Goal: Task Accomplishment & Management: Manage account settings

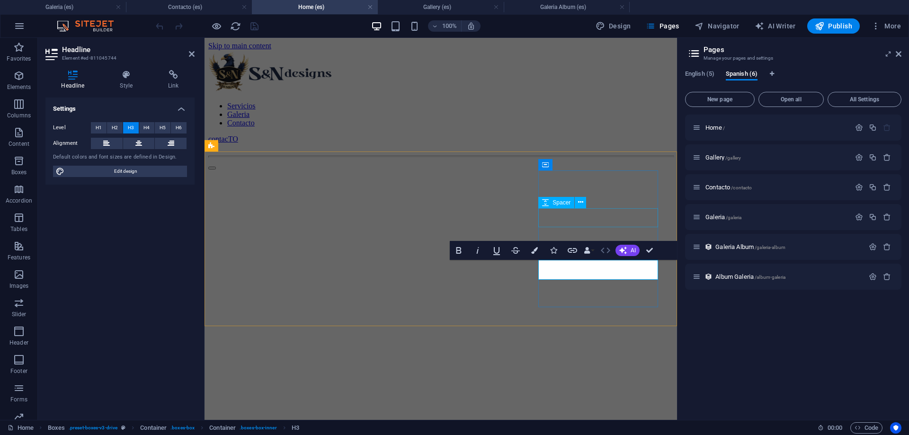
scroll to position [1900, 0]
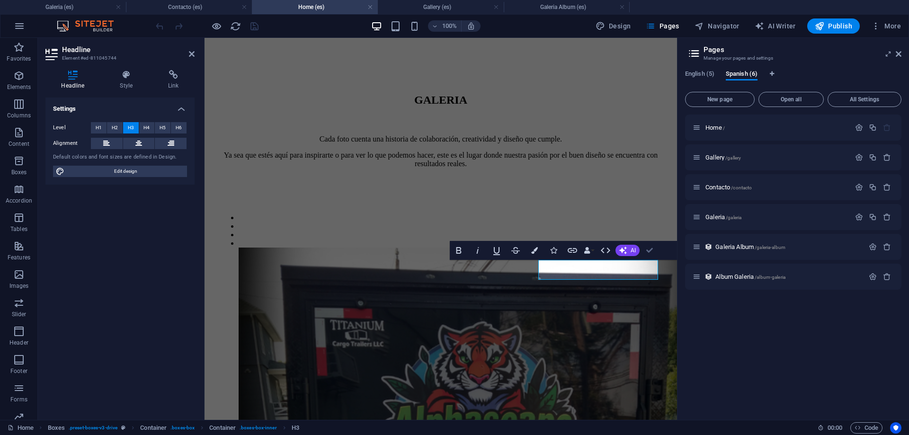
drag, startPoint x: 652, startPoint y: 254, endPoint x: 619, endPoint y: 219, distance: 47.5
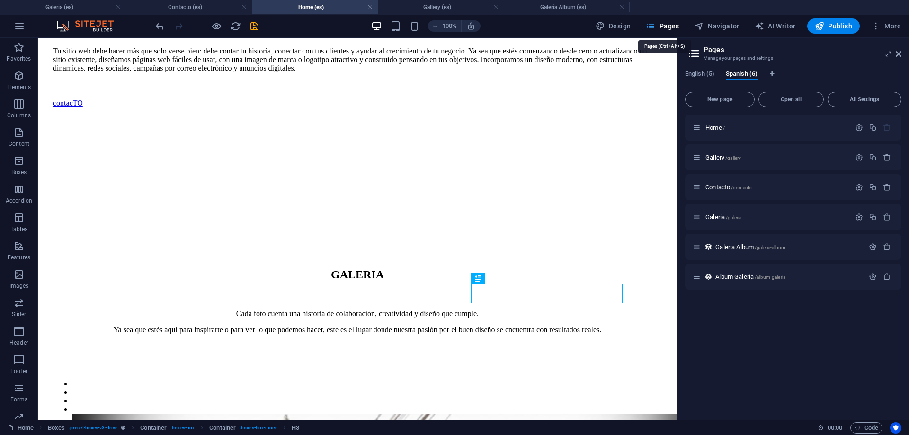
click at [663, 27] on span "Pages" at bounding box center [662, 25] width 33 height 9
click at [897, 28] on span "More" at bounding box center [886, 25] width 30 height 9
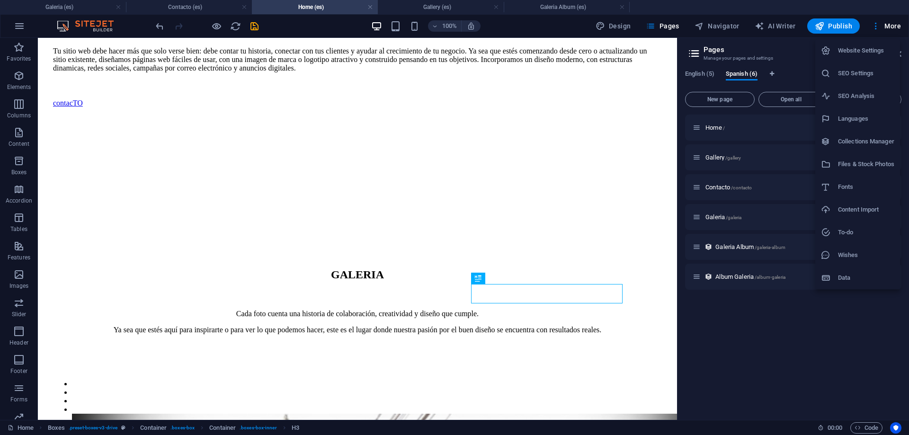
click at [865, 53] on h6 "Website Settings" at bounding box center [866, 50] width 56 height 11
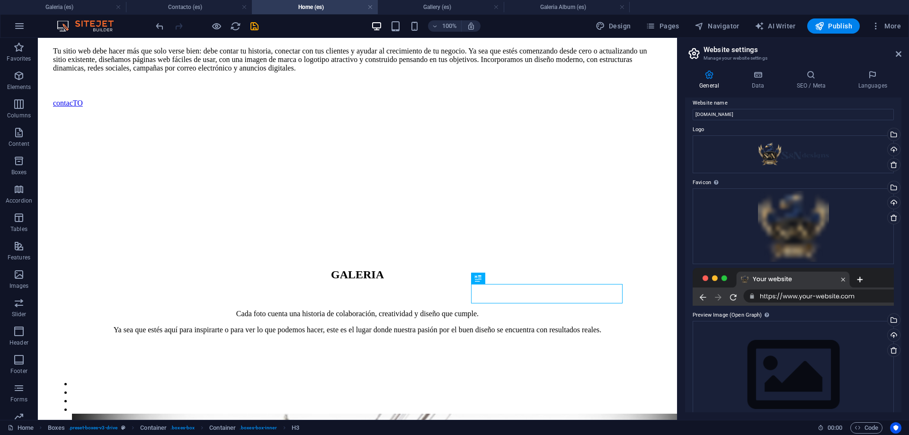
scroll to position [0, 0]
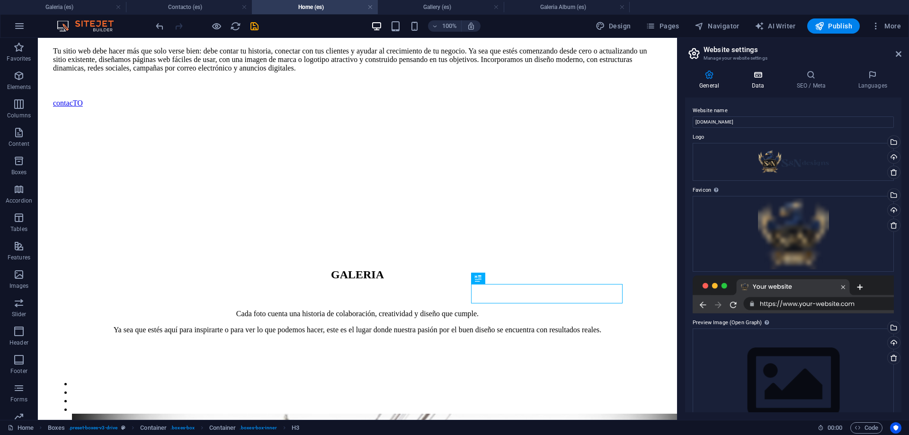
click at [758, 79] on icon at bounding box center [757, 74] width 41 height 9
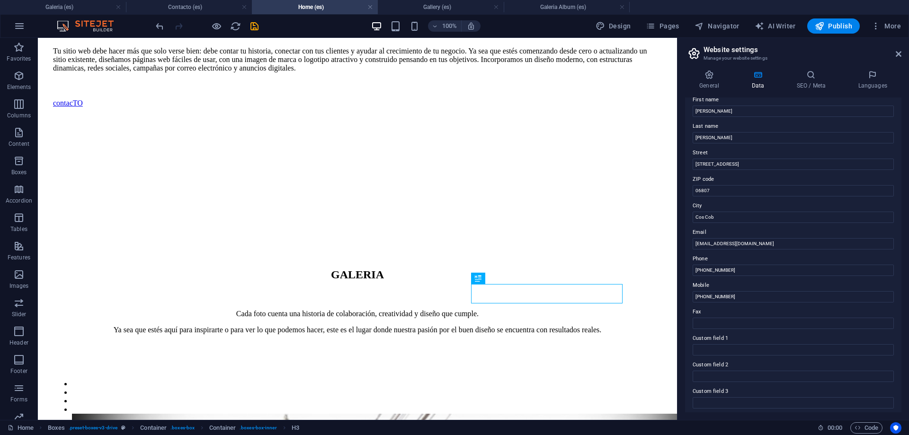
scroll to position [85, 0]
drag, startPoint x: 780, startPoint y: 281, endPoint x: 643, endPoint y: 249, distance: 140.4
drag, startPoint x: 729, startPoint y: 245, endPoint x: 678, endPoint y: 247, distance: 51.2
click at [693, 247] on input "[PHONE_NUMBER]" at bounding box center [793, 241] width 201 height 11
type input "[PHONE_NUMBER]"
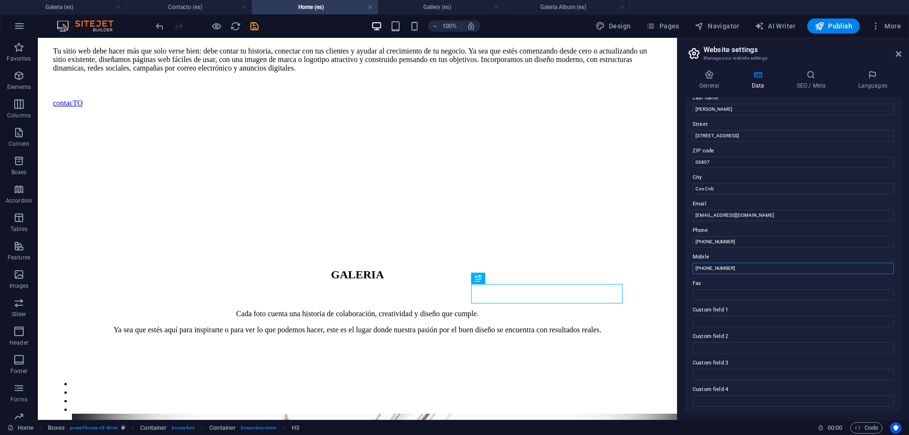
click at [728, 270] on input "[PHONE_NUMBER]" at bounding box center [793, 268] width 201 height 11
drag, startPoint x: 745, startPoint y: 269, endPoint x: 647, endPoint y: 275, distance: 98.2
click at [693, 274] on input "[PHONE_NUMBER]" at bounding box center [793, 268] width 201 height 11
type input "[PHONE_NUMBER]"
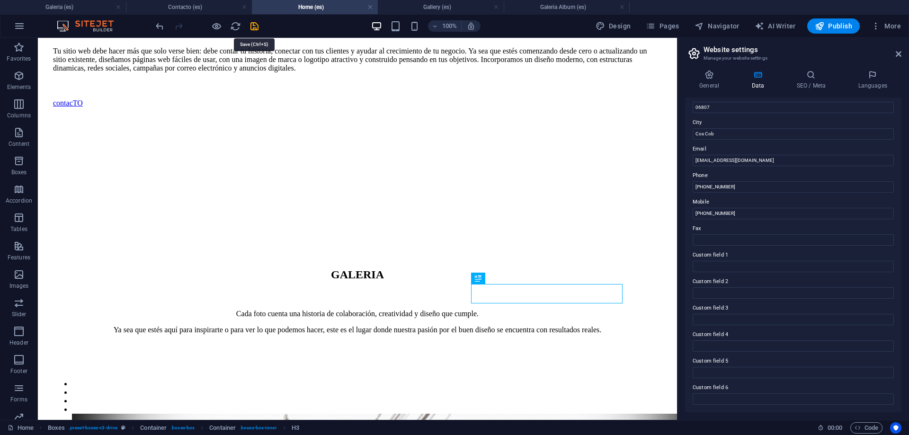
click at [251, 29] on icon "save" at bounding box center [254, 26] width 11 height 11
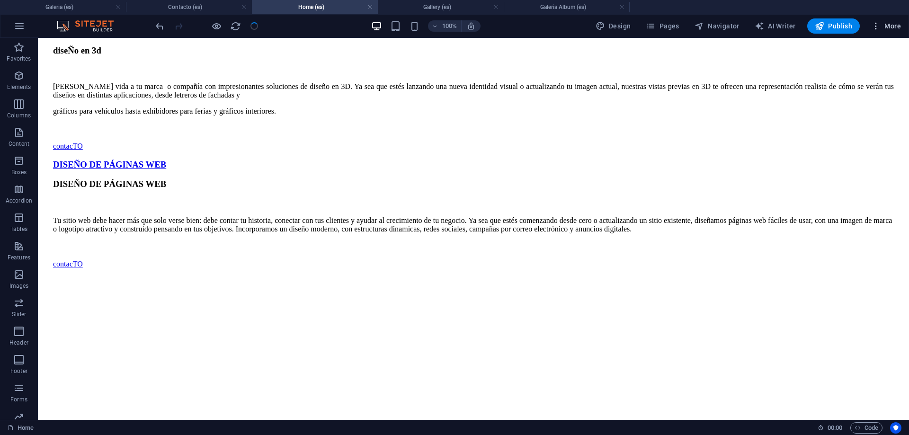
click at [896, 31] on button "More" at bounding box center [885, 25] width 37 height 15
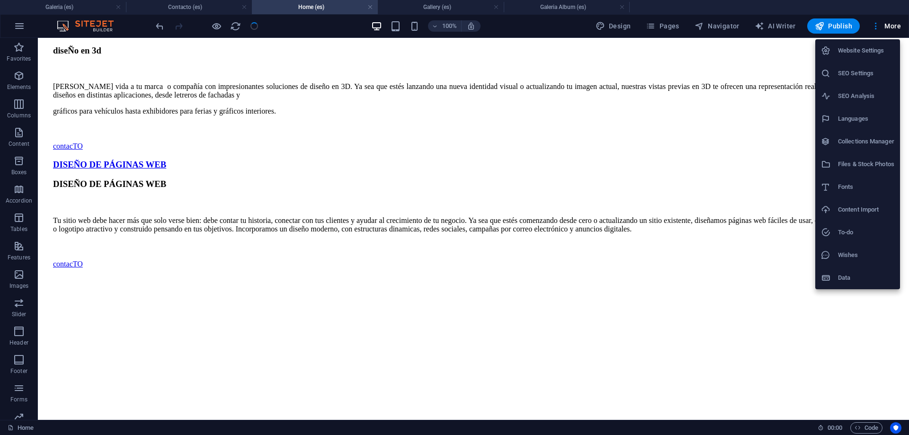
click at [847, 57] on li "Website Settings" at bounding box center [857, 50] width 85 height 23
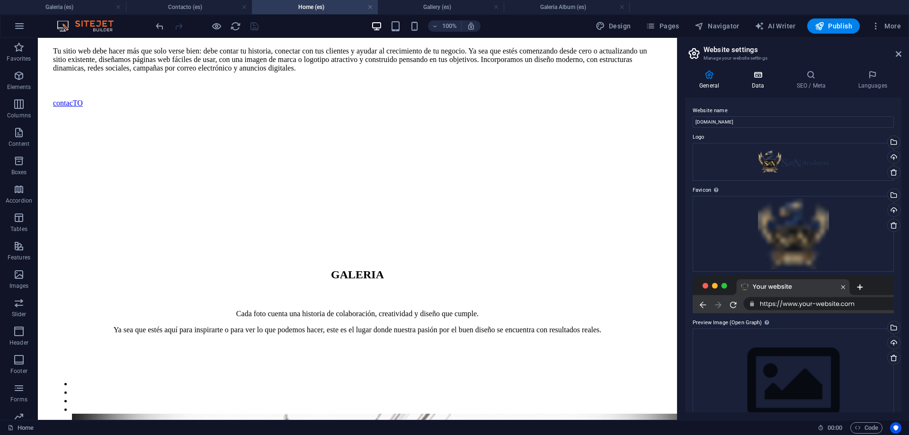
click at [758, 78] on icon at bounding box center [757, 74] width 41 height 9
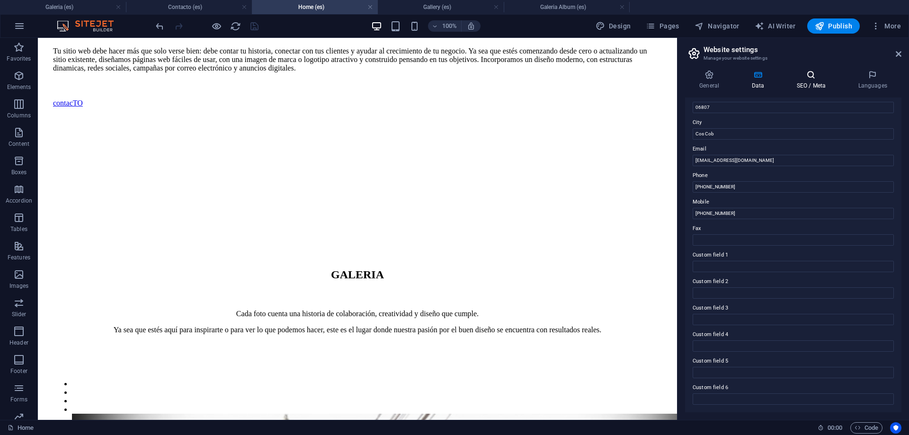
click at [813, 73] on icon at bounding box center [811, 74] width 58 height 9
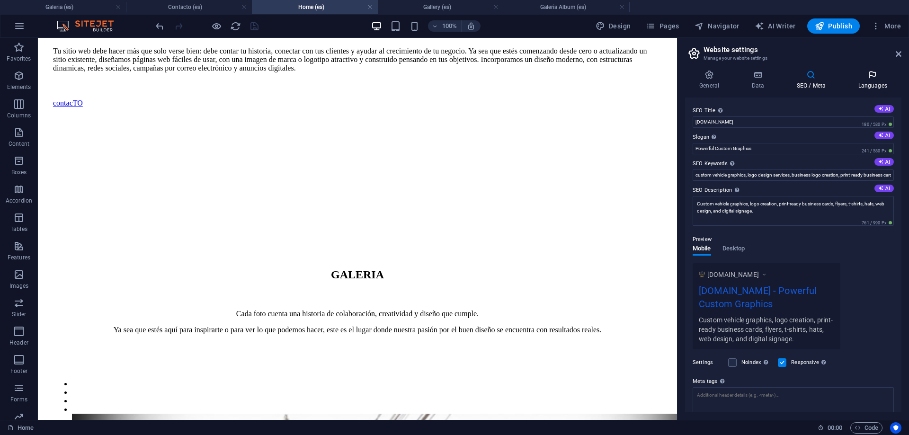
click at [861, 74] on icon at bounding box center [873, 74] width 58 height 9
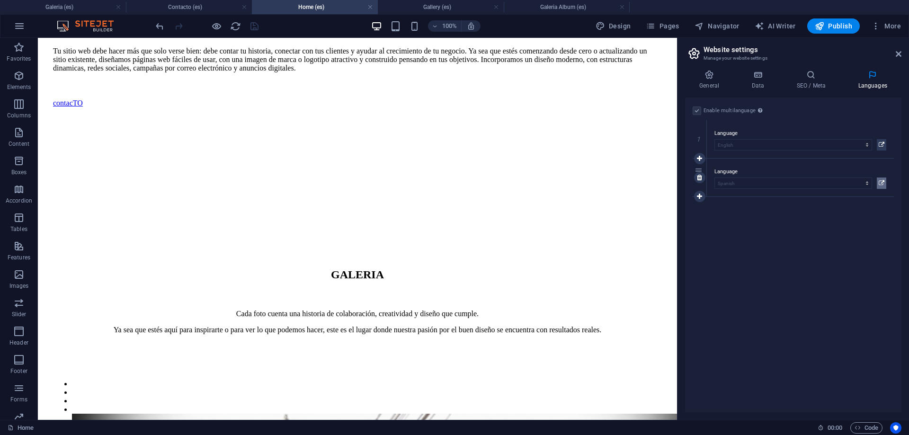
click at [884, 184] on button at bounding box center [881, 183] width 9 height 11
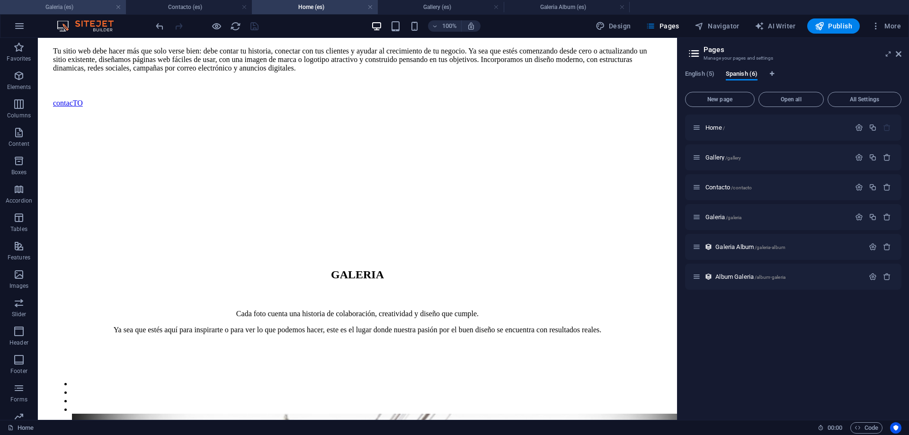
click at [65, 9] on h4 "Galeria (es)" at bounding box center [63, 7] width 126 height 10
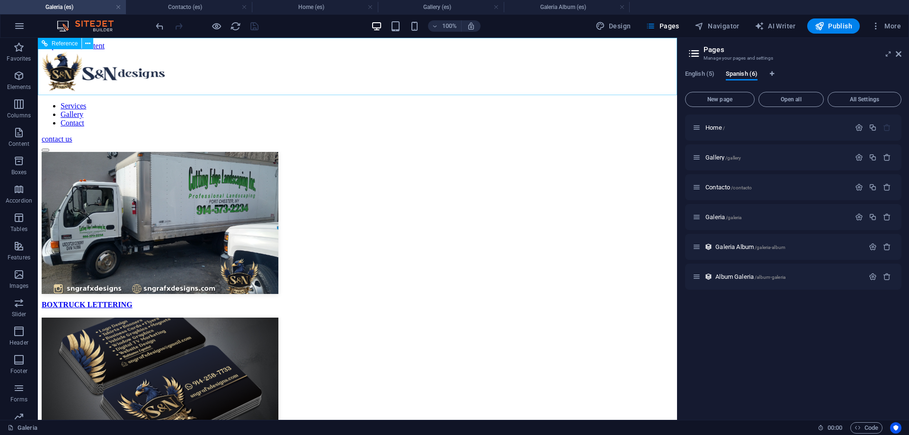
click at [88, 43] on icon at bounding box center [87, 44] width 5 height 10
click at [65, 44] on span "Reference" at bounding box center [65, 44] width 26 height 6
click at [87, 43] on icon at bounding box center [87, 44] width 5 height 10
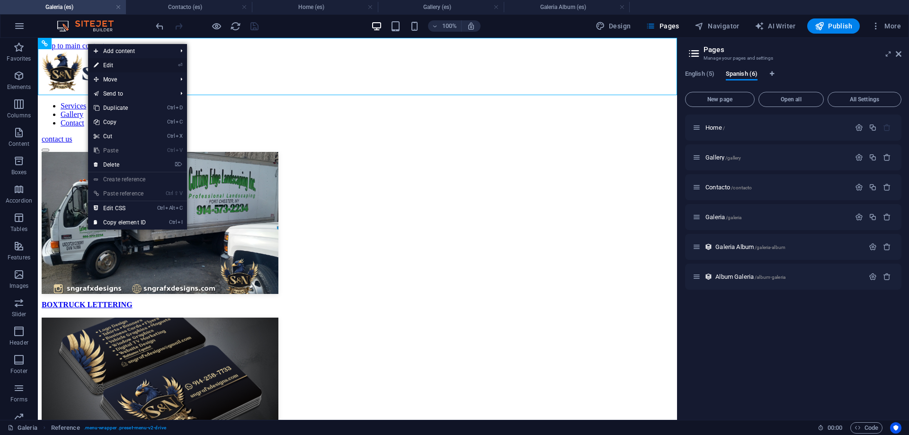
click at [113, 65] on link "⏎ Edit" at bounding box center [119, 65] width 63 height 14
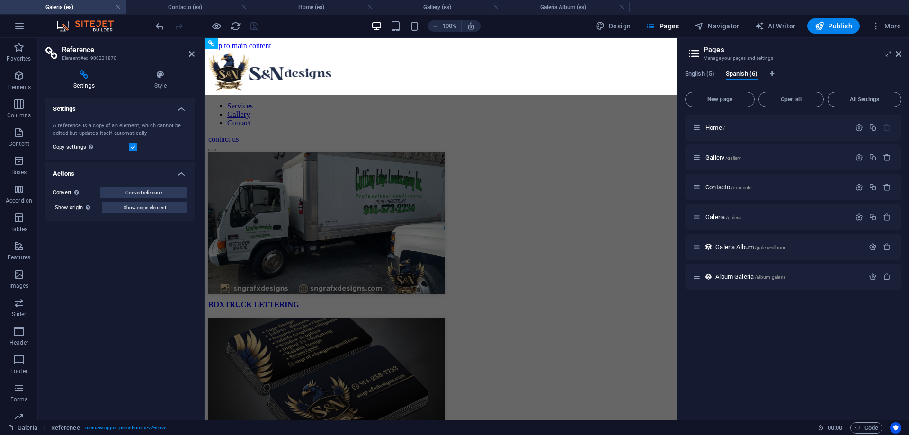
click at [88, 76] on icon at bounding box center [83, 74] width 77 height 9
click at [82, 76] on icon at bounding box center [83, 74] width 77 height 9
click at [177, 211] on button "Show origin element" at bounding box center [144, 207] width 85 height 11
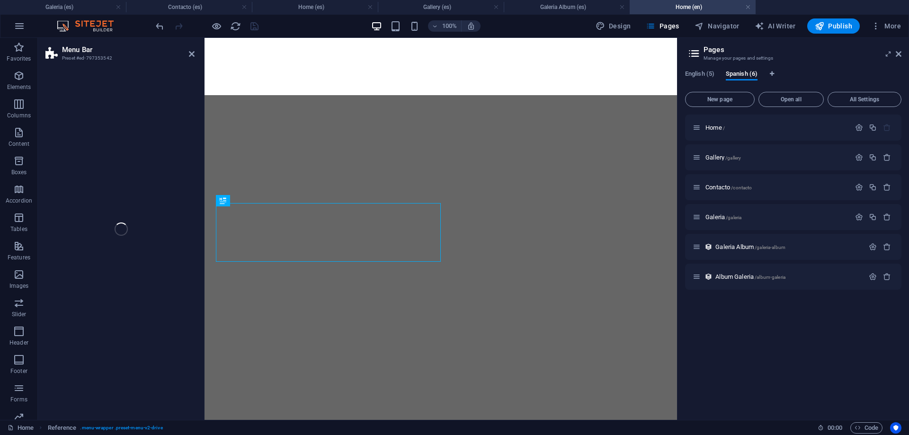
select select "header"
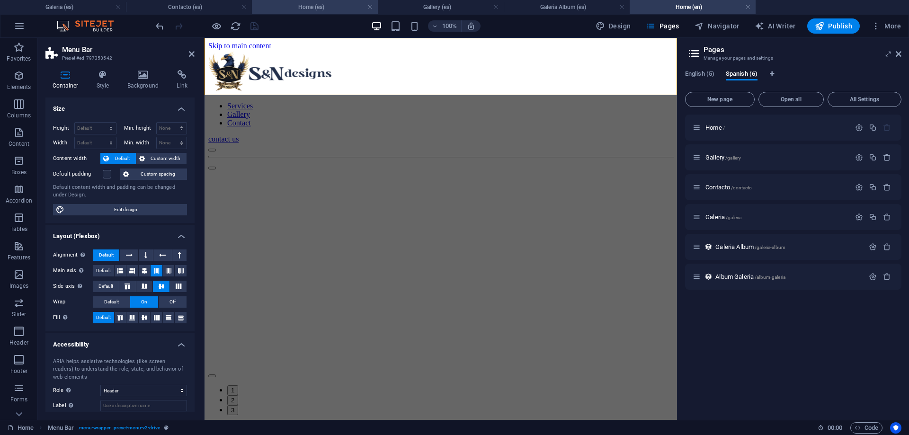
click at [282, 4] on h4 "Home (es)" at bounding box center [315, 7] width 126 height 10
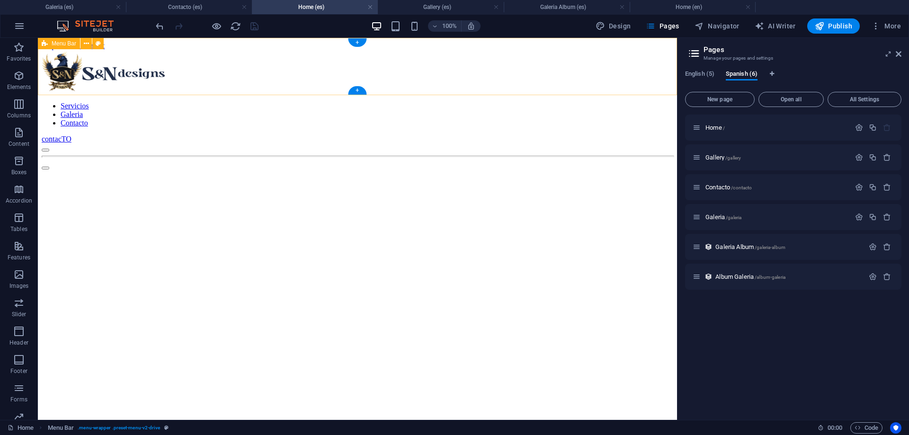
click at [227, 50] on div "Servicios Galeria Contacto contacTO" at bounding box center [357, 101] width 631 height 102
click at [248, 50] on div "Servicios Galeria Contacto contacTO" at bounding box center [357, 101] width 631 height 102
click at [85, 44] on icon at bounding box center [86, 44] width 5 height 10
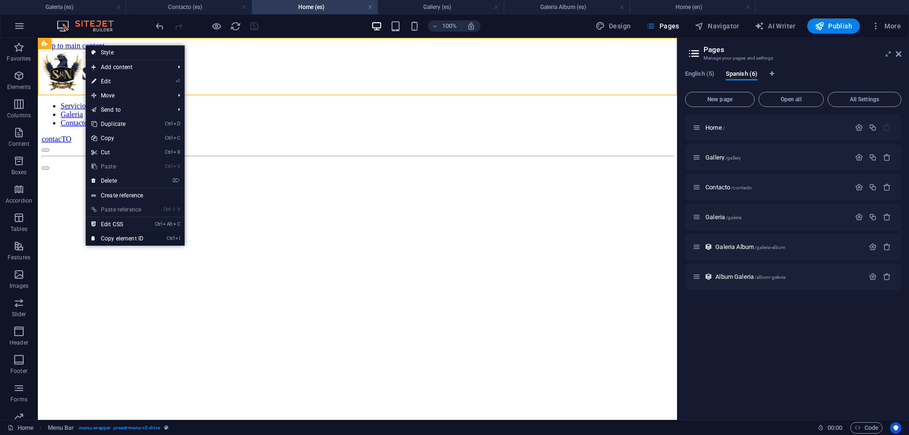
click at [128, 238] on link "Ctrl I Copy element ID" at bounding box center [117, 238] width 63 height 14
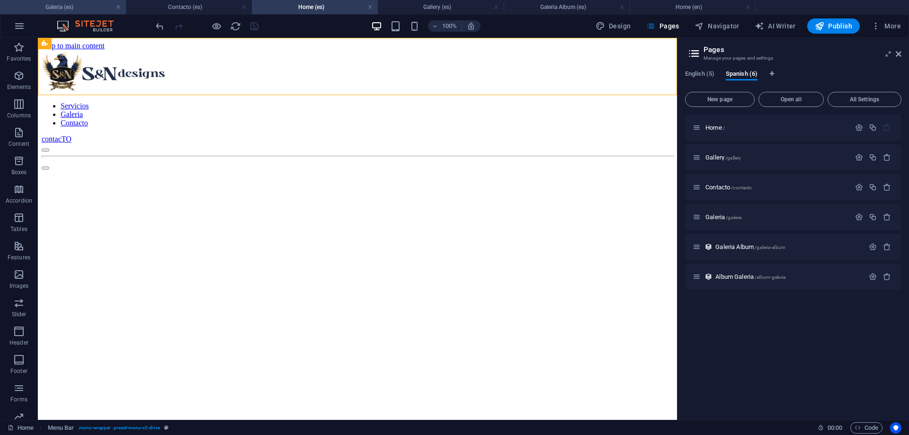
click at [72, 14] on li "Galeria (es)" at bounding box center [63, 7] width 126 height 14
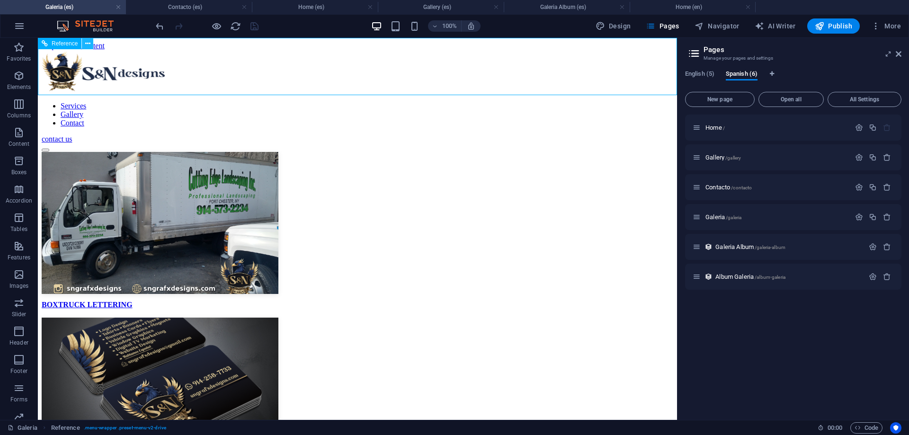
click at [88, 40] on icon at bounding box center [87, 44] width 5 height 10
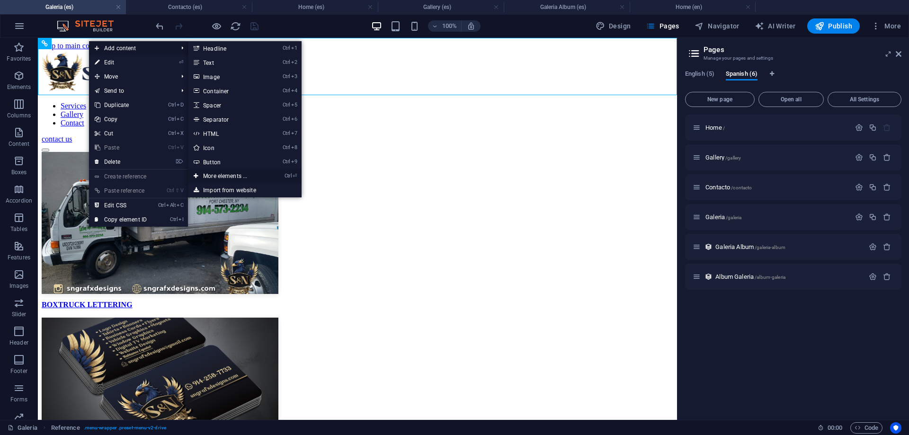
click at [218, 174] on link "Ctrl ⏎ More elements ..." at bounding box center [227, 176] width 78 height 14
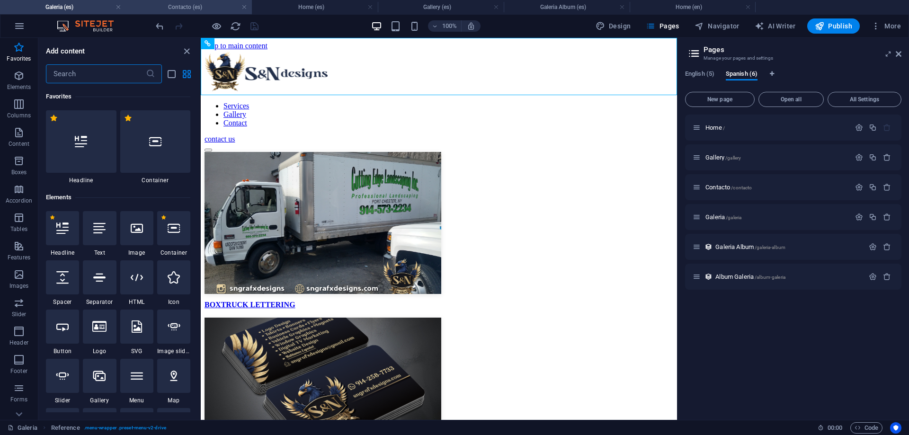
click at [225, 2] on h4 "Contacto (es)" at bounding box center [189, 7] width 126 height 10
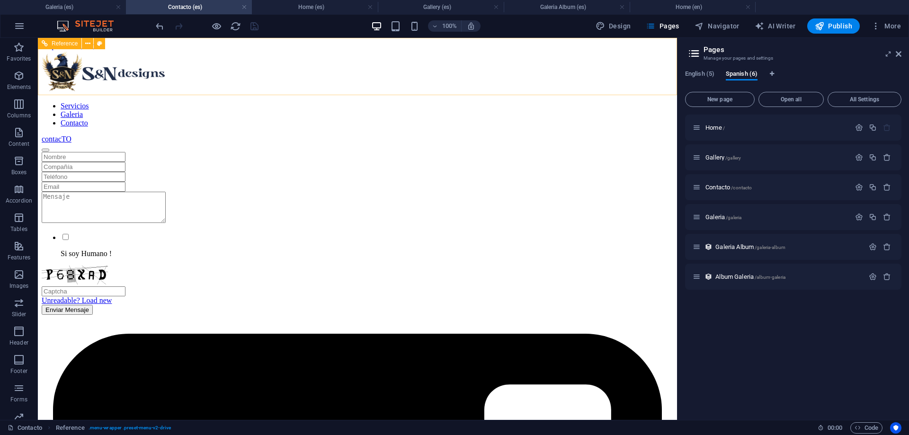
click at [63, 42] on span "Reference" at bounding box center [65, 44] width 26 height 6
click at [87, 44] on icon at bounding box center [87, 44] width 5 height 10
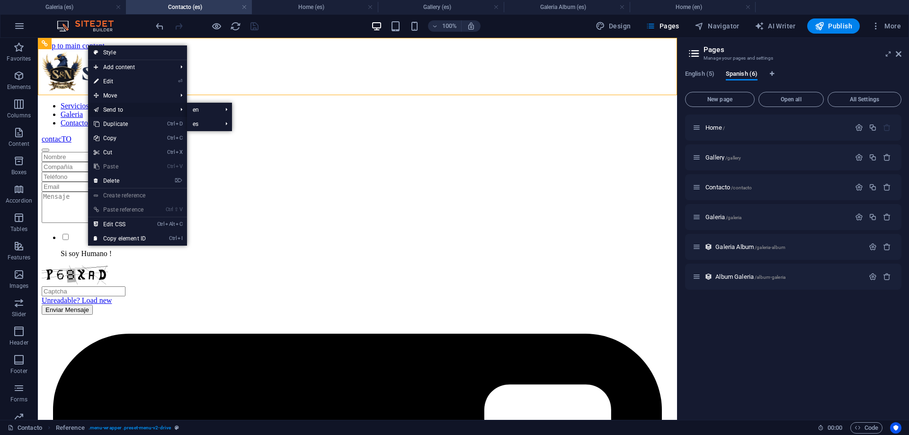
click at [137, 107] on link "Send to" at bounding box center [130, 110] width 85 height 14
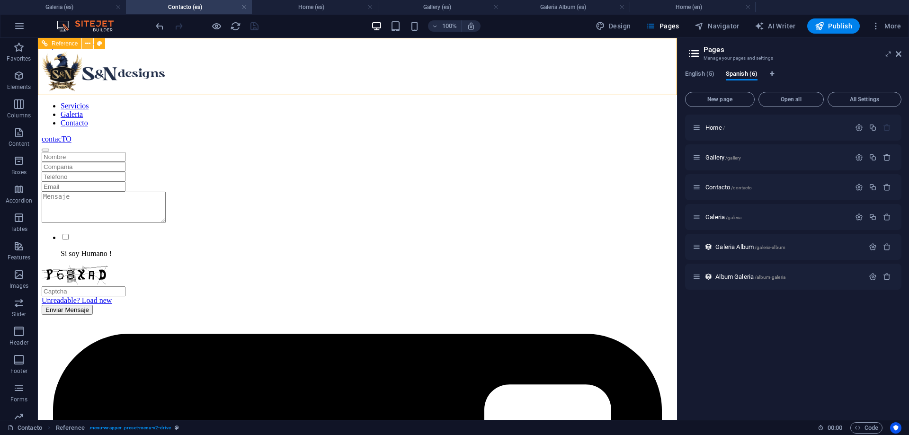
click at [89, 44] on icon at bounding box center [87, 44] width 5 height 10
click at [717, 215] on span "Galeria /galeria" at bounding box center [723, 216] width 36 height 7
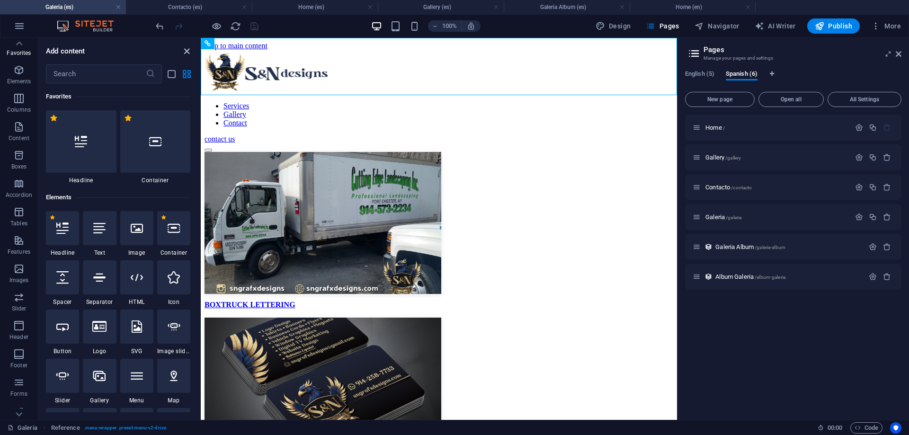
click at [185, 48] on icon "close panel" at bounding box center [186, 51] width 11 height 11
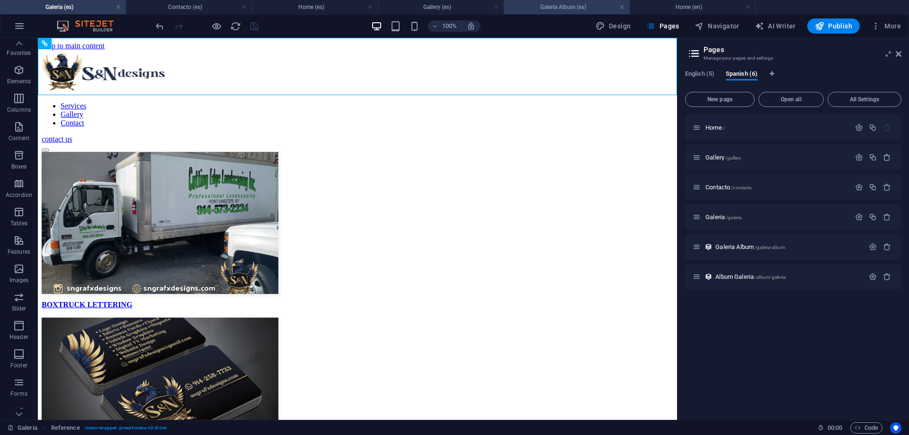
click at [574, 11] on h4 "Galeria Album (es)" at bounding box center [567, 7] width 126 height 10
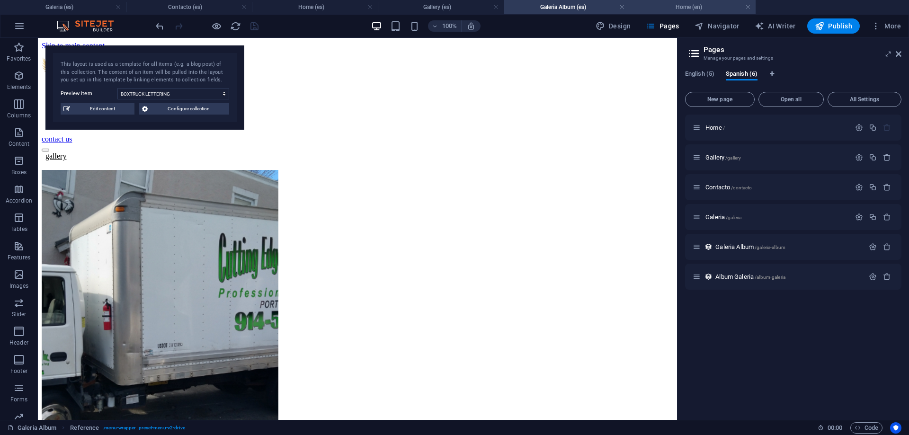
click at [674, 8] on h4 "Home (en)" at bounding box center [693, 7] width 126 height 10
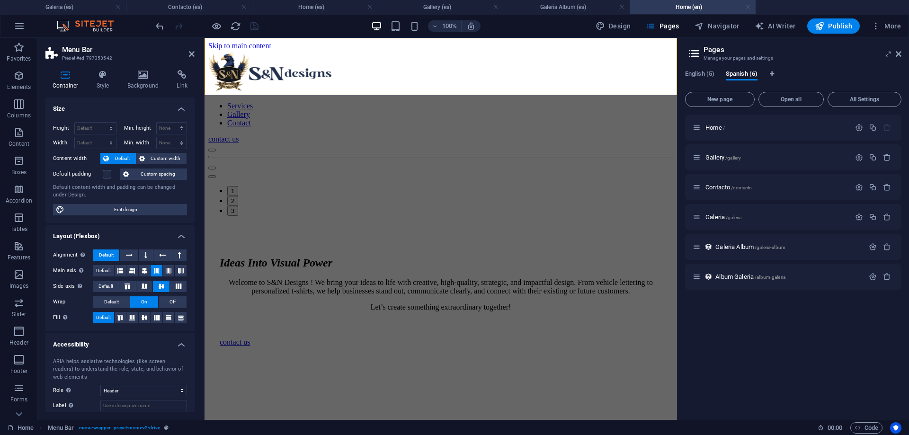
click at [749, 9] on link at bounding box center [748, 7] width 6 height 9
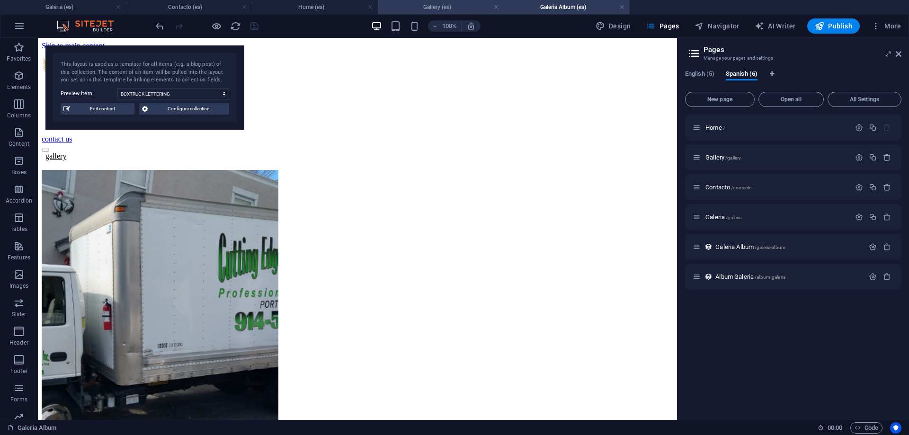
click at [438, 5] on h4 "Gallery (es)" at bounding box center [441, 7] width 126 height 10
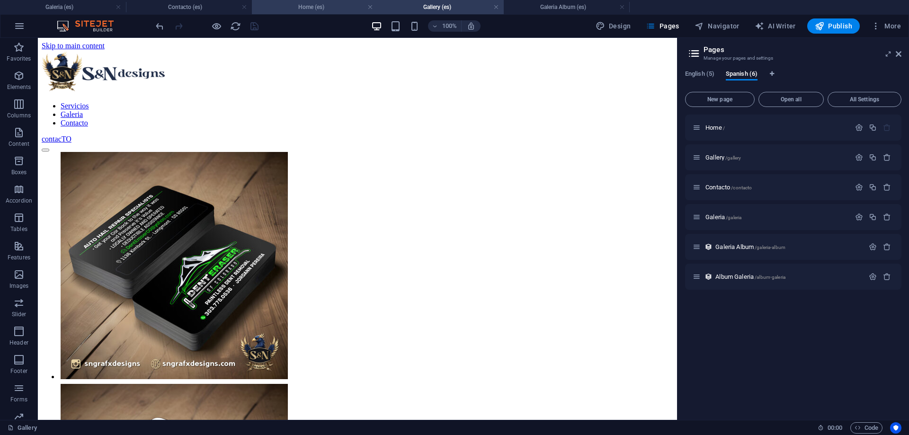
click at [308, 9] on h4 "Home (es)" at bounding box center [315, 7] width 126 height 10
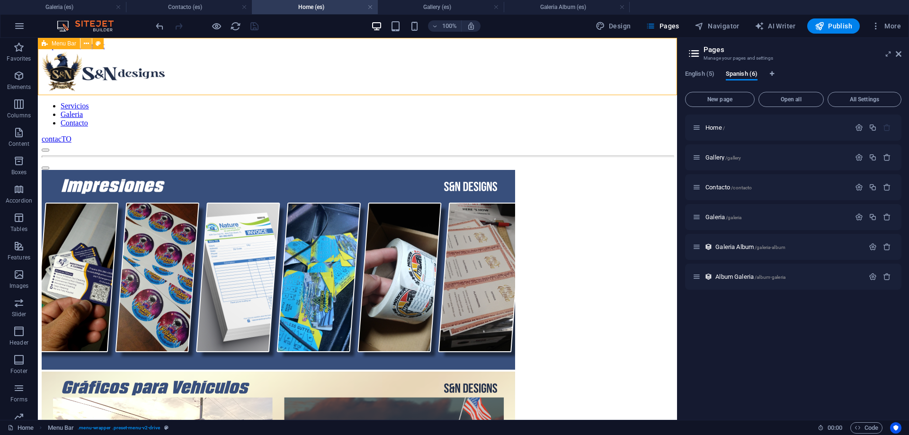
click at [85, 42] on icon at bounding box center [86, 44] width 5 height 10
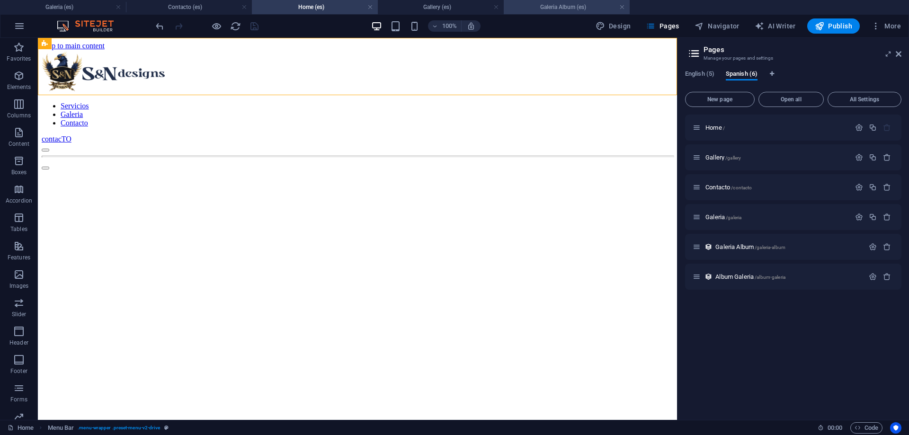
click at [564, 8] on h4 "Galeria Album (es)" at bounding box center [567, 7] width 126 height 10
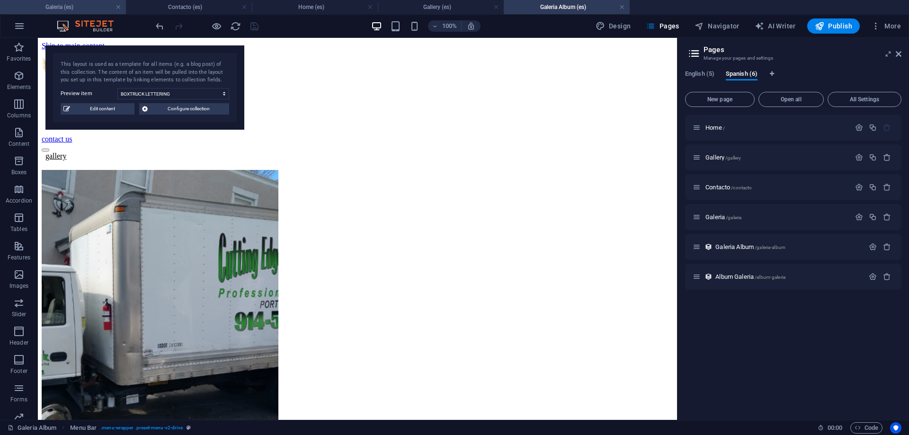
click at [89, 12] on h4 "Galeria (es)" at bounding box center [63, 7] width 126 height 10
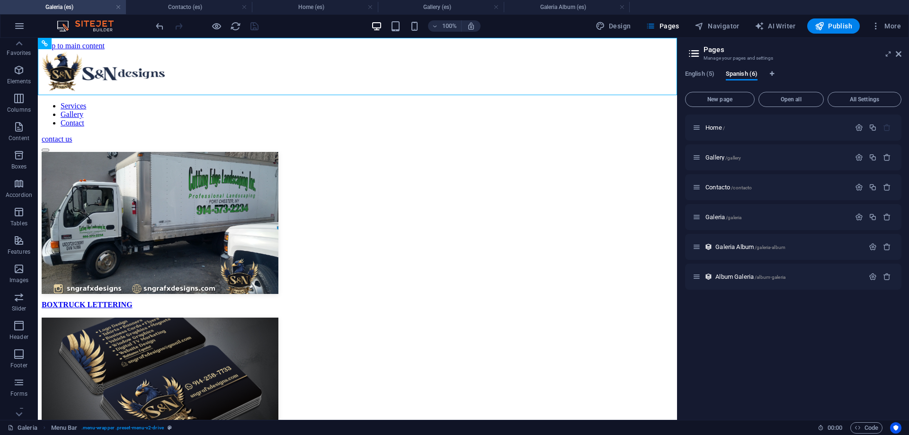
scroll to position [6, 0]
click at [202, 8] on h4 "Contacto (es)" at bounding box center [189, 7] width 126 height 10
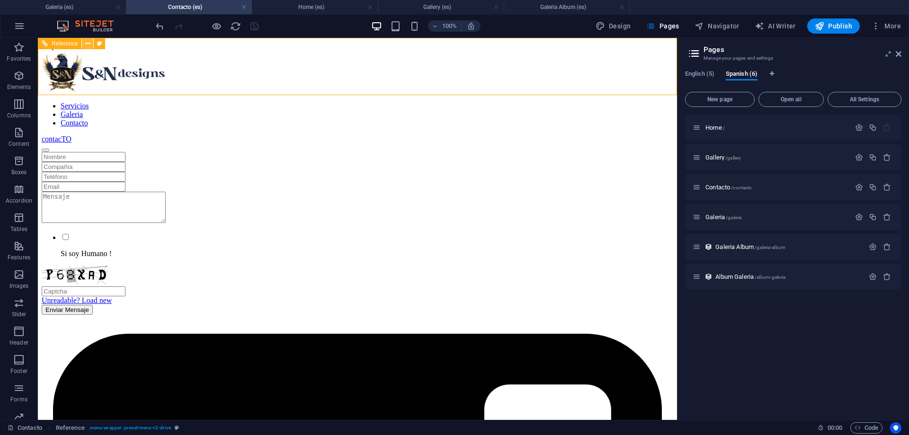
click at [90, 46] on icon at bounding box center [87, 44] width 5 height 10
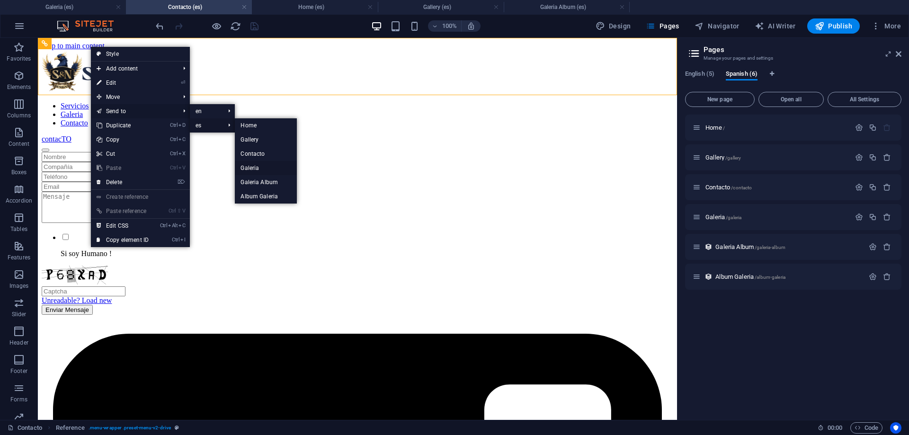
click at [250, 169] on link "Galeria" at bounding box center [266, 168] width 62 height 14
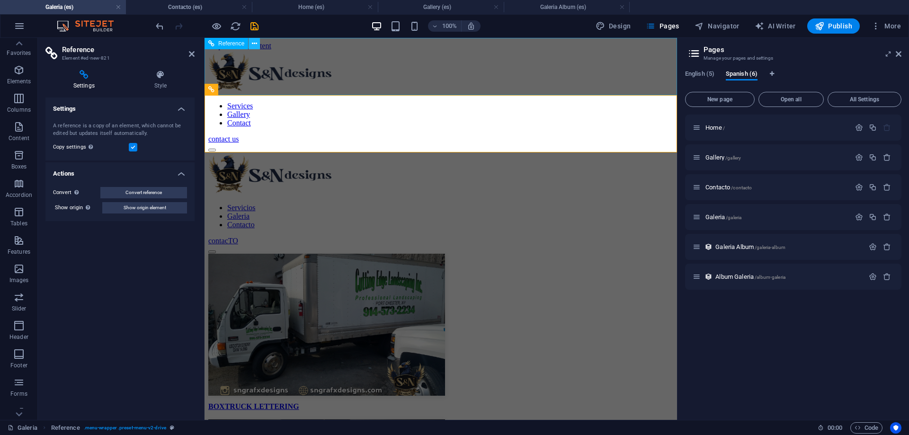
click at [254, 42] on icon at bounding box center [254, 44] width 5 height 10
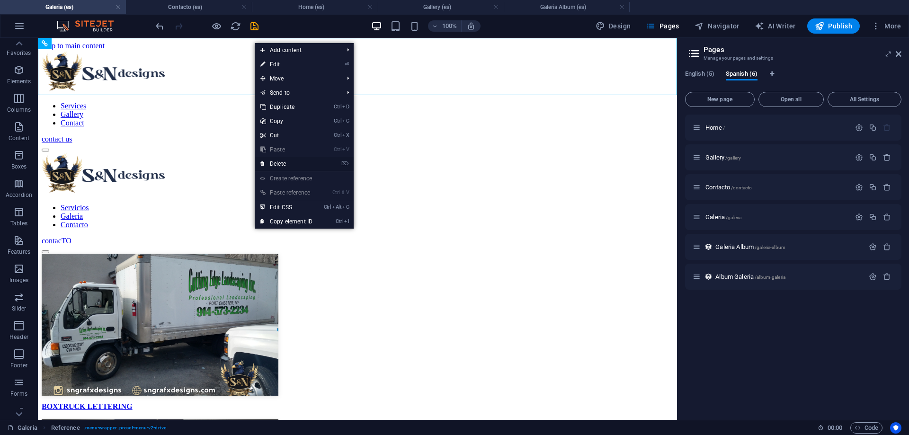
click at [282, 167] on link "⌦ Delete" at bounding box center [286, 164] width 63 height 14
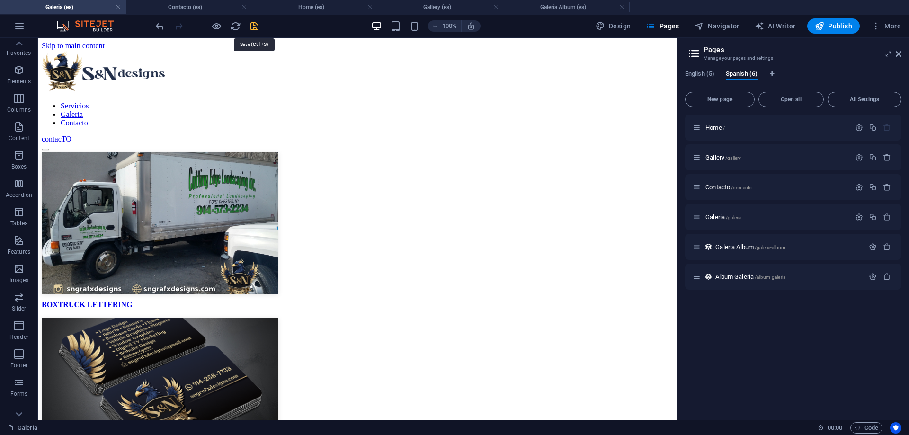
click at [254, 24] on icon "save" at bounding box center [254, 26] width 11 height 11
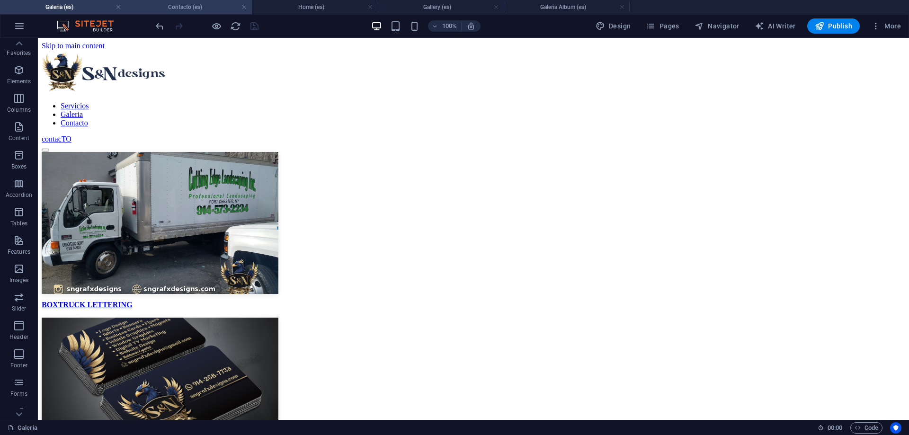
click at [205, 9] on h4 "Contacto (es)" at bounding box center [189, 7] width 126 height 10
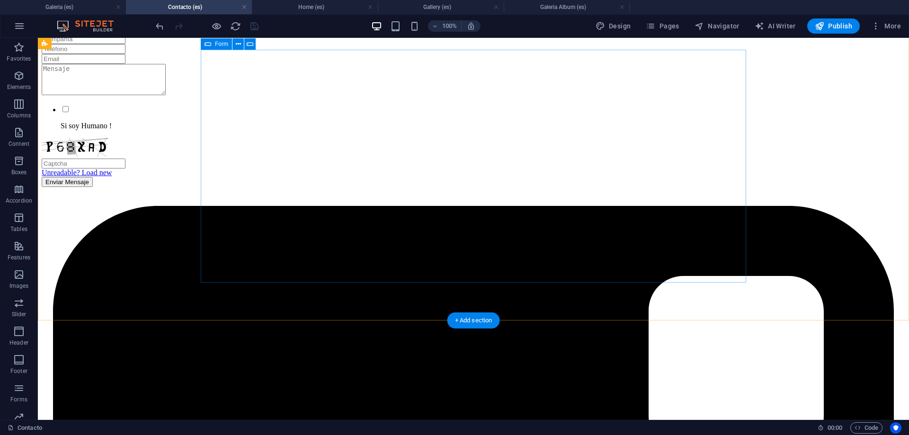
scroll to position [0, 0]
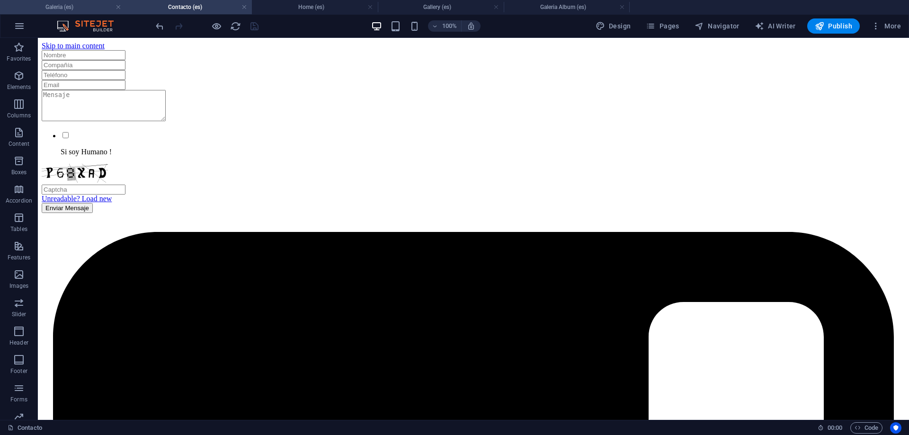
click at [98, 9] on h4 "Galeria (es)" at bounding box center [63, 7] width 126 height 10
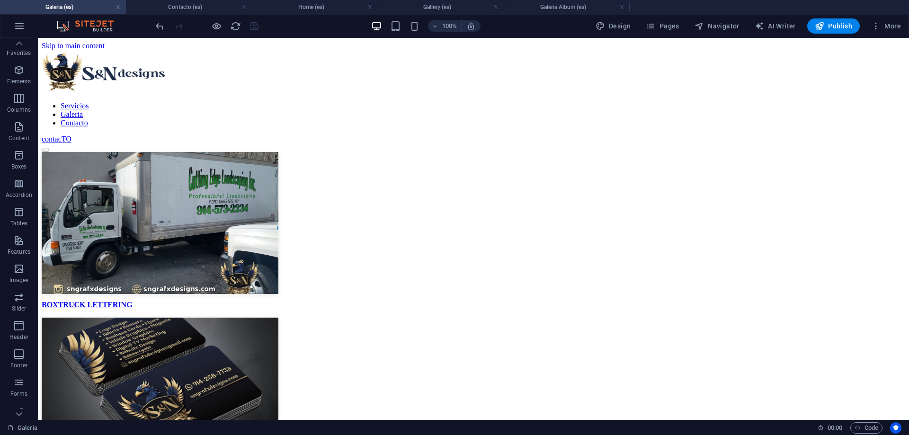
scroll to position [6, 0]
click at [87, 44] on icon at bounding box center [87, 44] width 5 height 10
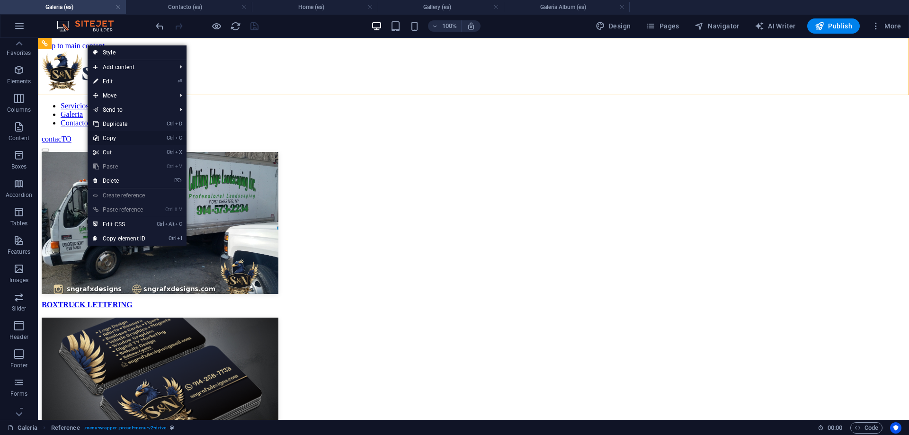
click at [119, 138] on link "Ctrl C Copy" at bounding box center [119, 138] width 63 height 14
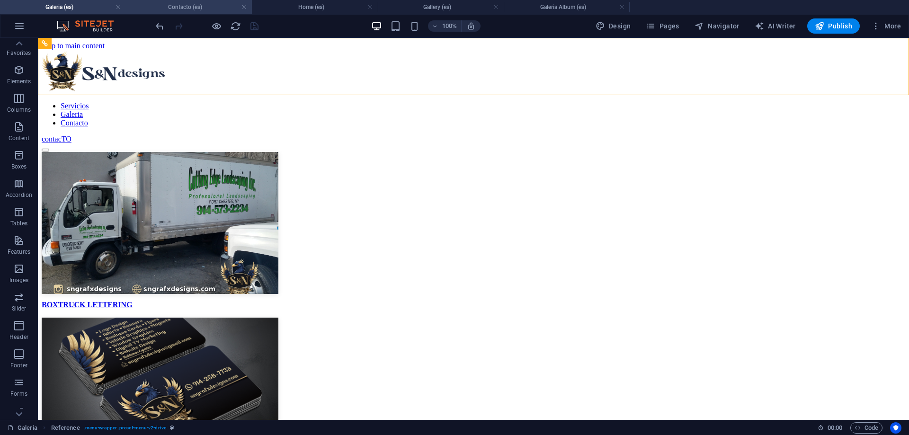
click at [182, 6] on h4 "Contacto (es)" at bounding box center [189, 7] width 126 height 10
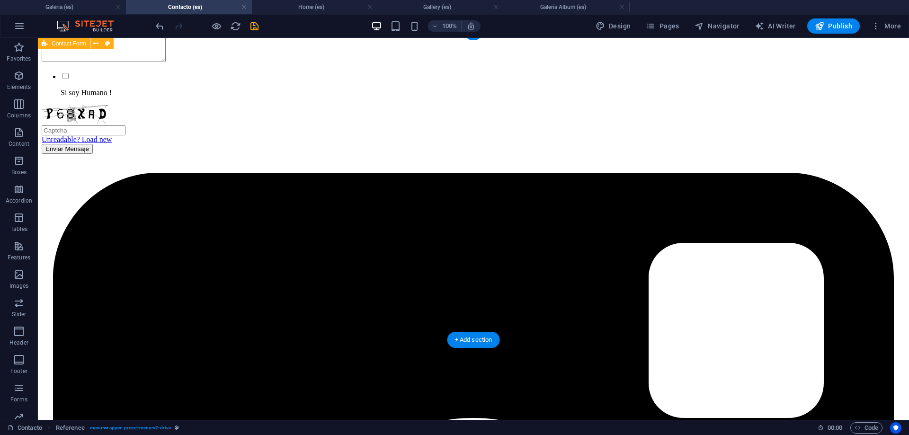
scroll to position [83, 0]
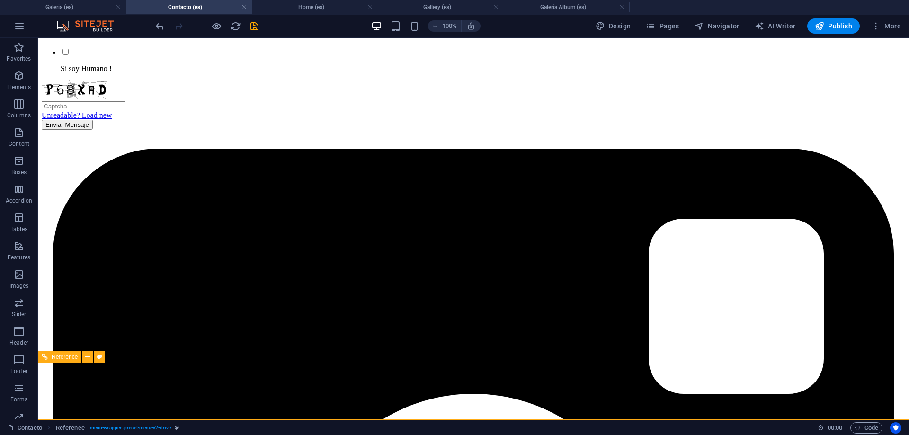
click at [80, 357] on div "Reference" at bounding box center [60, 356] width 44 height 11
click at [83, 357] on button at bounding box center [87, 356] width 11 height 11
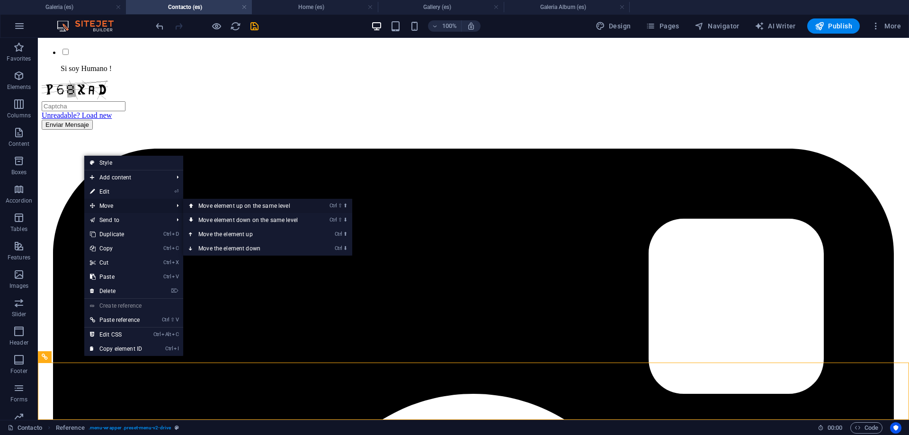
click at [223, 207] on link "Ctrl ⇧ ⬆ Move element up on the same level" at bounding box center [249, 206] width 133 height 14
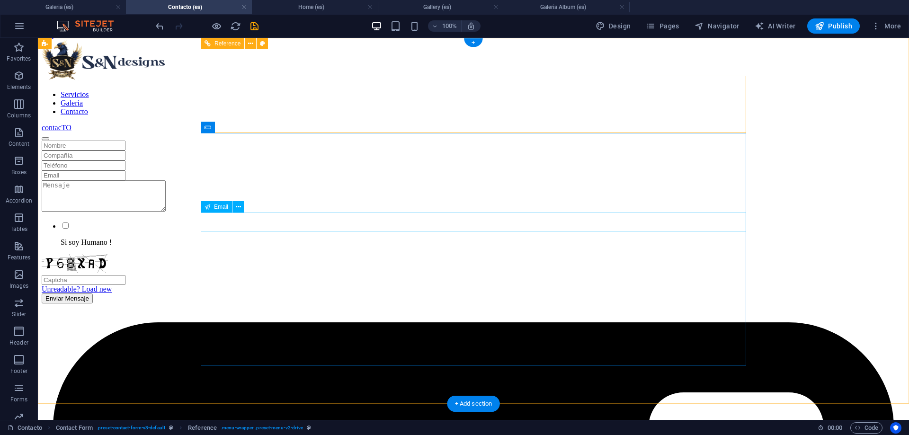
scroll to position [0, 0]
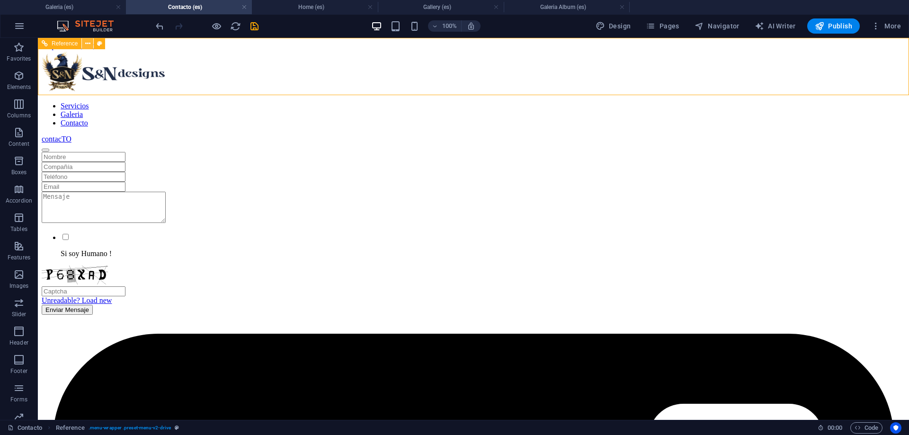
click at [87, 42] on icon at bounding box center [87, 44] width 5 height 10
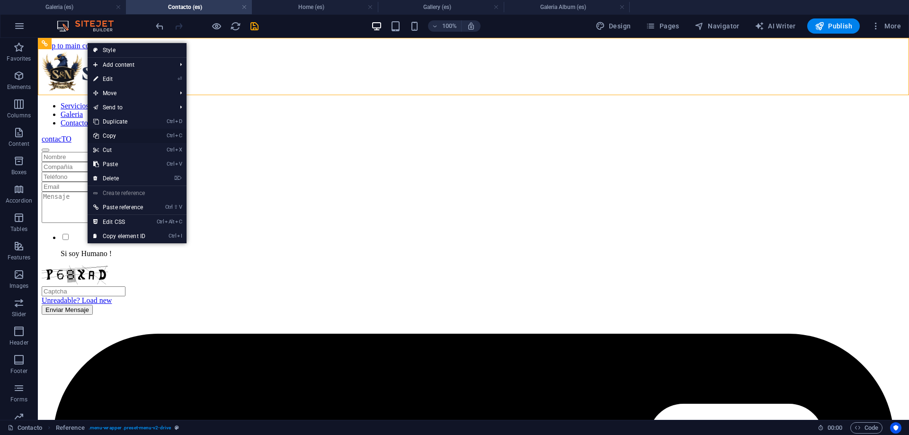
click at [119, 134] on link "Ctrl C Copy" at bounding box center [119, 136] width 63 height 14
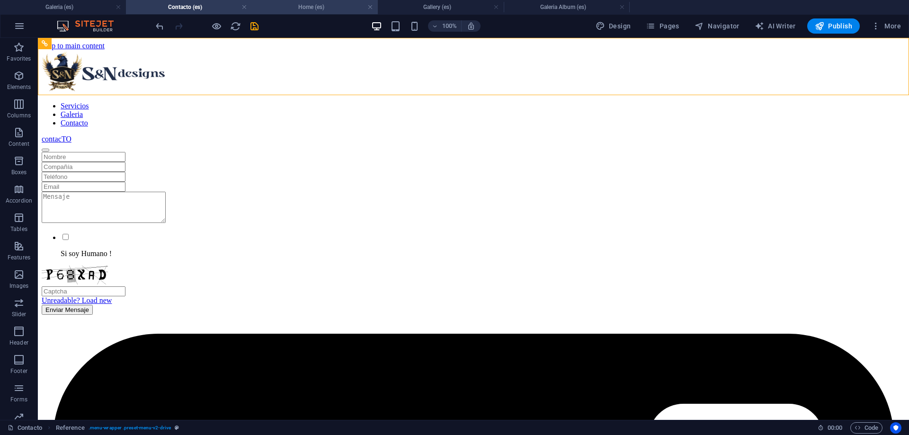
click at [291, 7] on h4 "Home (es)" at bounding box center [315, 7] width 126 height 10
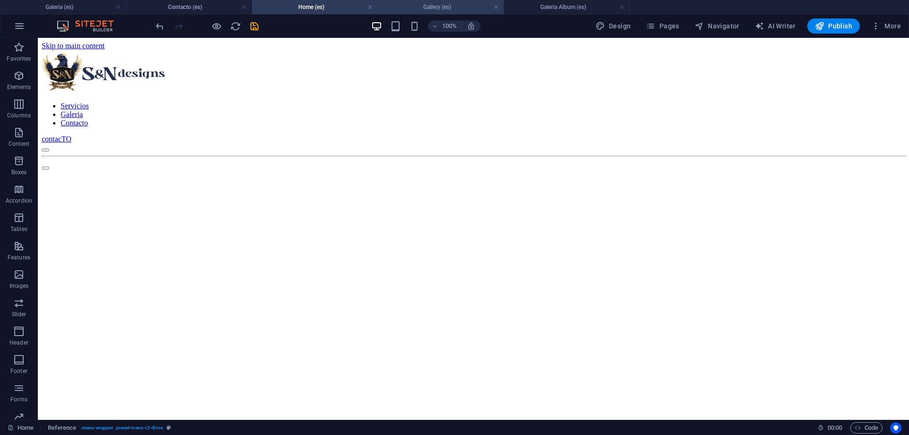
click at [449, 4] on h4 "Gallery (es)" at bounding box center [441, 7] width 126 height 10
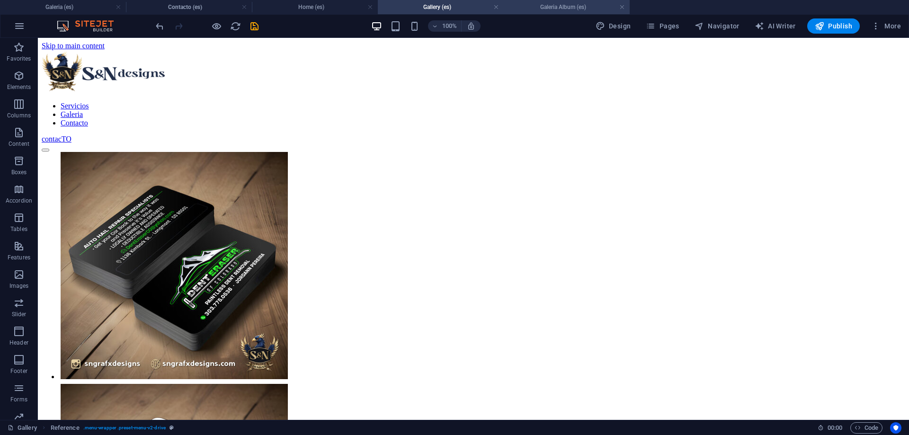
click at [568, 8] on h4 "Galeria Album (es)" at bounding box center [567, 7] width 126 height 10
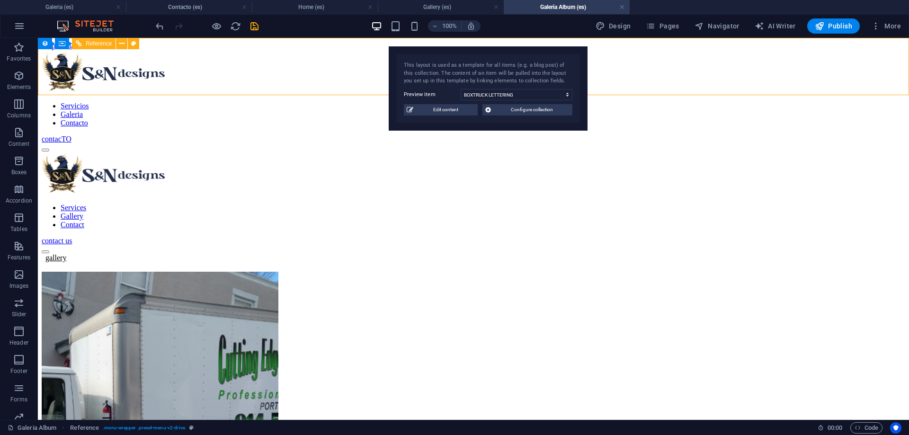
drag, startPoint x: 164, startPoint y: 53, endPoint x: 506, endPoint y: 54, distance: 342.2
click at [506, 54] on div "This layout is used as a template for all items (e.g. a blog post) of this coll…" at bounding box center [488, 88] width 199 height 84
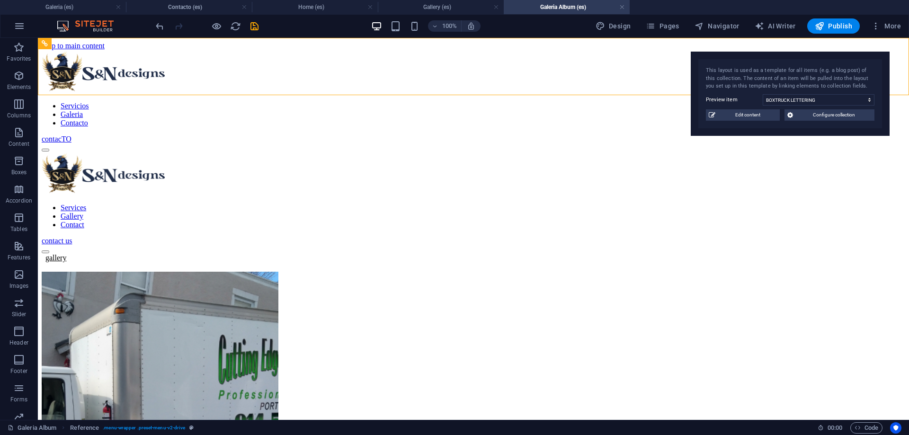
drag, startPoint x: 459, startPoint y: 70, endPoint x: 777, endPoint y: 77, distance: 318.2
click at [777, 77] on div "This layout is used as a template for all items (e.g. a blog post) of this coll…" at bounding box center [790, 79] width 169 height 24
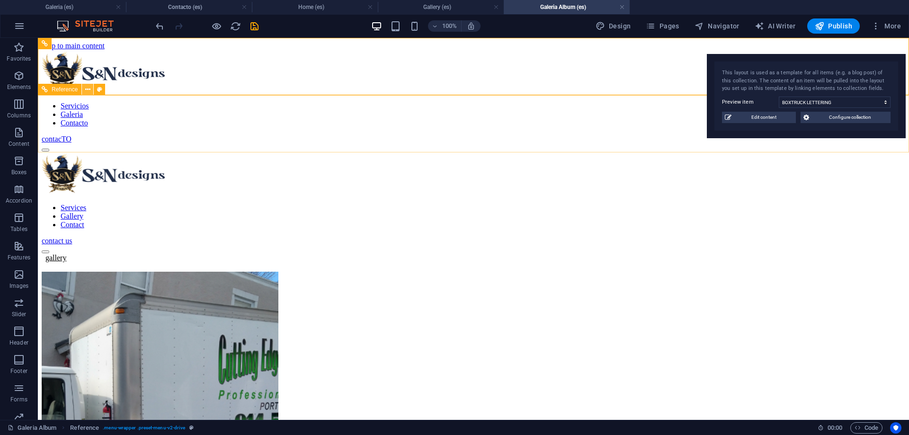
click at [89, 90] on icon at bounding box center [87, 90] width 5 height 10
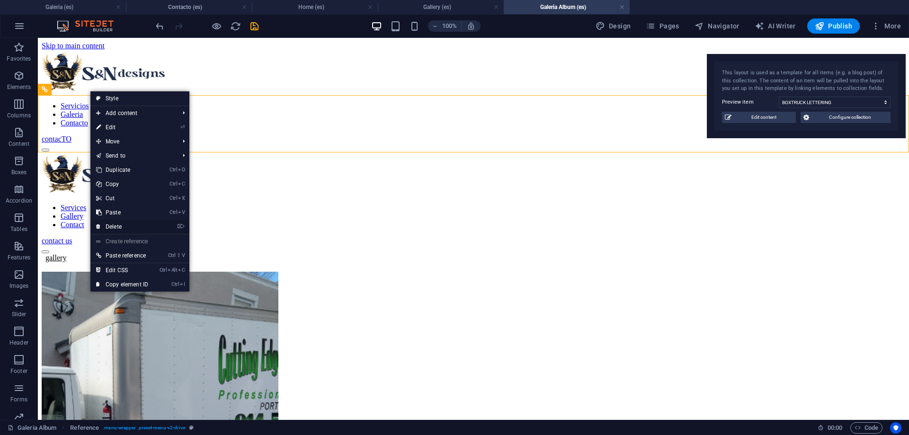
click at [135, 229] on link "⌦ Delete" at bounding box center [121, 227] width 63 height 14
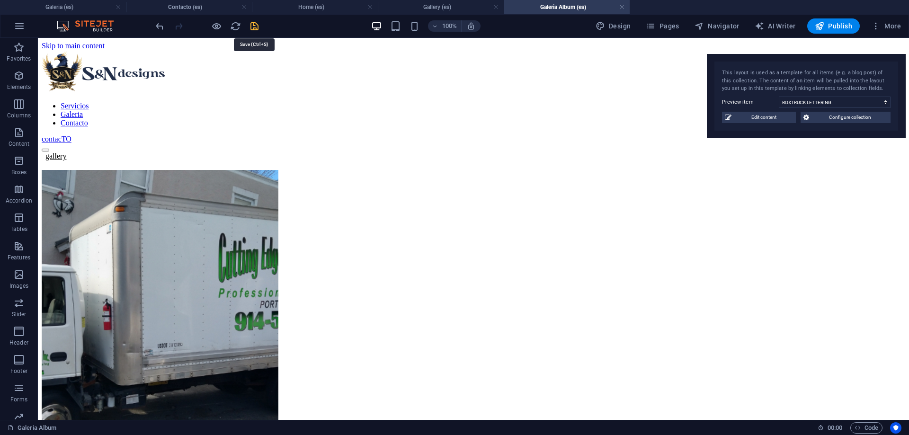
click at [252, 28] on icon "save" at bounding box center [254, 26] width 11 height 11
click at [457, 11] on h4 "Gallery (es)" at bounding box center [441, 7] width 126 height 10
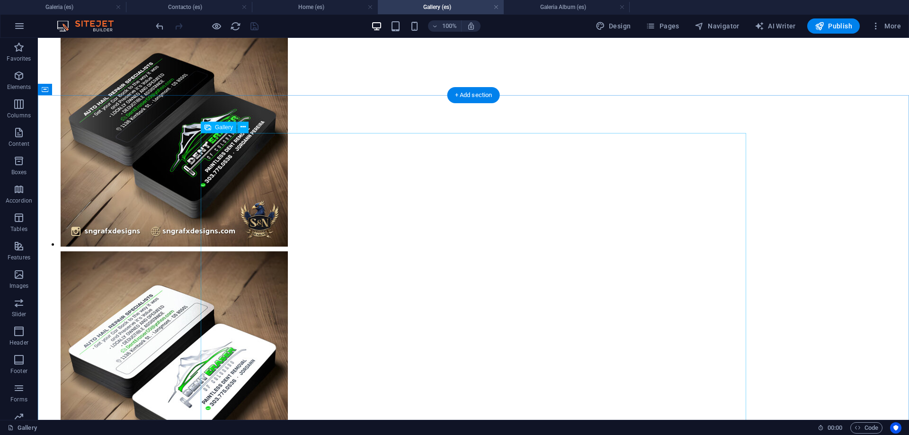
scroll to position [241, 0]
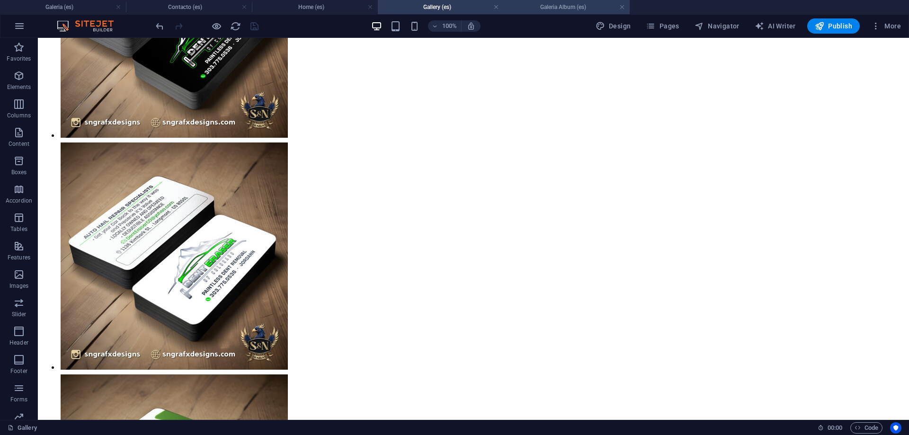
click at [558, 6] on h4 "Galeria Album (es)" at bounding box center [567, 7] width 126 height 10
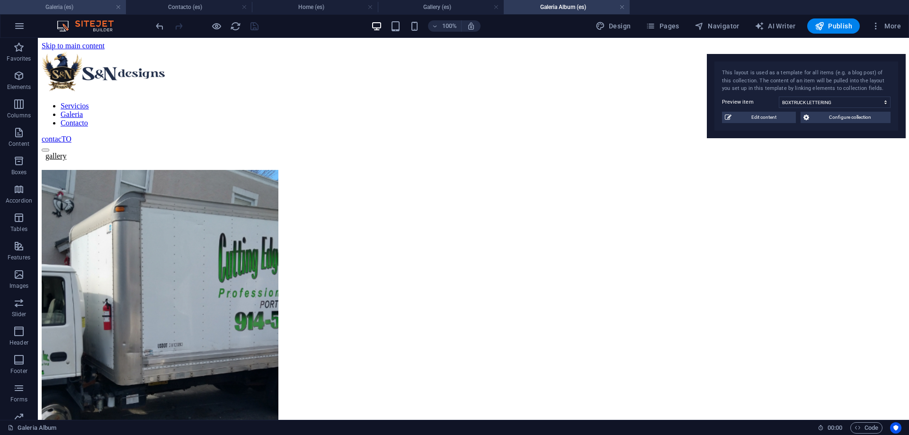
click at [77, 11] on h4 "Galeria (es)" at bounding box center [63, 7] width 126 height 10
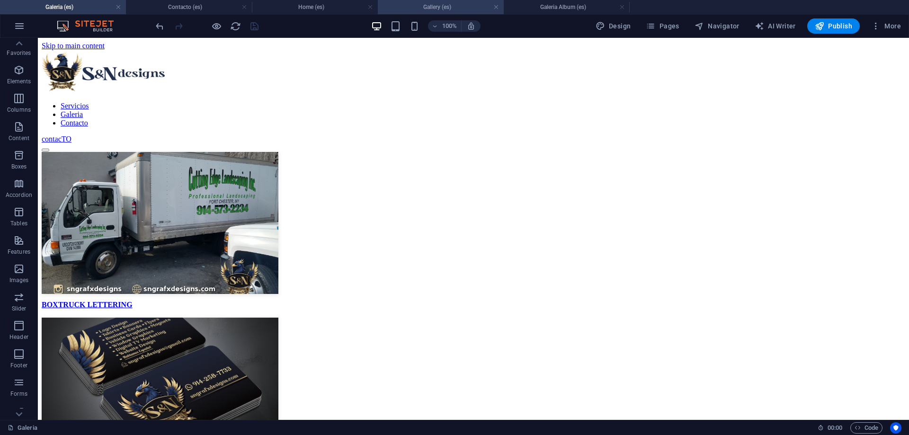
click at [409, 8] on h4 "Gallery (es)" at bounding box center [441, 7] width 126 height 10
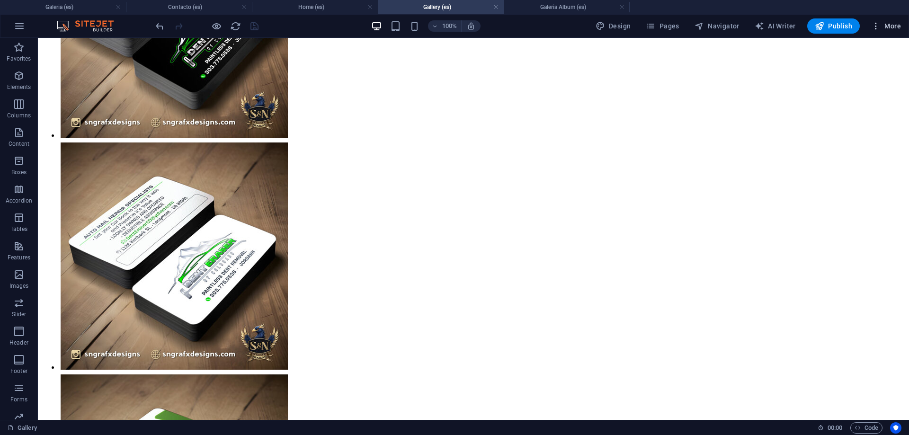
click at [887, 27] on span "More" at bounding box center [886, 25] width 30 height 9
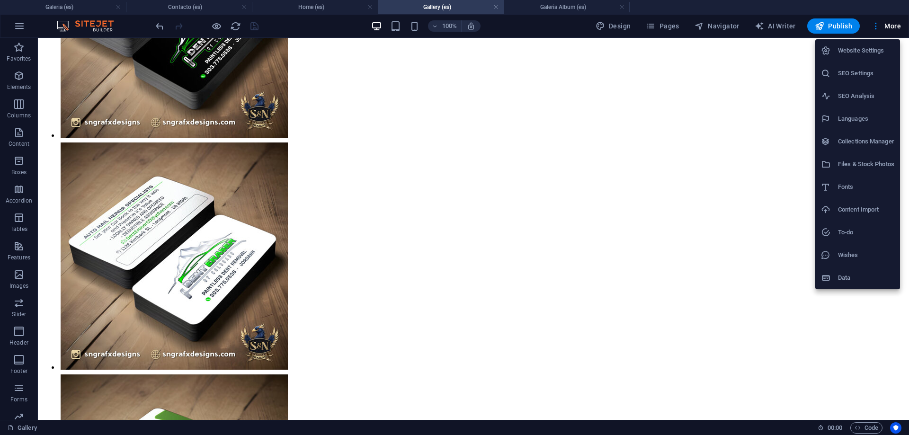
click at [670, 29] on div at bounding box center [454, 217] width 909 height 435
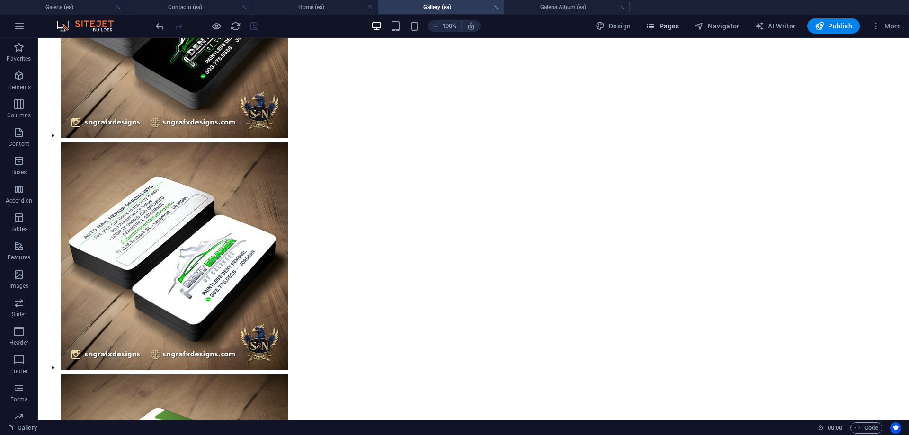
click at [666, 27] on span "Pages" at bounding box center [662, 25] width 33 height 9
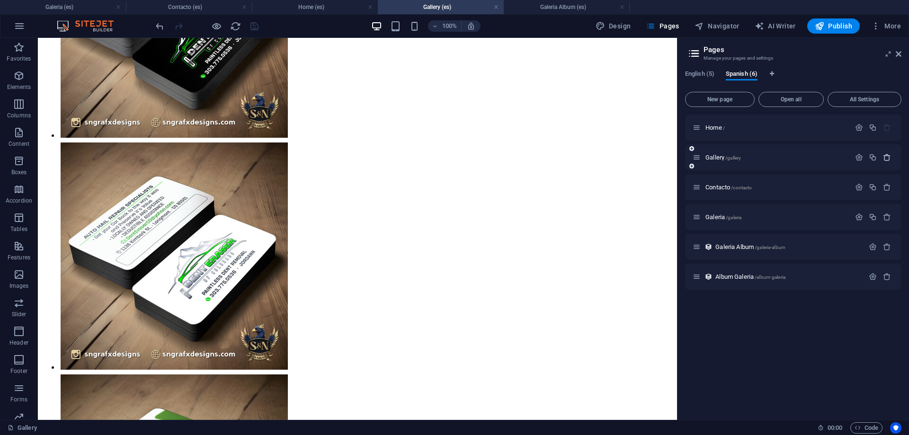
click at [888, 158] on icon "button" at bounding box center [887, 157] width 8 height 8
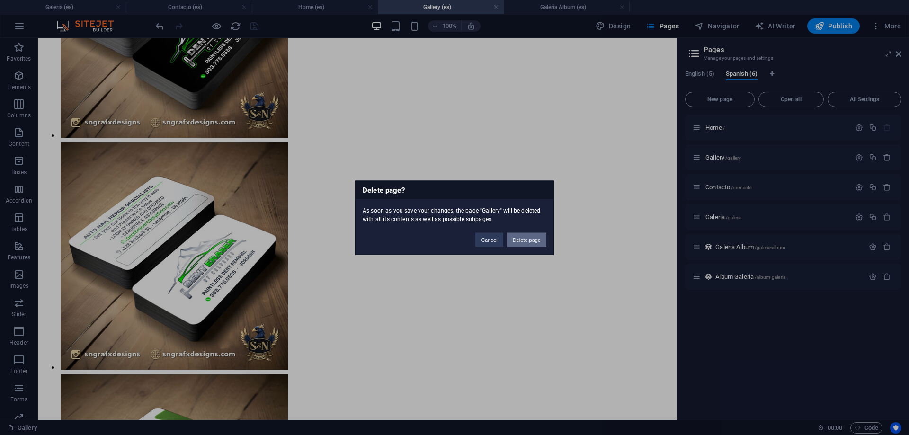
click at [531, 240] on button "Delete page" at bounding box center [526, 239] width 39 height 14
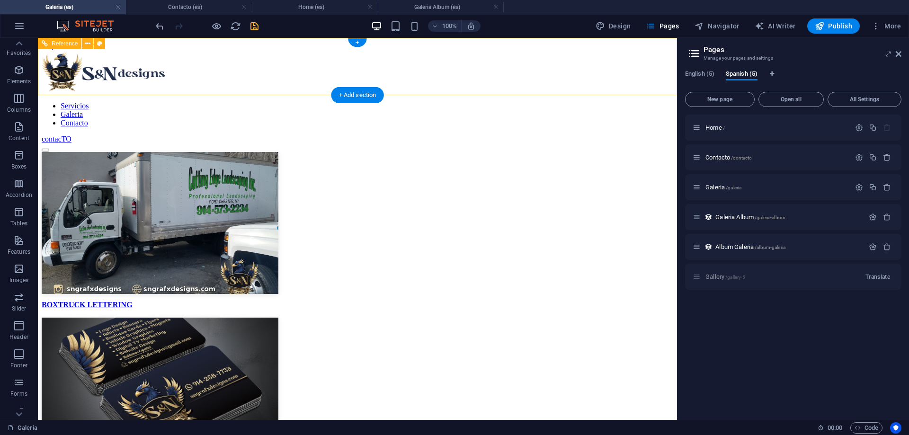
click at [390, 102] on nav "Servicios Galeria Contacto" at bounding box center [357, 115] width 631 height 26
click at [85, 43] on button at bounding box center [87, 43] width 11 height 11
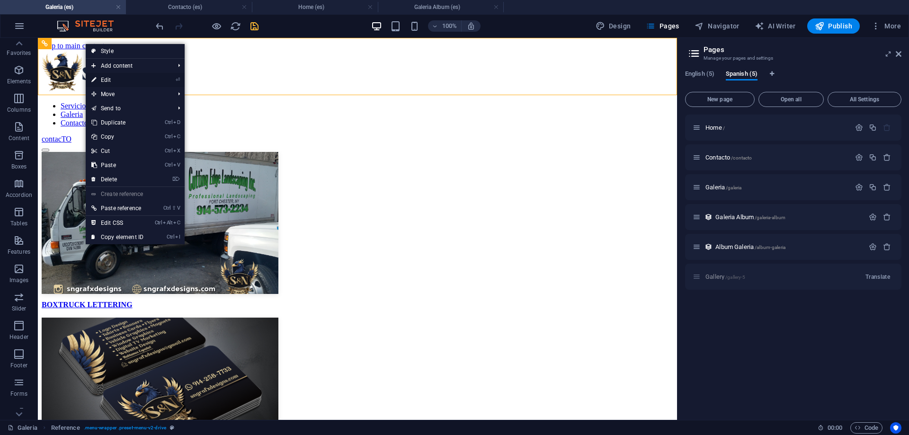
click at [132, 78] on link "⏎ Edit" at bounding box center [117, 80] width 63 height 14
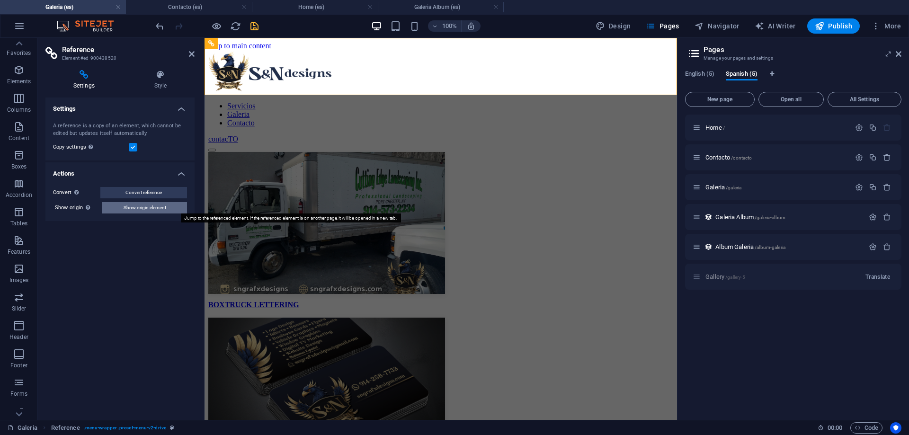
drag, startPoint x: 159, startPoint y: 210, endPoint x: 15, endPoint y: 160, distance: 151.9
click at [159, 210] on span "Show origin element" at bounding box center [145, 207] width 43 height 11
select select "header"
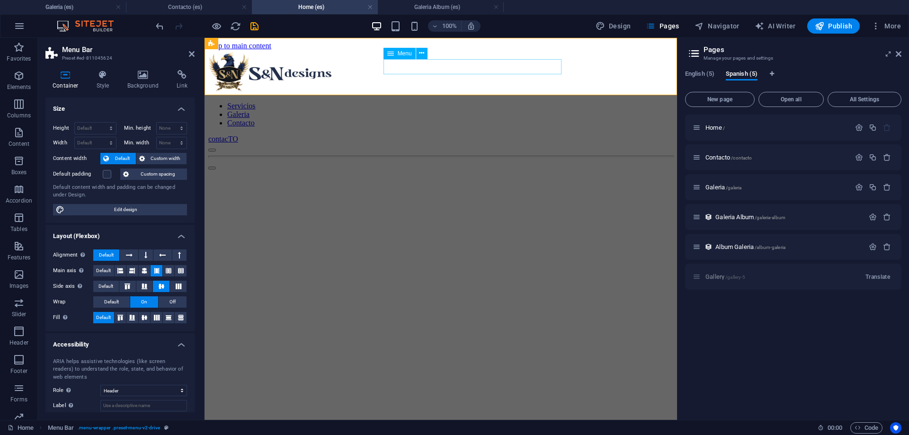
click at [477, 102] on nav "Servicios Galeria Contacto" at bounding box center [440, 115] width 465 height 26
click at [418, 52] on button at bounding box center [421, 53] width 11 height 11
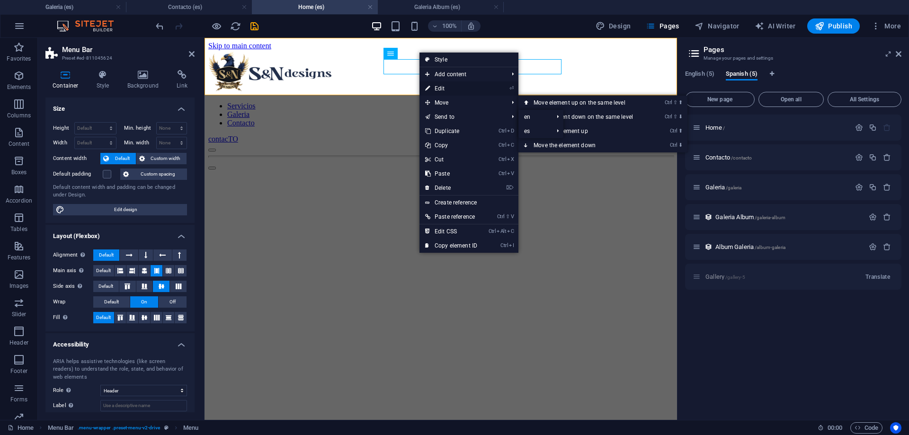
click at [443, 92] on link "⏎ Edit" at bounding box center [450, 88] width 63 height 14
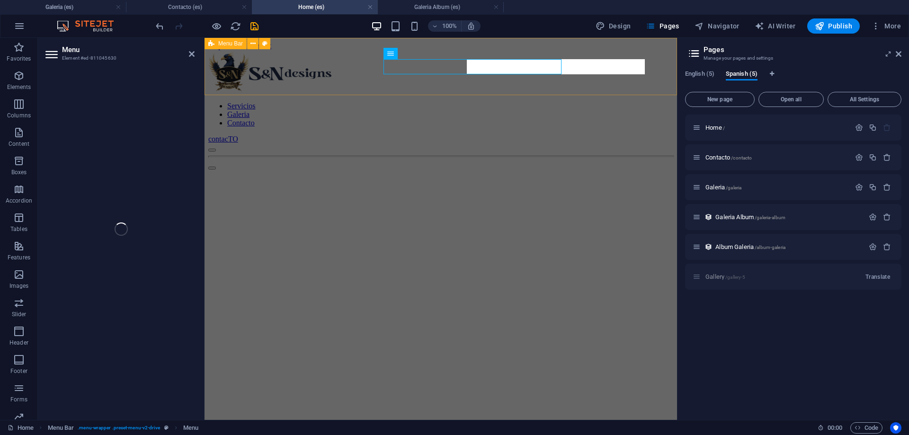
select select "6"
select select
select select "5"
select select
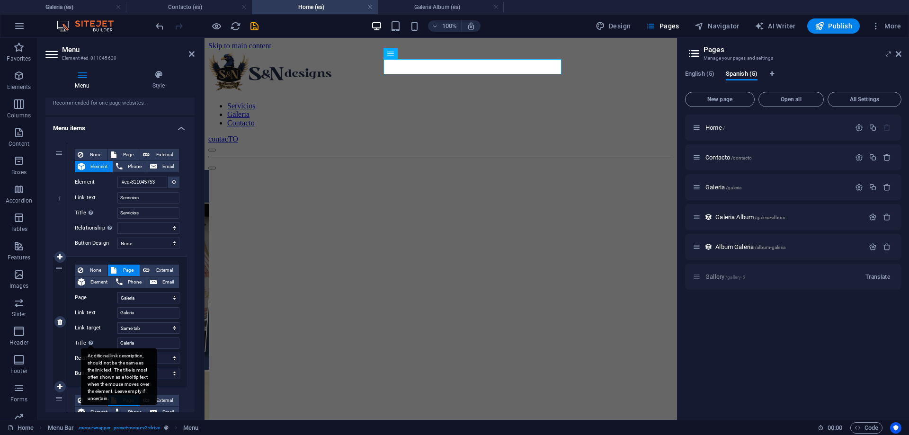
scroll to position [85, 0]
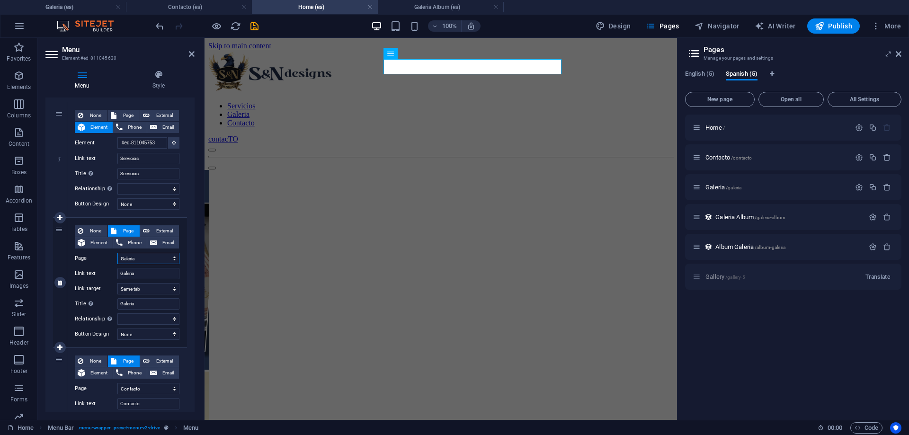
click at [117, 253] on select "Home Gallery Contact Gallery Home Contacto Galeria" at bounding box center [148, 258] width 62 height 11
click option "Galeria" at bounding box center [0, 0] width 0 height 0
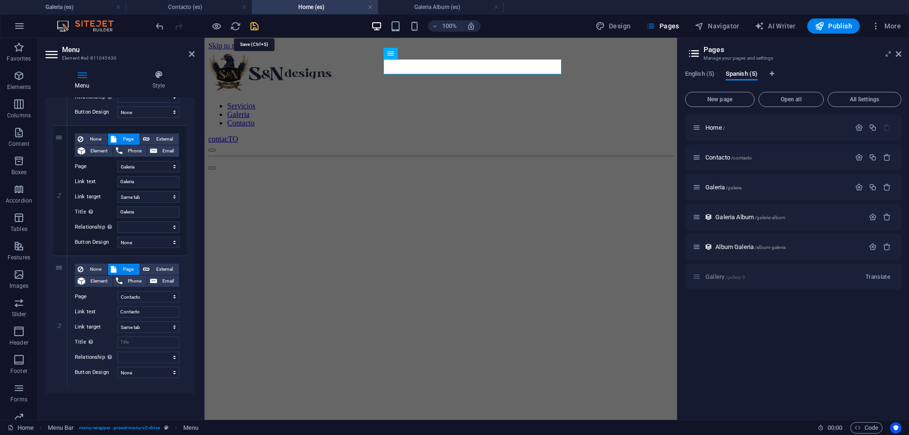
click at [258, 26] on icon "save" at bounding box center [254, 26] width 11 height 11
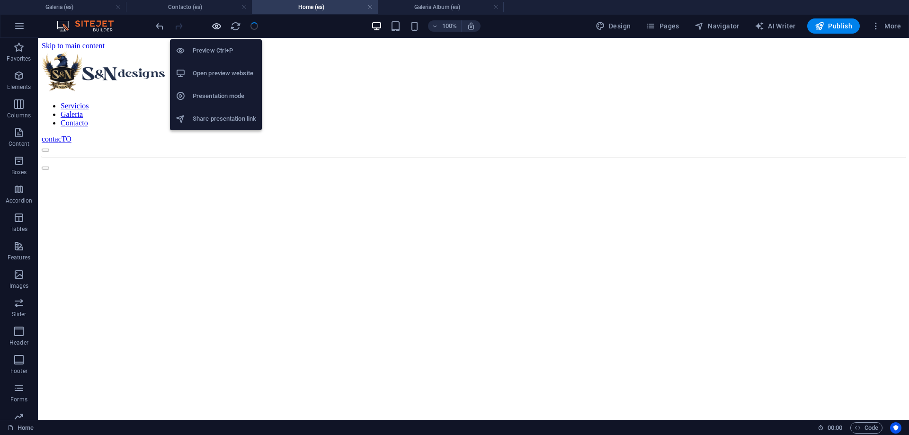
click at [218, 27] on icon "button" at bounding box center [216, 26] width 11 height 11
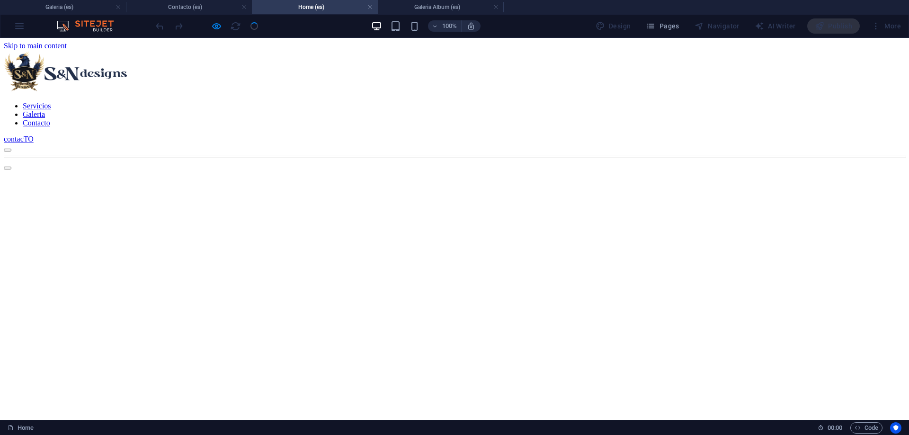
click at [45, 110] on link "Galeria" at bounding box center [34, 114] width 22 height 8
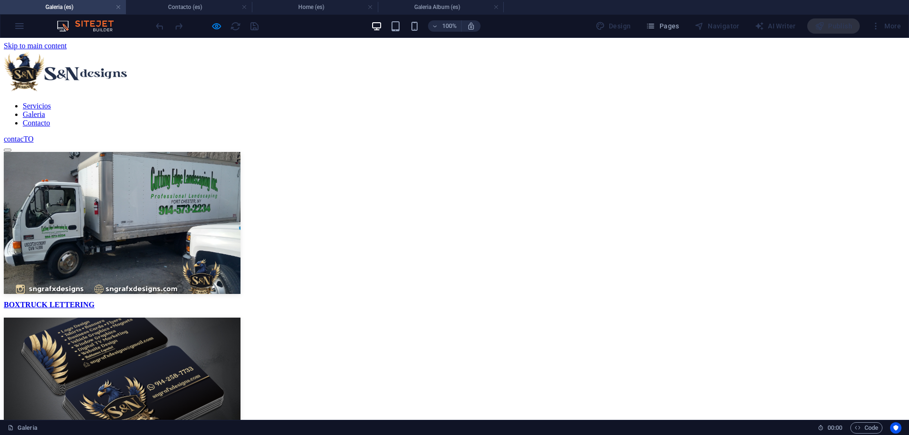
click at [51, 102] on link "Servicios" at bounding box center [37, 106] width 28 height 8
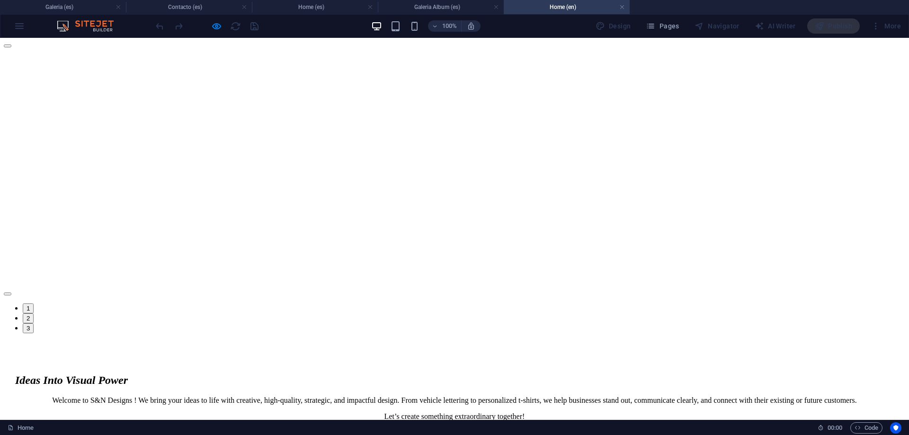
scroll to position [0, 0]
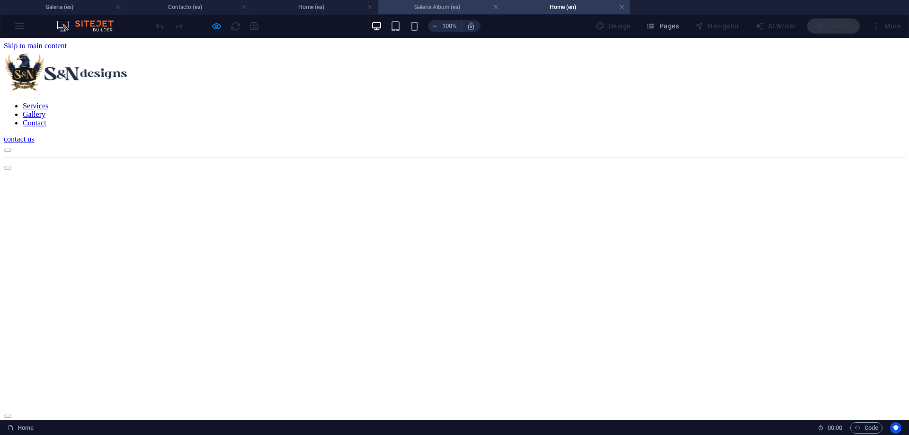
click at [436, 9] on h4 "Galeria Album (es)" at bounding box center [441, 7] width 126 height 10
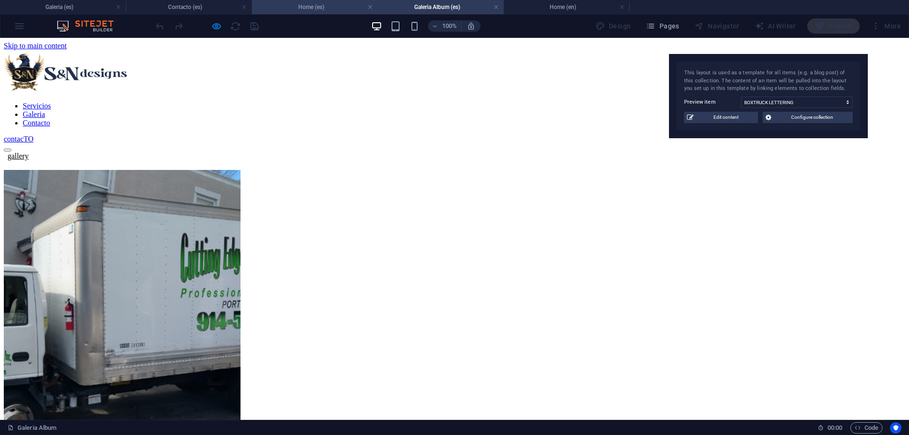
click at [293, 12] on li "Home (es)" at bounding box center [315, 7] width 126 height 14
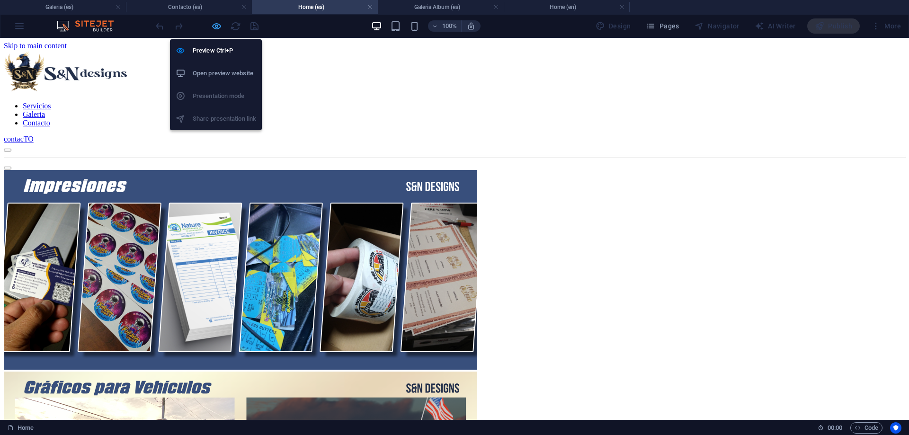
click at [217, 29] on icon "button" at bounding box center [216, 26] width 11 height 11
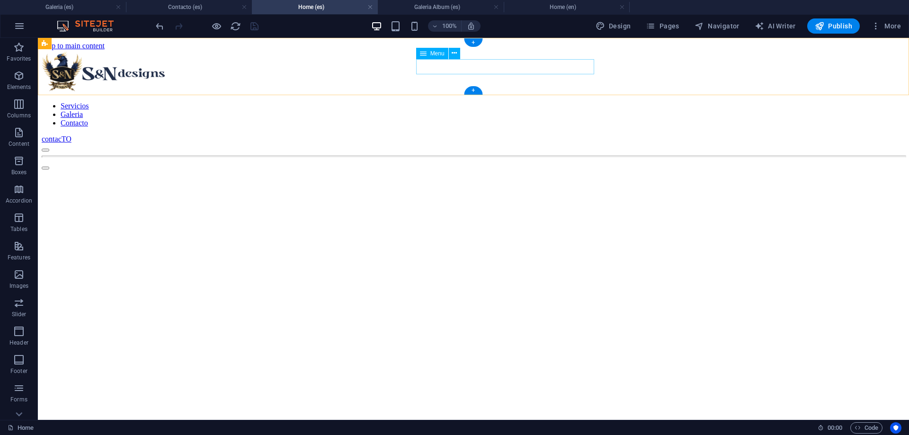
click at [435, 102] on nav "Servicios Galeria Contacto" at bounding box center [473, 115] width 863 height 26
click at [457, 59] on button at bounding box center [454, 53] width 11 height 11
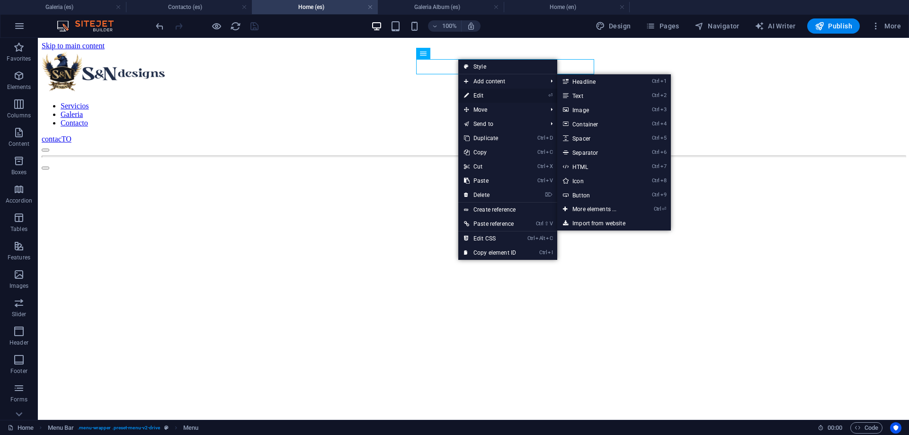
click at [479, 98] on link "⏎ Edit" at bounding box center [489, 96] width 63 height 14
select select "6"
select select
select select "5"
select select
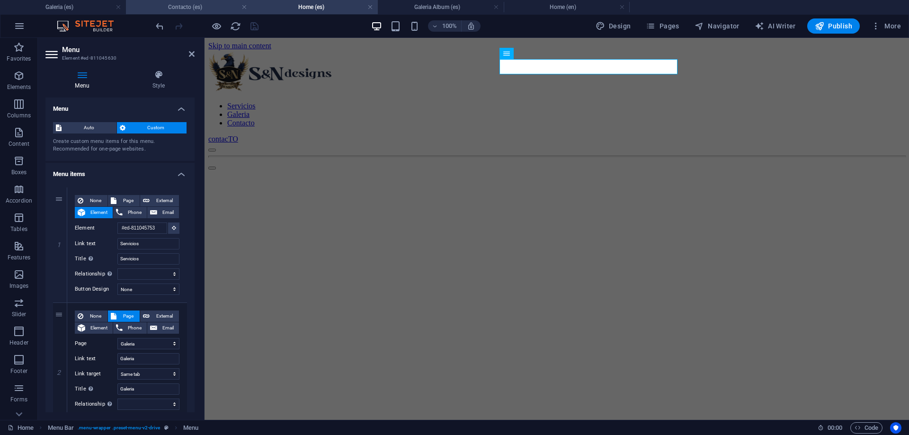
click at [194, 11] on h4 "Contacto (es)" at bounding box center [189, 7] width 126 height 10
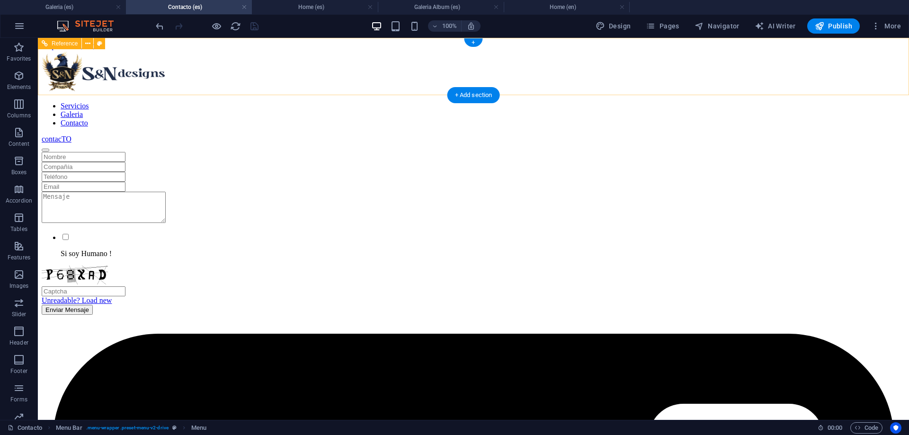
click at [448, 102] on nav "Servicios Galeria Contacto" at bounding box center [473, 115] width 863 height 26
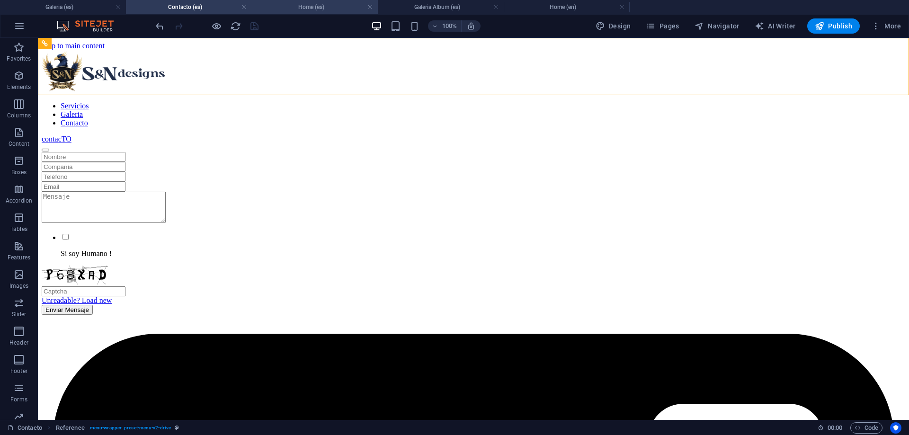
click at [339, 9] on h4 "Home (es)" at bounding box center [315, 7] width 126 height 10
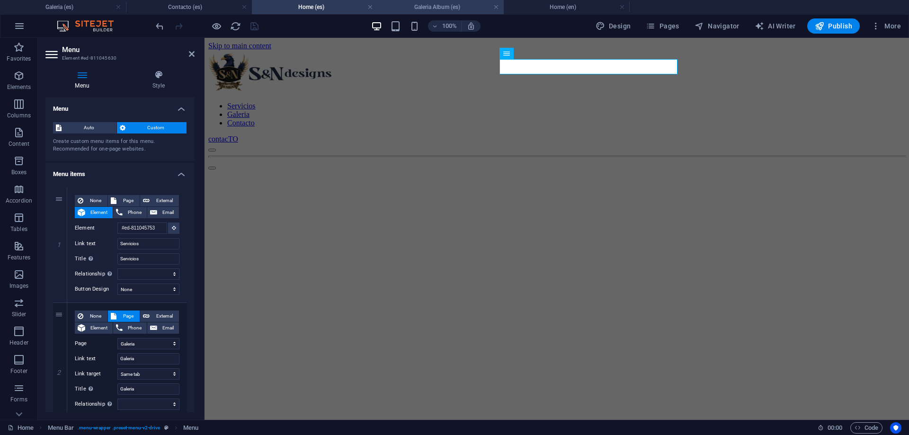
click at [434, 11] on h4 "Galeria Album (es)" at bounding box center [441, 7] width 126 height 10
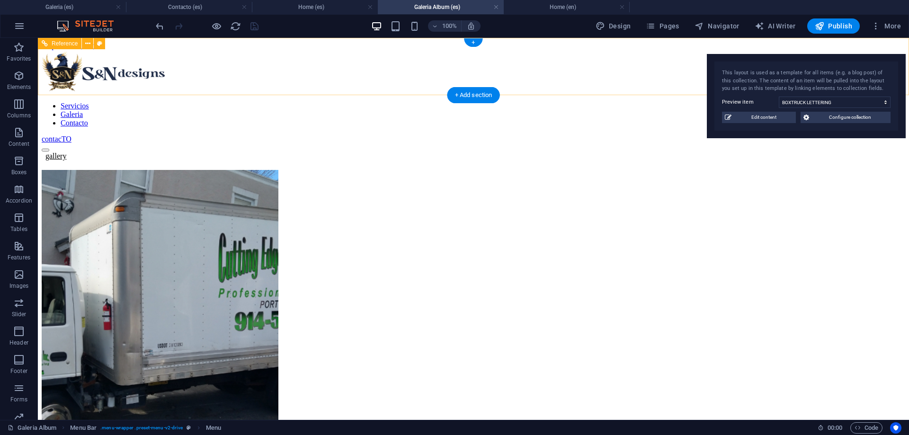
click at [504, 77] on div "Servicios Galeria Contacto contacTO" at bounding box center [473, 101] width 863 height 102
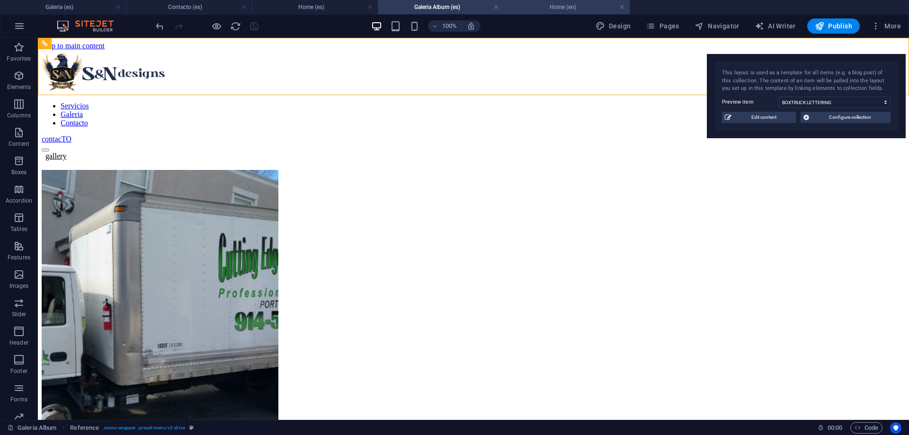
click at [527, 5] on h4 "Home (en)" at bounding box center [567, 7] width 126 height 10
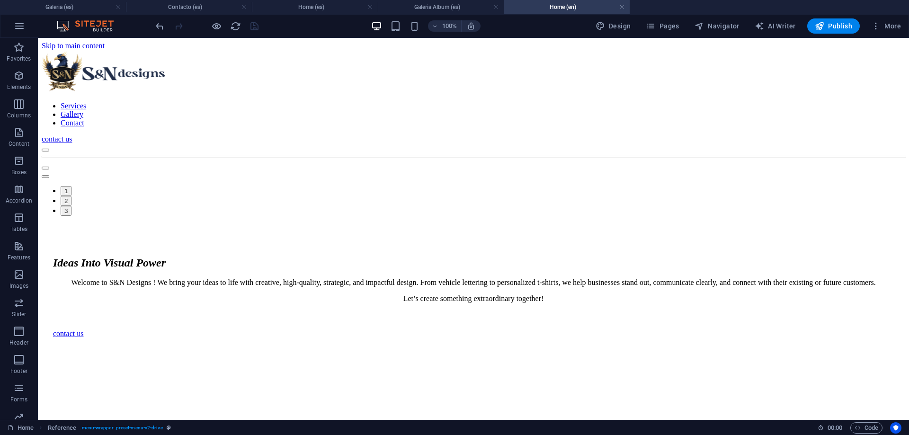
click at [626, 11] on h4 "Home (en)" at bounding box center [567, 7] width 126 height 10
click at [624, 7] on link at bounding box center [622, 7] width 6 height 9
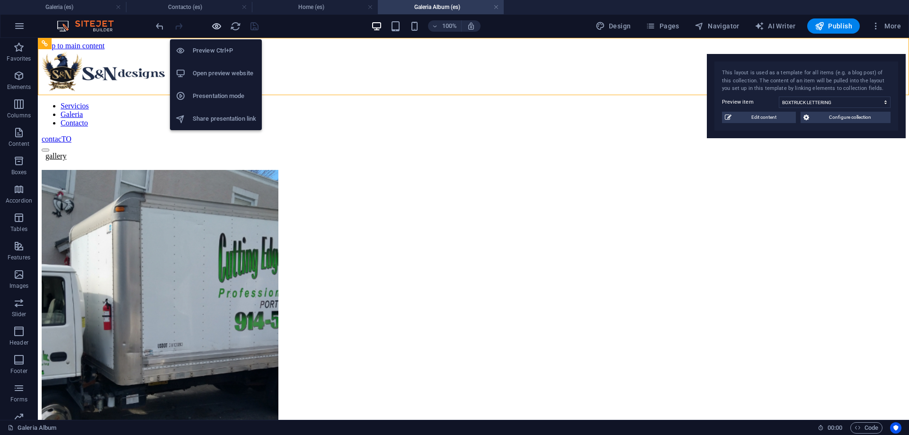
click at [212, 22] on icon "button" at bounding box center [216, 26] width 11 height 11
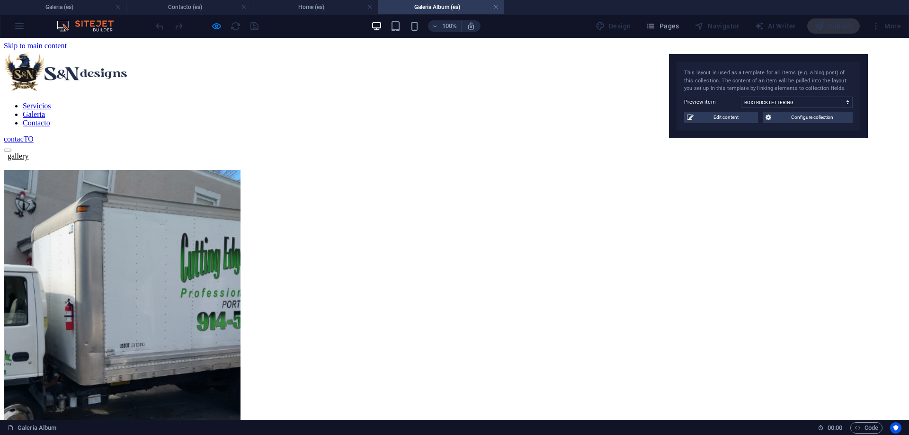
click at [51, 102] on link "Servicios" at bounding box center [37, 106] width 28 height 8
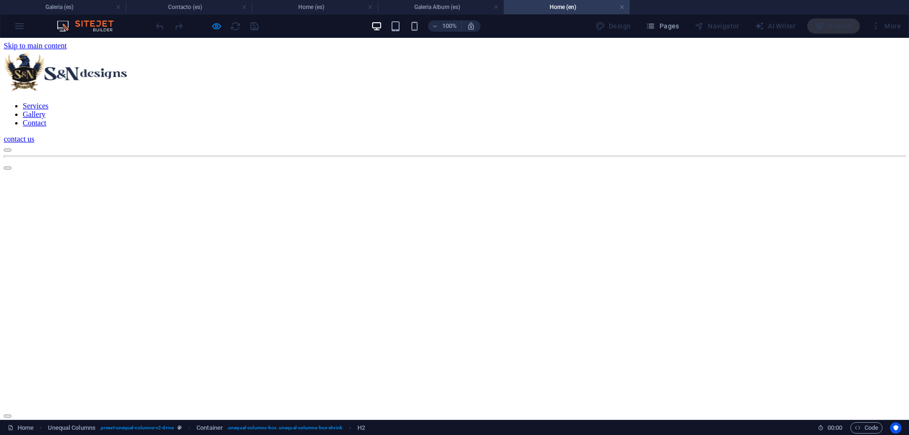
scroll to position [267, 0]
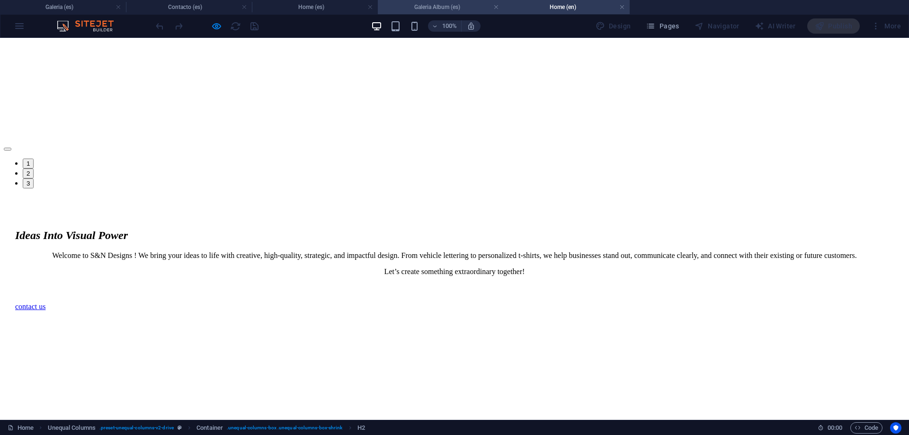
click at [449, 7] on h4 "Galeria Album (es)" at bounding box center [441, 7] width 126 height 10
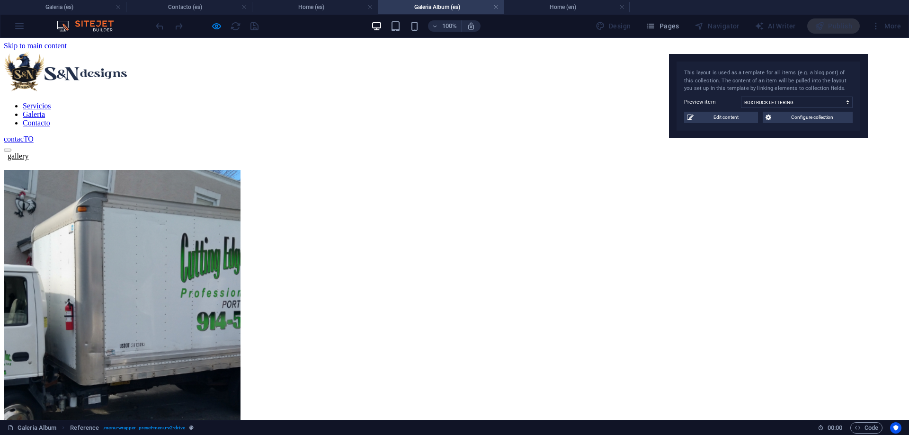
click at [45, 110] on link "Galeria" at bounding box center [34, 114] width 22 height 8
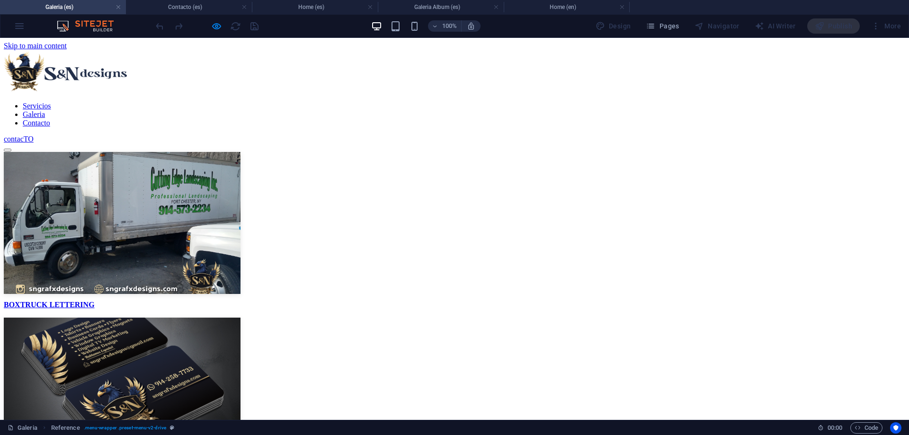
click at [50, 119] on link "Contacto" at bounding box center [36, 123] width 27 height 8
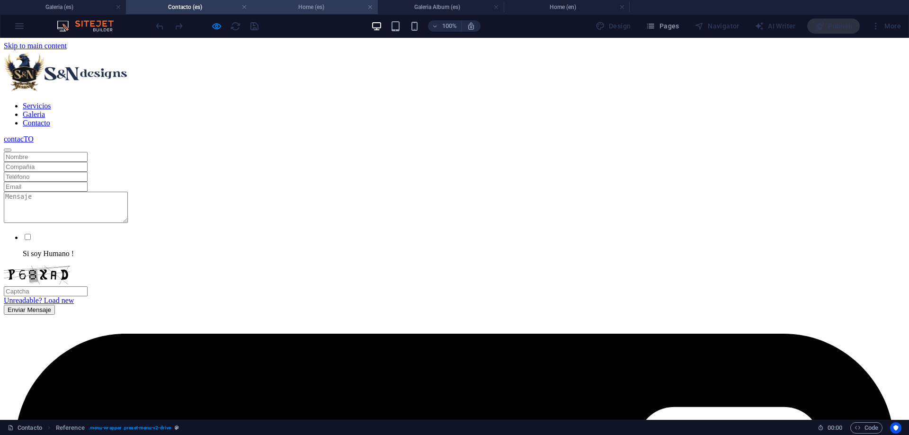
click at [339, 9] on h4 "Home (es)" at bounding box center [315, 7] width 126 height 10
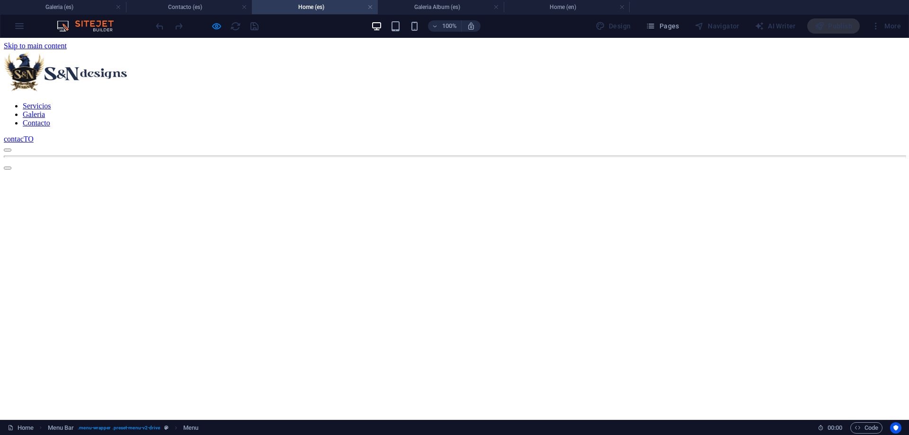
click at [223, 27] on div at bounding box center [207, 25] width 106 height 15
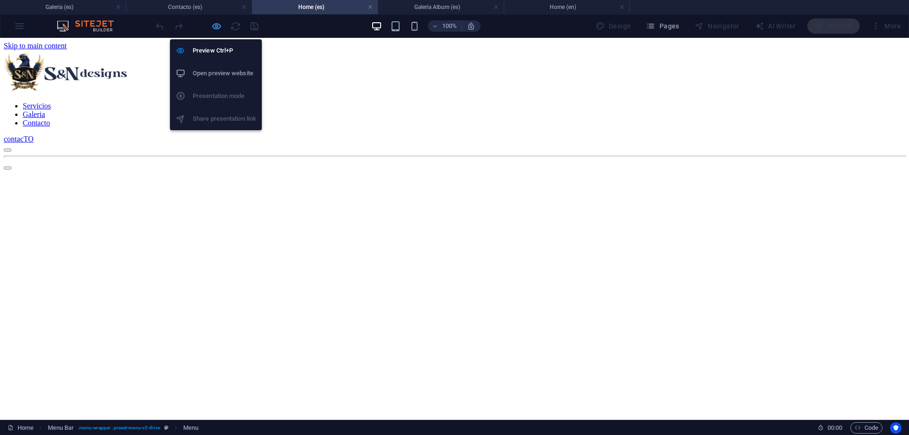
click at [216, 25] on icon "button" at bounding box center [216, 26] width 11 height 11
select select "6"
select select
select select "5"
select select
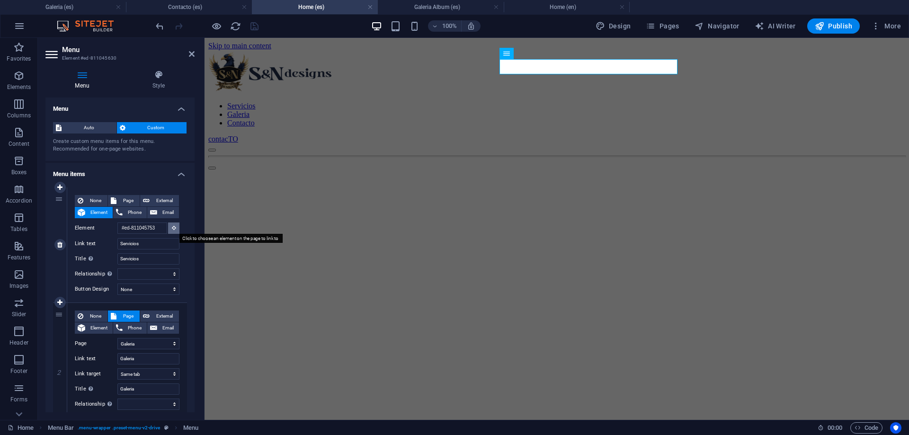
click at [176, 231] on button at bounding box center [173, 227] width 11 height 11
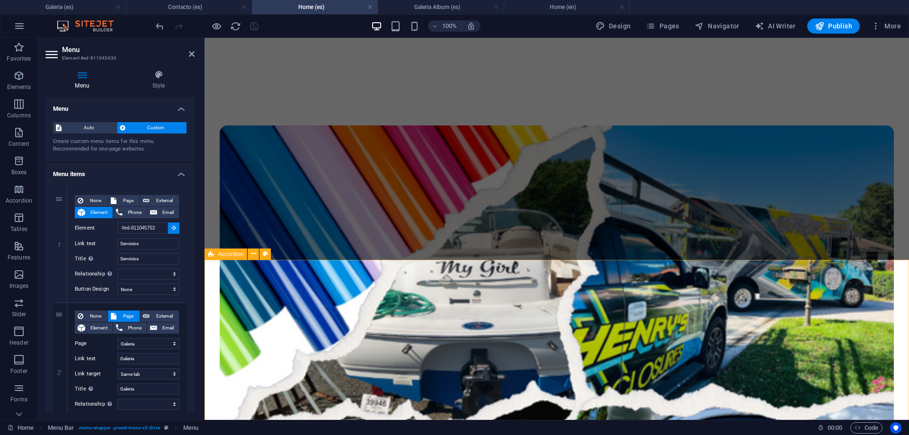
scroll to position [628, 0]
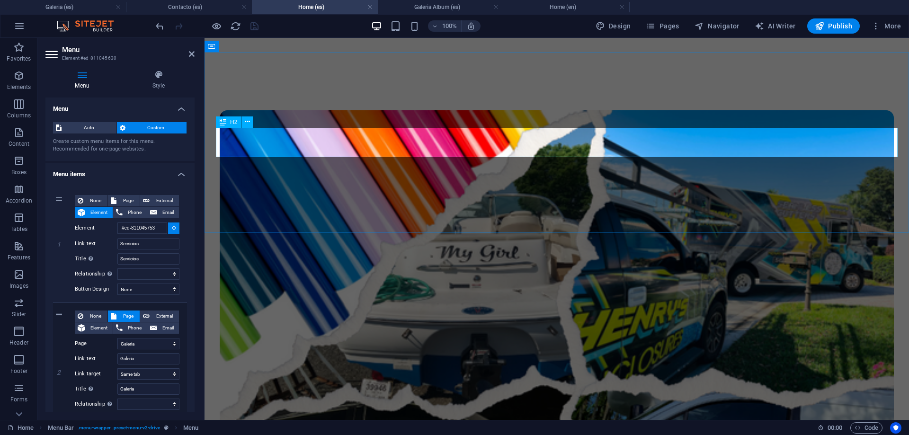
type input "#ed-811045756"
select select
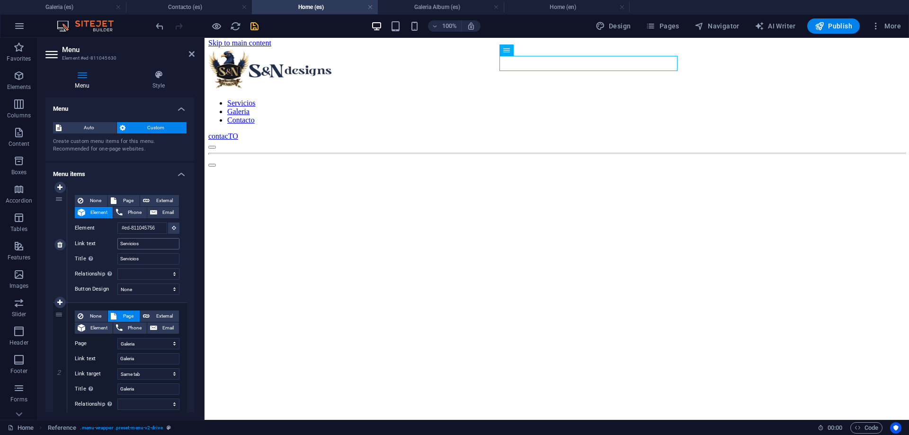
scroll to position [0, 0]
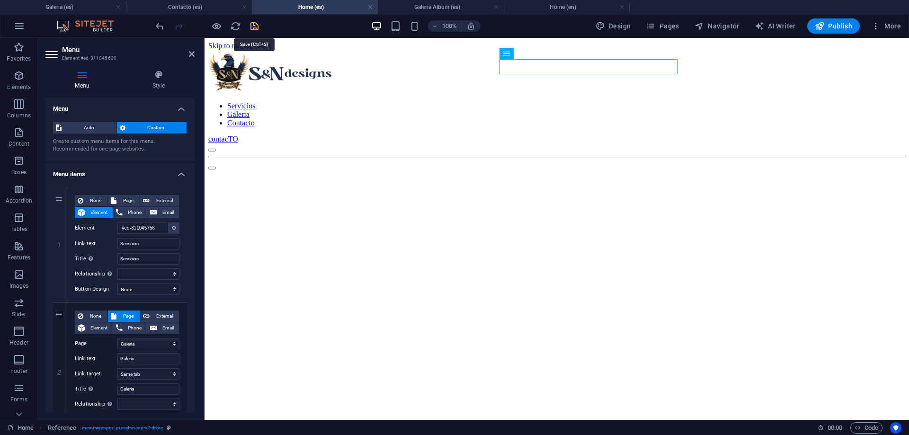
click at [257, 27] on icon "save" at bounding box center [254, 26] width 11 height 11
select select "6"
select select
select select "5"
select select
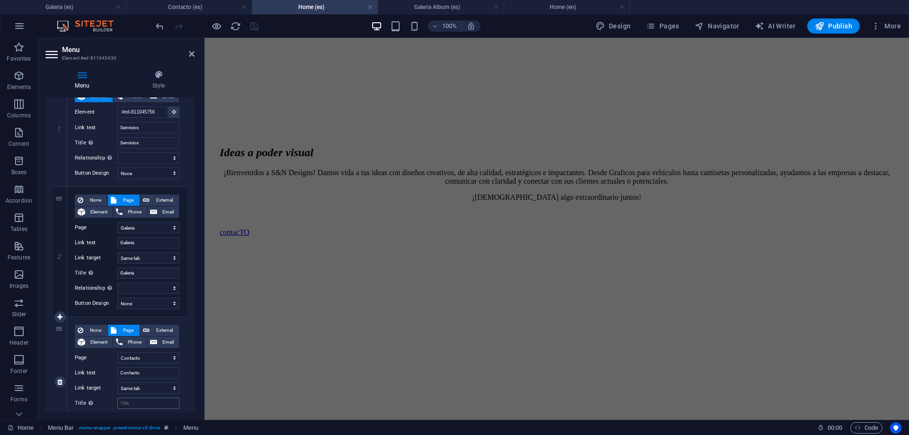
scroll to position [128, 0]
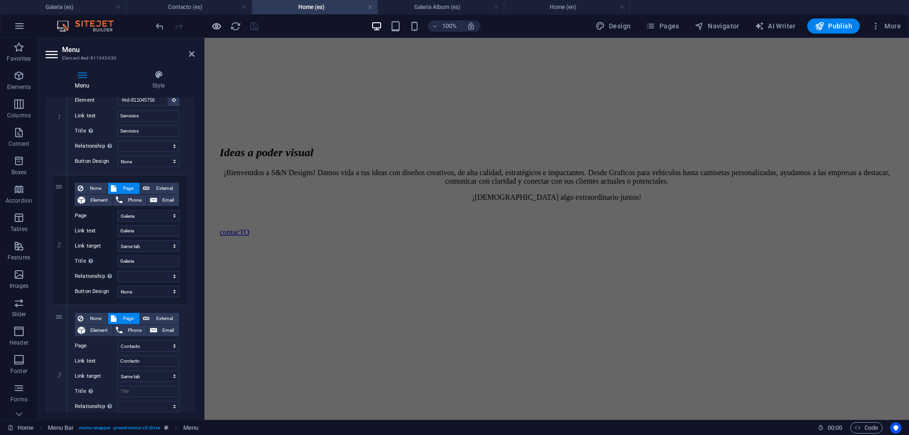
click at [215, 28] on icon "button" at bounding box center [216, 26] width 11 height 11
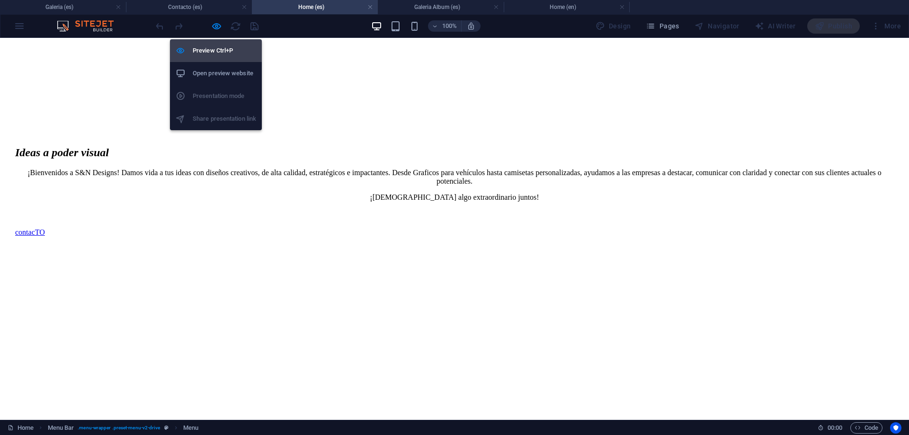
scroll to position [0, 0]
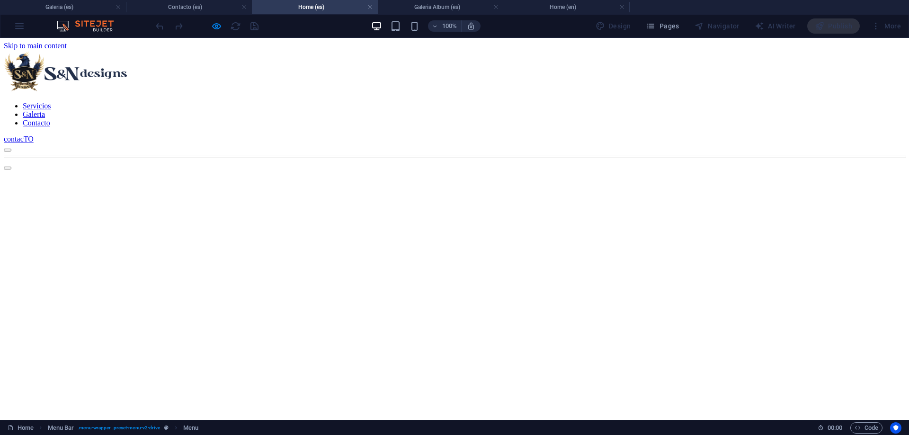
click at [51, 102] on link "Servicios" at bounding box center [37, 106] width 28 height 8
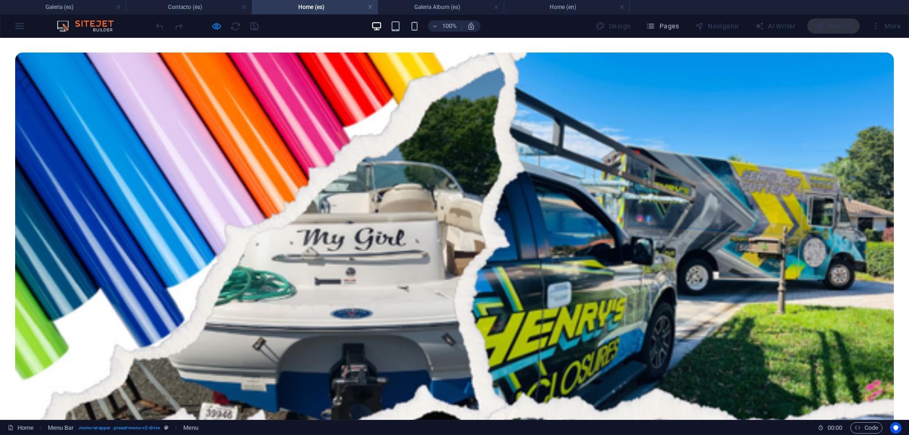
scroll to position [717, 0]
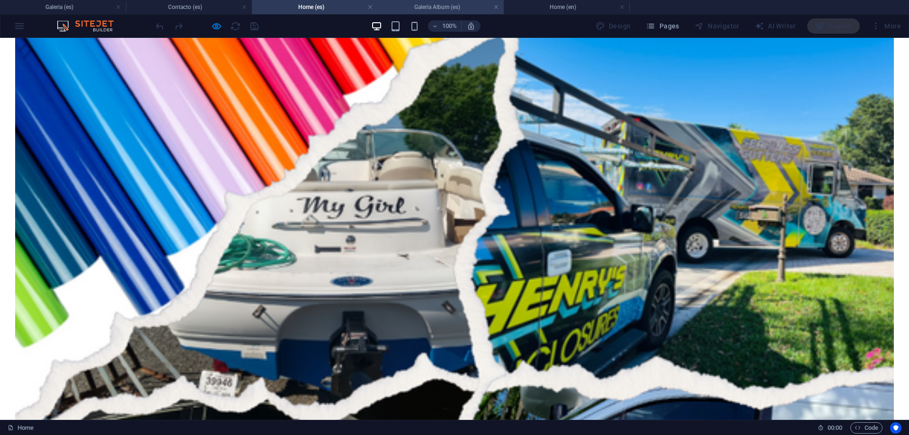
click at [435, 9] on h4 "Galeria Album (es)" at bounding box center [441, 7] width 126 height 10
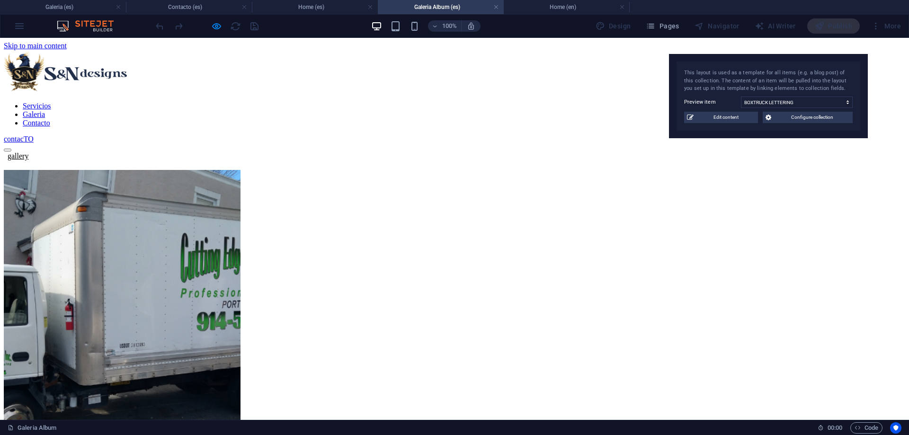
click at [51, 102] on link "Servicios" at bounding box center [37, 106] width 28 height 8
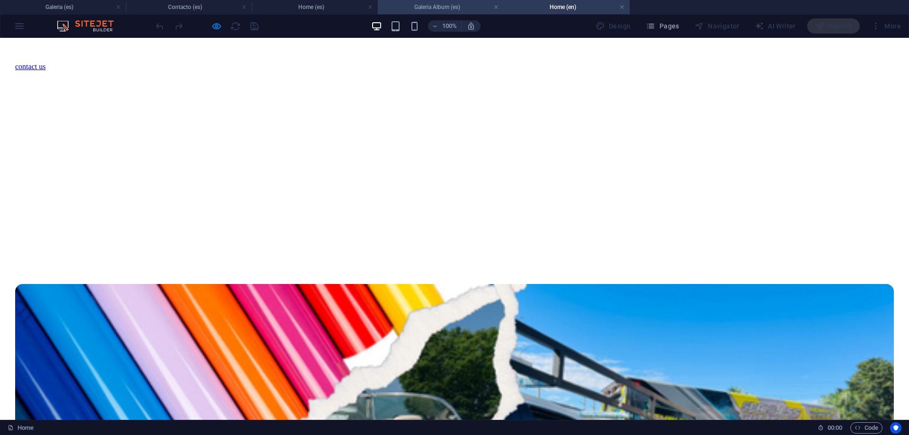
click at [444, 9] on h4 "Galeria Album (es)" at bounding box center [441, 7] width 126 height 10
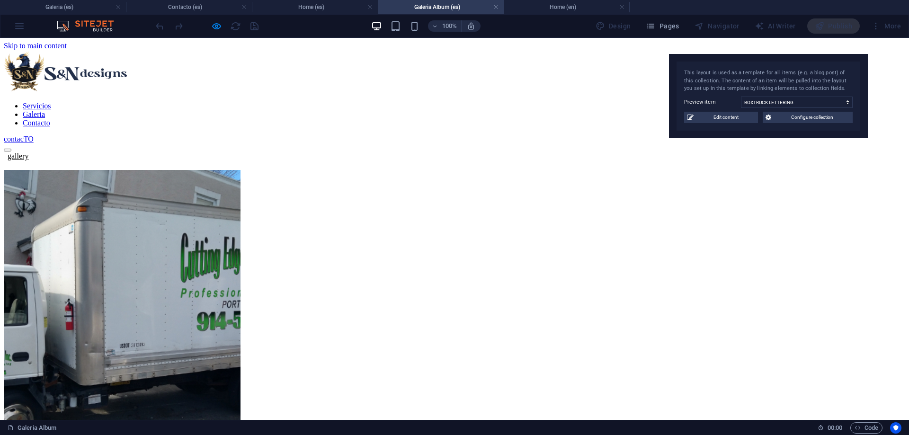
click at [51, 102] on link "Servicios" at bounding box center [37, 106] width 28 height 8
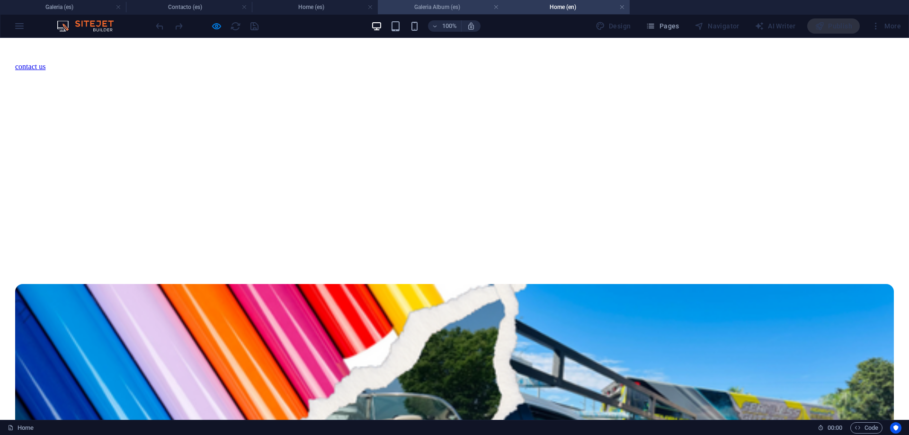
click at [417, 7] on h4 "Galeria Album (es)" at bounding box center [441, 7] width 126 height 10
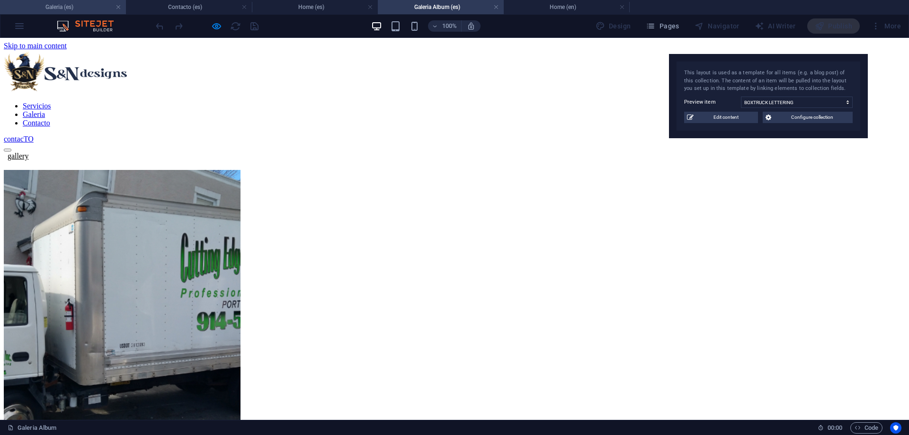
click at [72, 10] on h4 "Galeria (es)" at bounding box center [63, 7] width 126 height 10
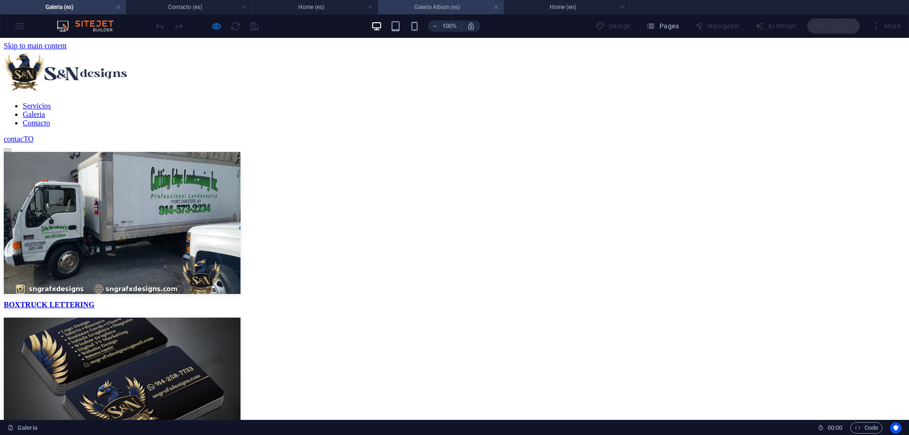
click at [463, 5] on h4 "Galeria Album (es)" at bounding box center [441, 7] width 126 height 10
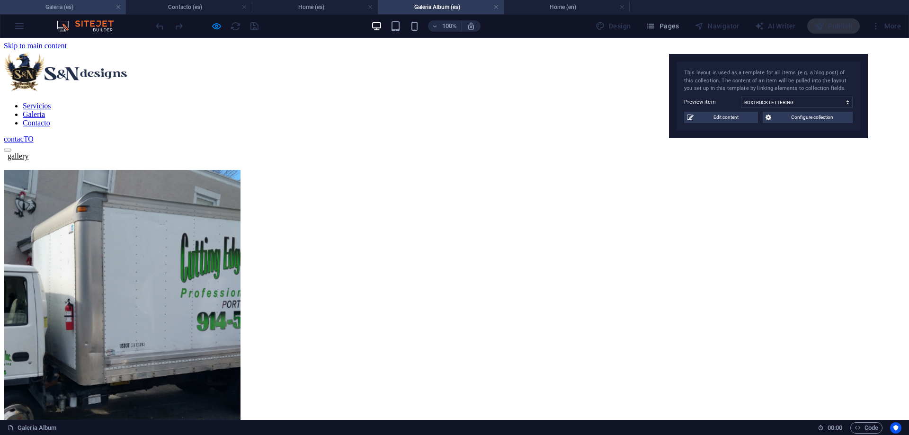
click at [76, 4] on h4 "Galeria (es)" at bounding box center [63, 7] width 126 height 10
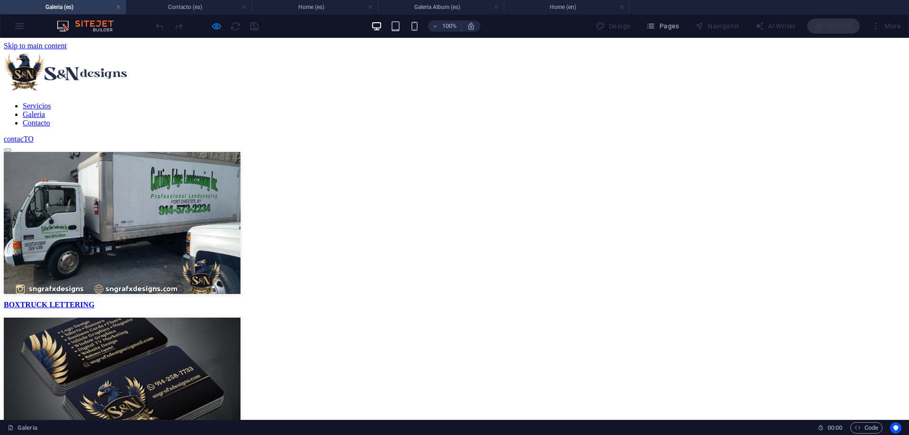
drag, startPoint x: 427, startPoint y: 64, endPoint x: 428, endPoint y: 102, distance: 37.9
click at [51, 102] on link "Servicios" at bounding box center [37, 106] width 28 height 8
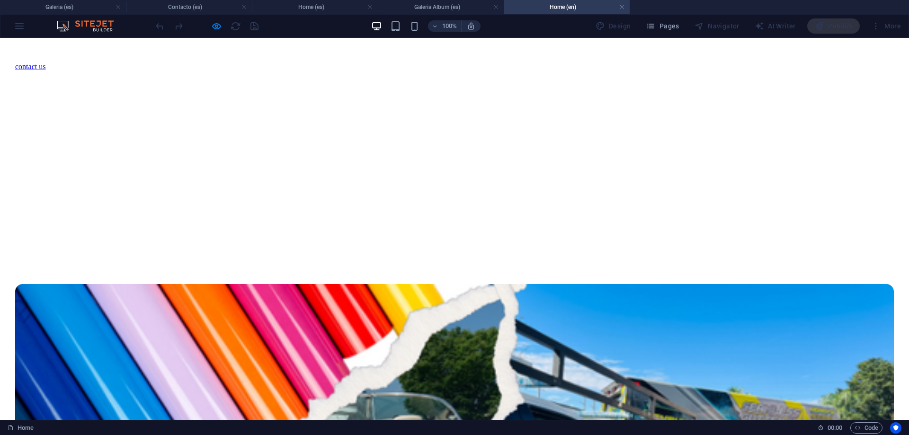
click at [81, 15] on div "100% Design Pages Navigator AI Writer Publish More" at bounding box center [454, 26] width 908 height 23
click at [78, 9] on h4 "Galeria (es)" at bounding box center [63, 7] width 126 height 10
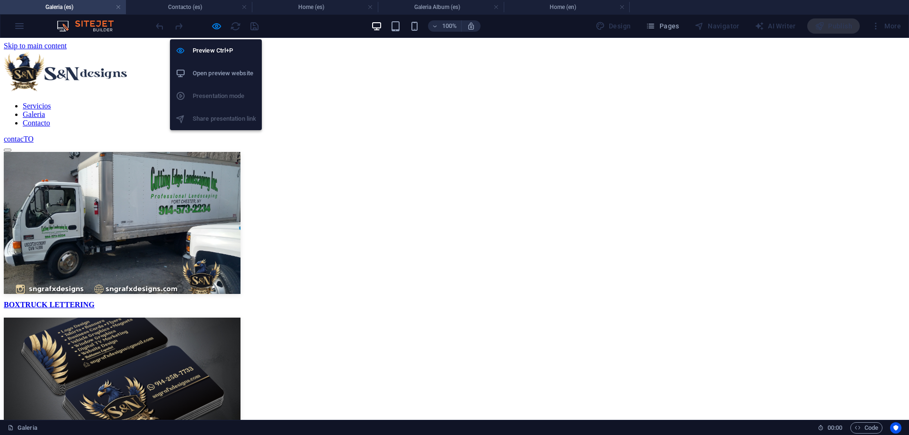
click at [215, 29] on icon "button" at bounding box center [216, 26] width 11 height 11
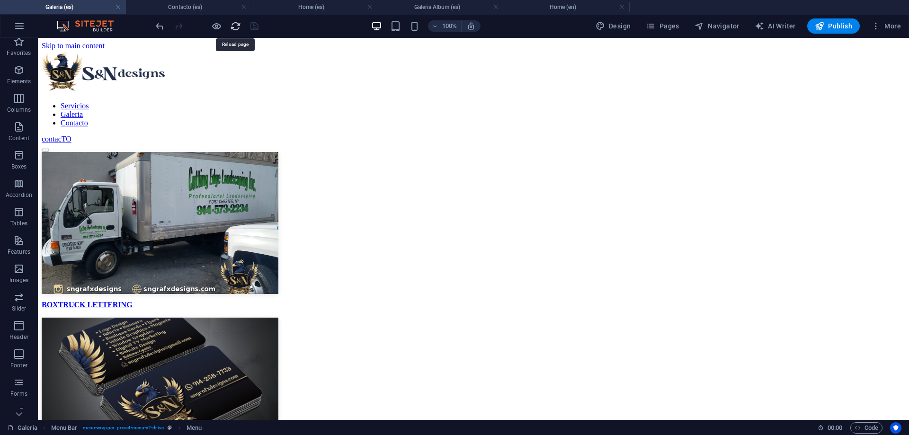
click at [234, 27] on icon "reload" at bounding box center [235, 26] width 11 height 11
drag, startPoint x: 217, startPoint y: 9, endPoint x: 225, endPoint y: 16, distance: 10.4
click at [217, 8] on h4 "Contacto (es)" at bounding box center [189, 7] width 126 height 10
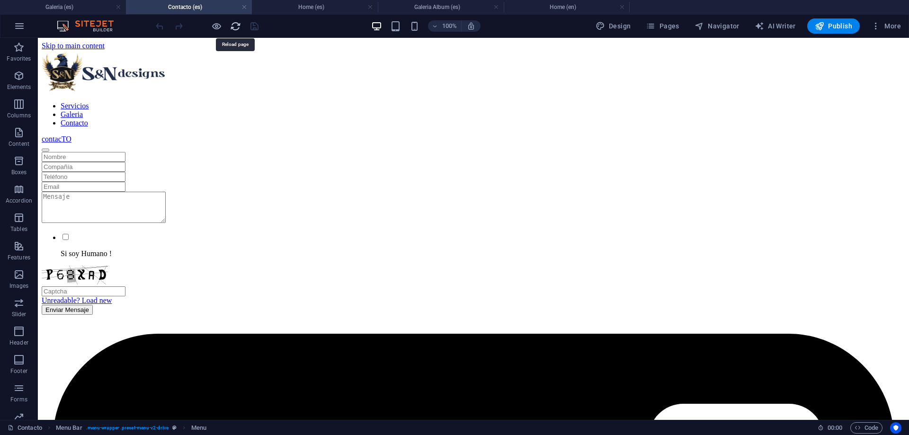
click at [234, 30] on icon "reload" at bounding box center [235, 26] width 11 height 11
click at [290, 10] on h4 "Home (es)" at bounding box center [315, 7] width 126 height 10
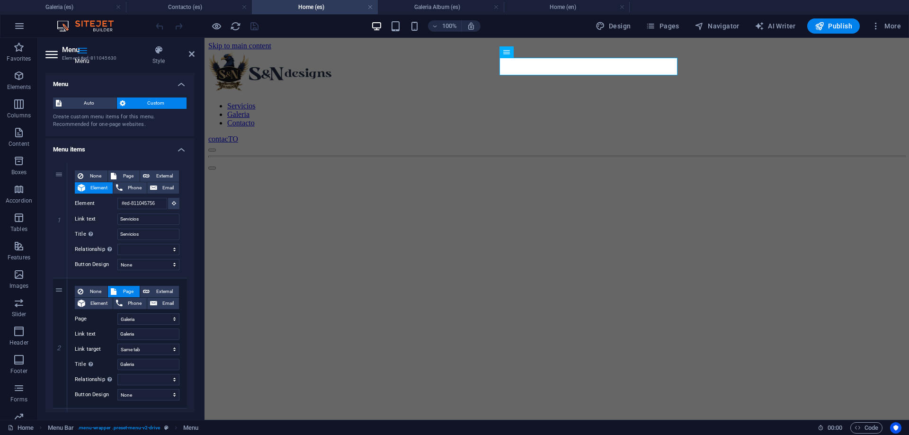
scroll to position [128, 0]
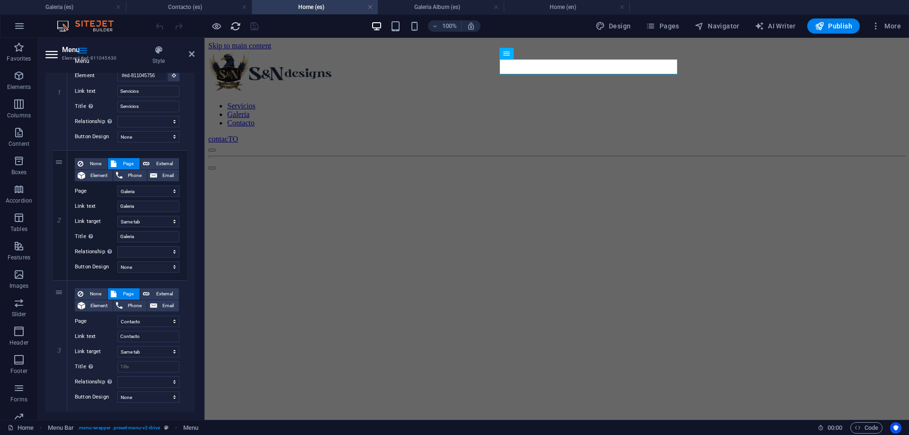
click at [232, 25] on icon "reload" at bounding box center [235, 26] width 11 height 11
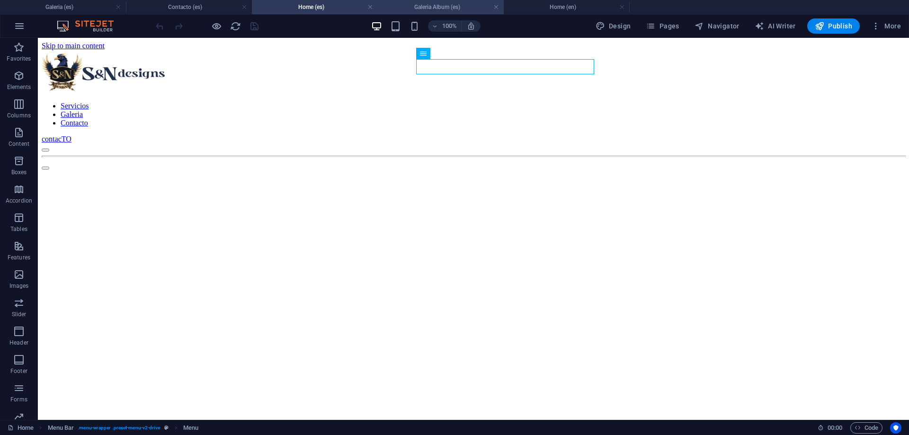
click at [413, 11] on h4 "Galeria Album (es)" at bounding box center [441, 7] width 126 height 10
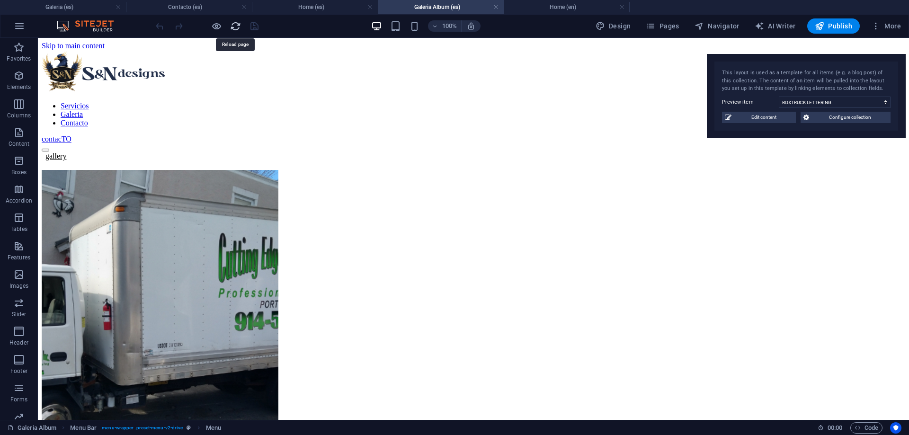
click at [235, 28] on icon "reload" at bounding box center [235, 26] width 11 height 11
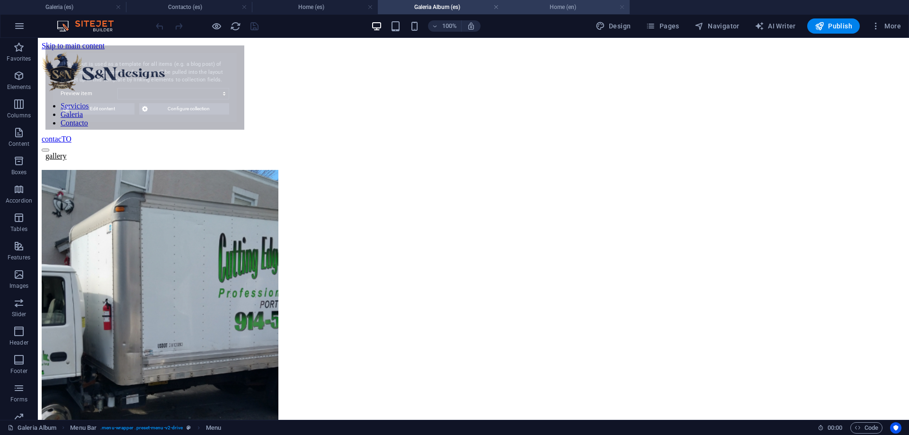
click at [624, 8] on link at bounding box center [622, 7] width 6 height 9
select select "68b74dae291690602504facc"
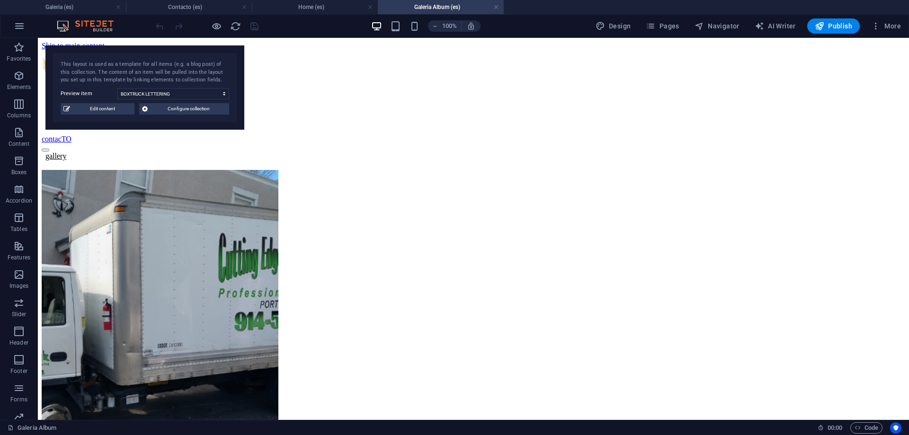
click at [223, 24] on div at bounding box center [207, 25] width 106 height 15
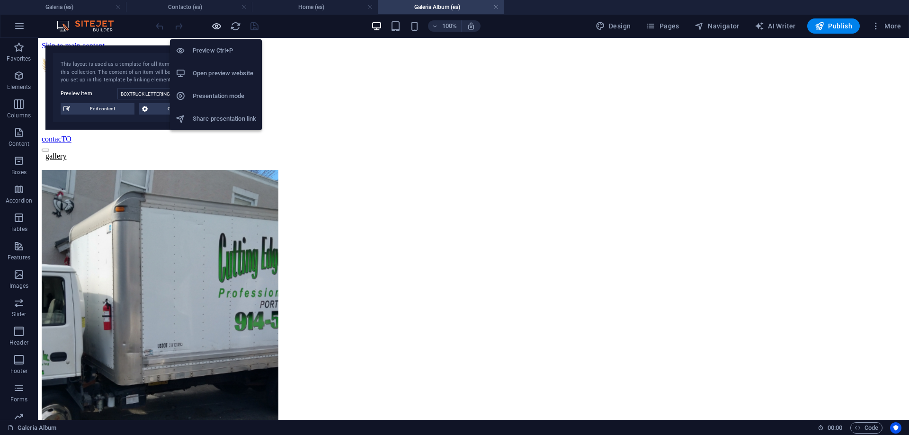
click at [213, 26] on icon "button" at bounding box center [216, 26] width 11 height 11
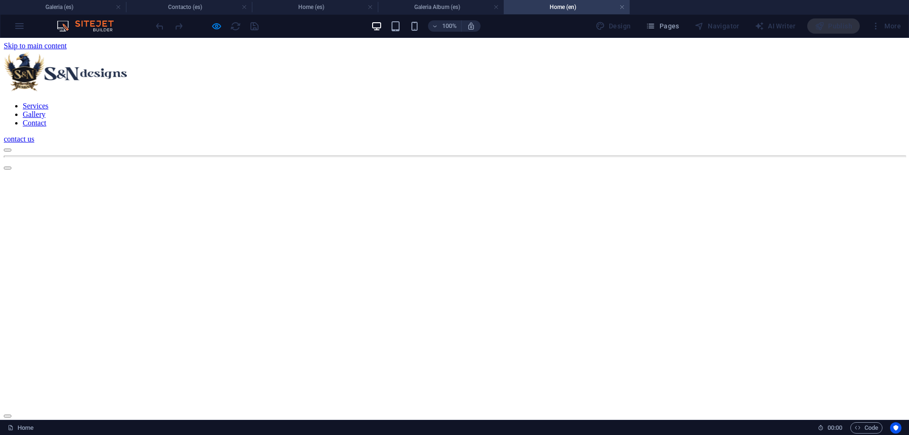
scroll to position [267, 0]
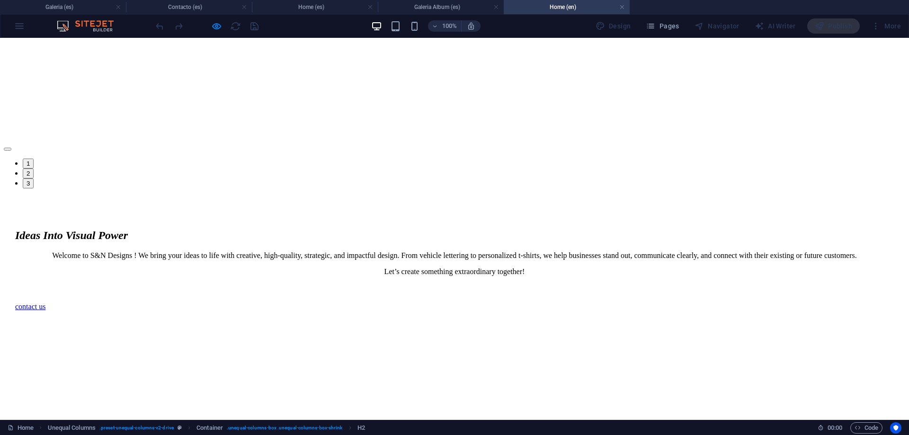
click at [71, 15] on div "100% Design Pages Navigator AI Writer Publish More" at bounding box center [454, 26] width 908 height 23
click at [67, 5] on h4 "Galeria (es)" at bounding box center [63, 7] width 126 height 10
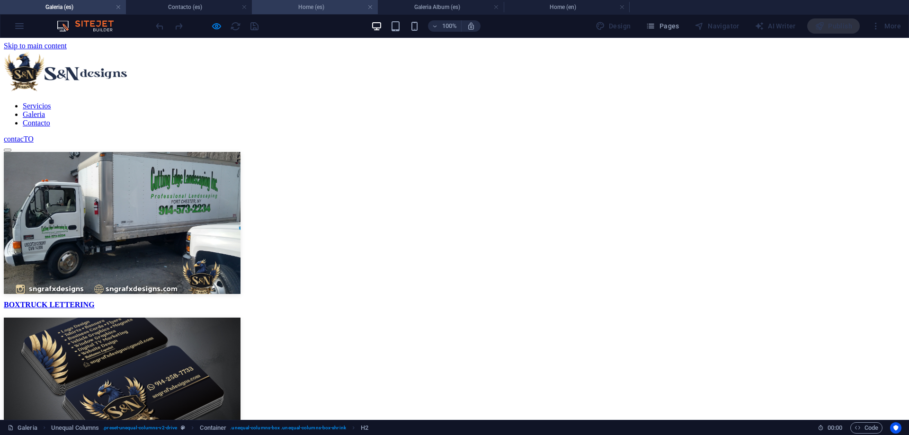
click at [286, 5] on h4 "Home (es)" at bounding box center [315, 7] width 126 height 10
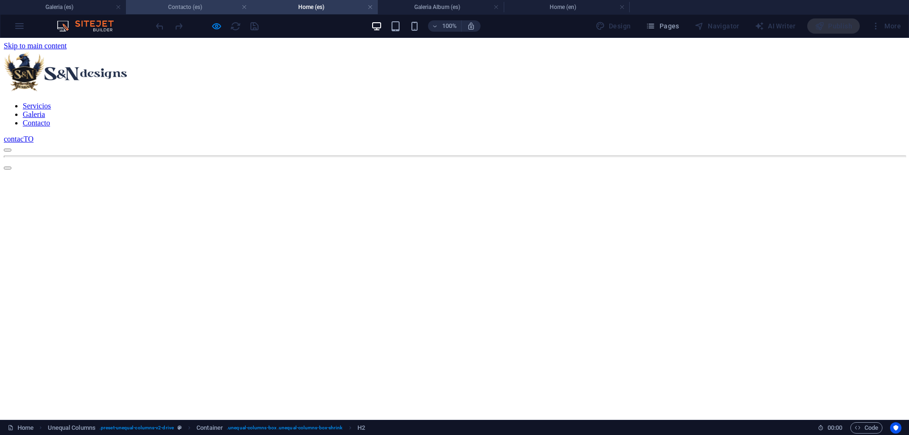
click at [159, 9] on h4 "Contacto (es)" at bounding box center [189, 7] width 126 height 10
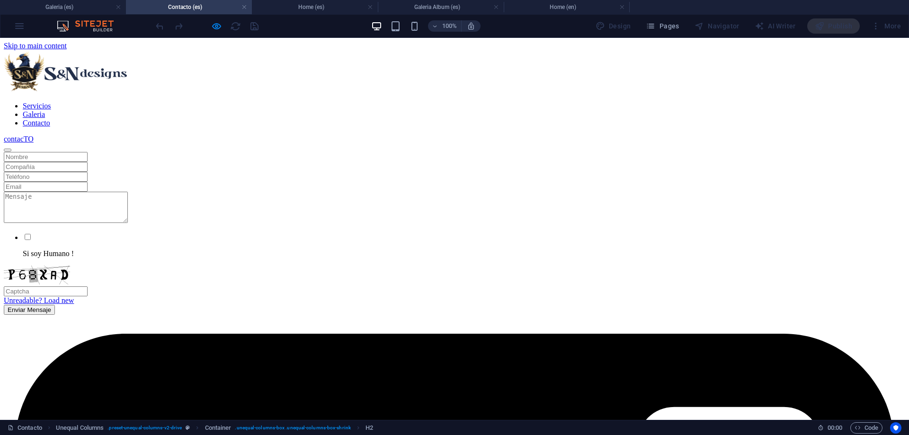
scroll to position [27, 0]
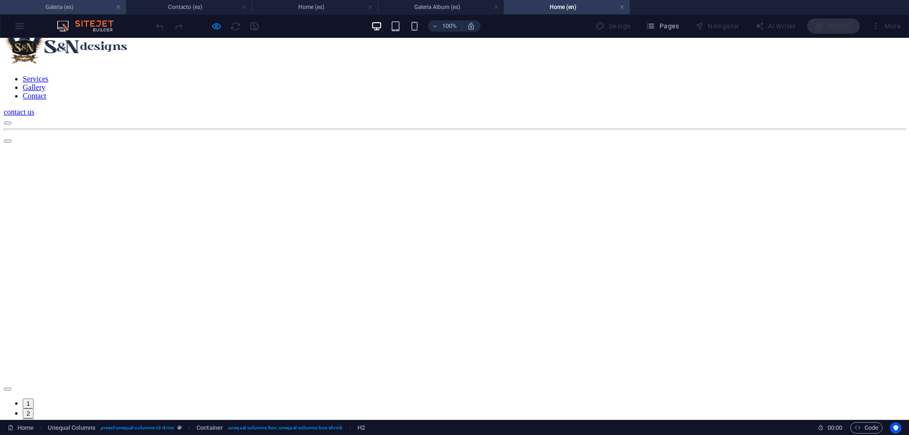
click at [61, 9] on h4 "Galeria (es)" at bounding box center [63, 7] width 126 height 10
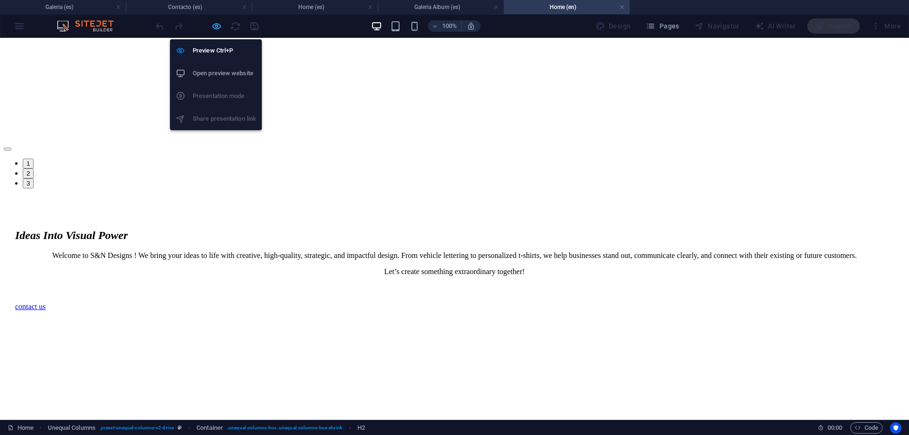
click at [211, 30] on span "button" at bounding box center [216, 26] width 11 height 11
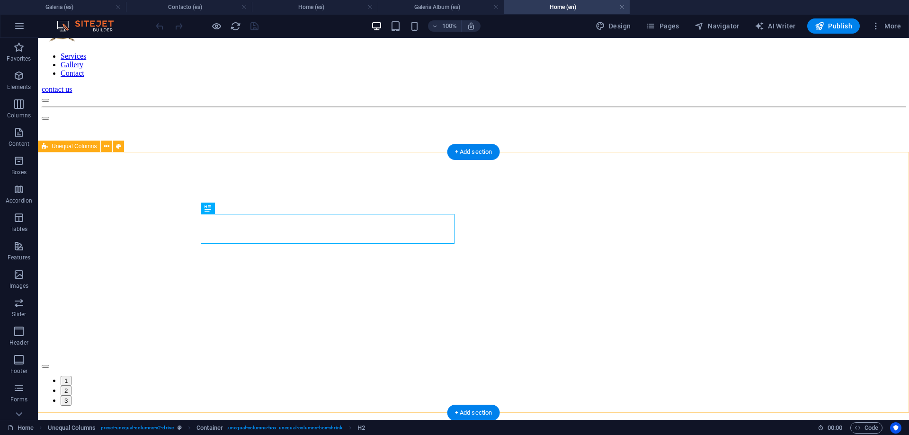
scroll to position [0, 0]
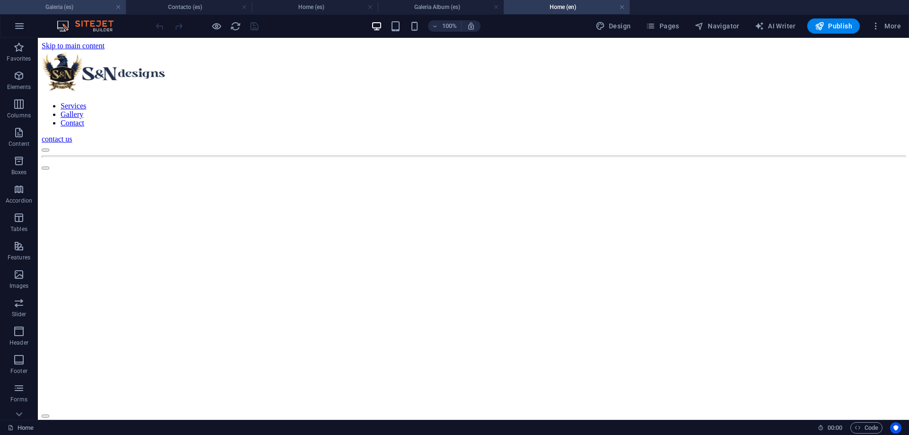
click at [80, 8] on h4 "Galeria (es)" at bounding box center [63, 7] width 126 height 10
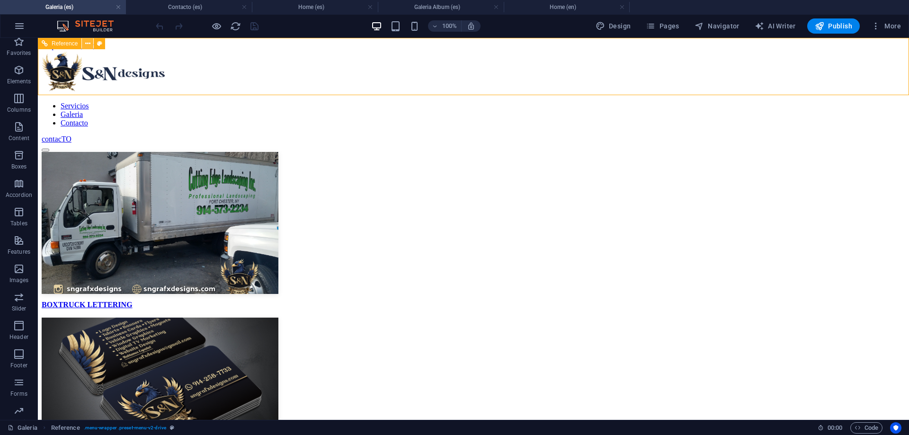
click at [91, 46] on button at bounding box center [87, 43] width 11 height 11
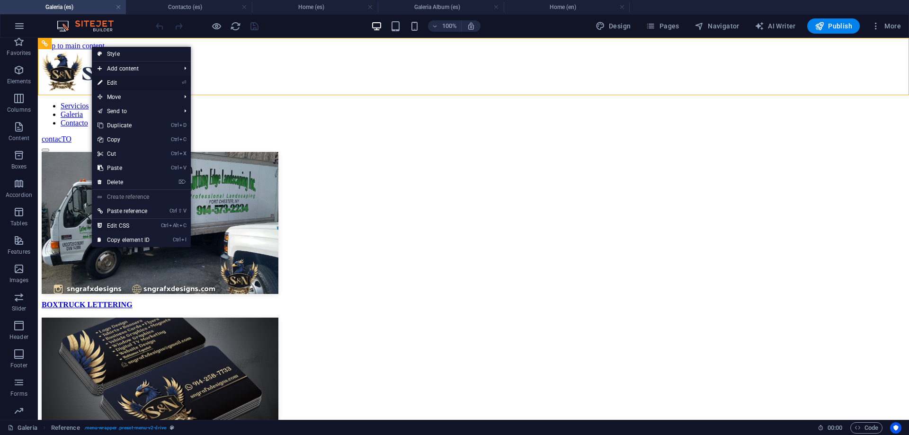
click at [137, 84] on link "⏎ Edit" at bounding box center [123, 83] width 63 height 14
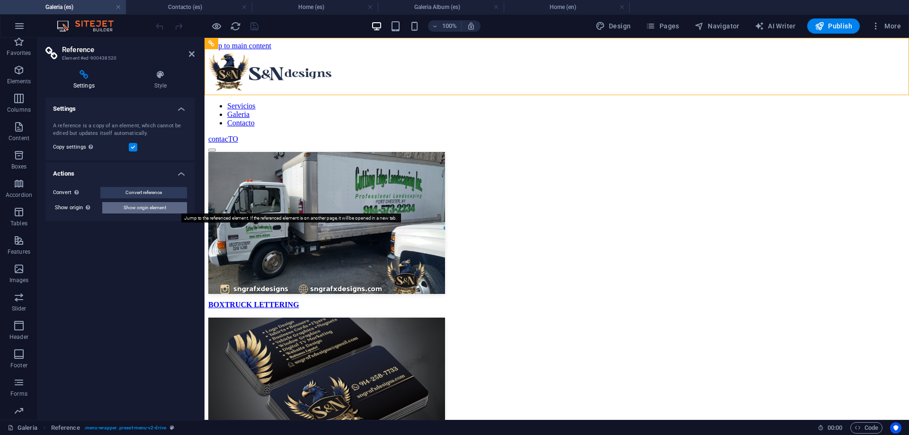
click at [158, 208] on span "Show origin element" at bounding box center [145, 207] width 43 height 11
select select "header"
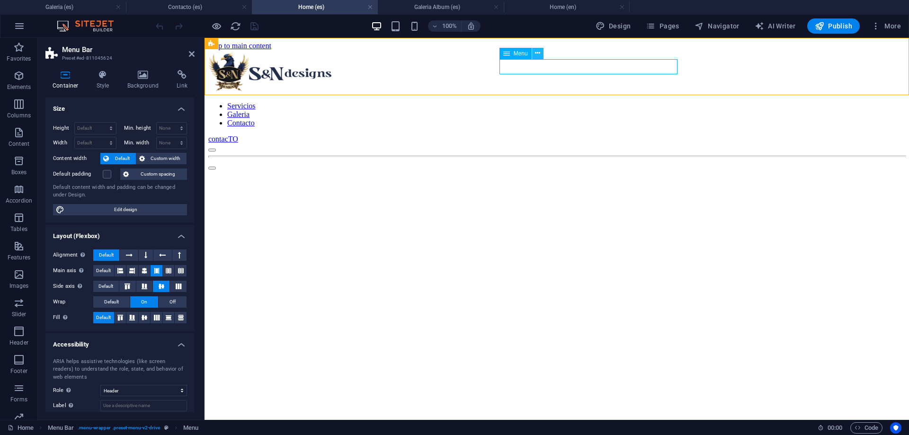
click at [536, 55] on icon at bounding box center [537, 53] width 5 height 10
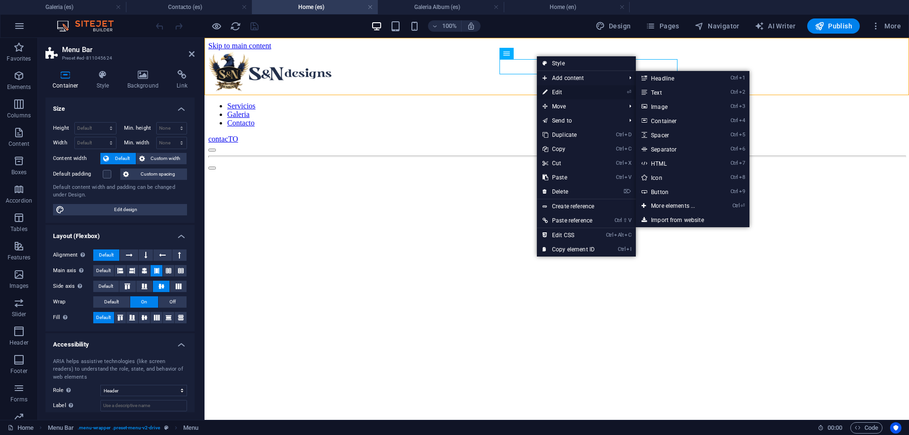
click at [559, 93] on link "⏎ Edit" at bounding box center [568, 92] width 63 height 14
select select "6"
select select
select select "5"
select select
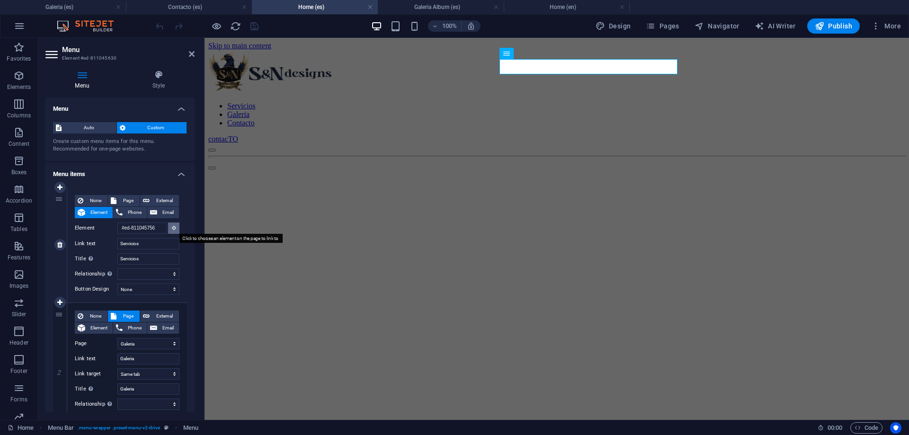
click at [172, 228] on icon at bounding box center [174, 227] width 4 height 5
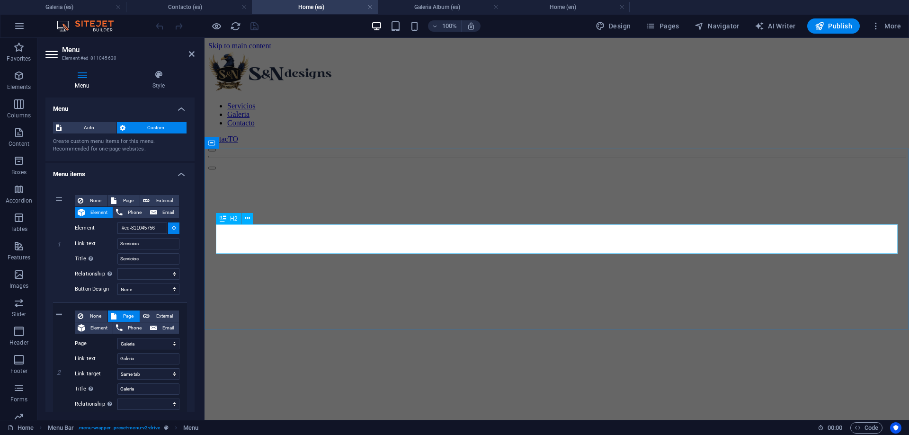
select select
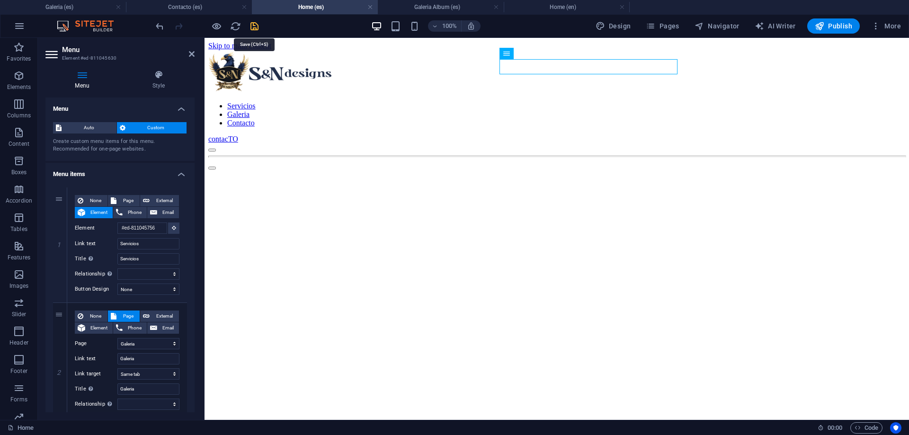
click at [252, 24] on icon "save" at bounding box center [254, 26] width 11 height 11
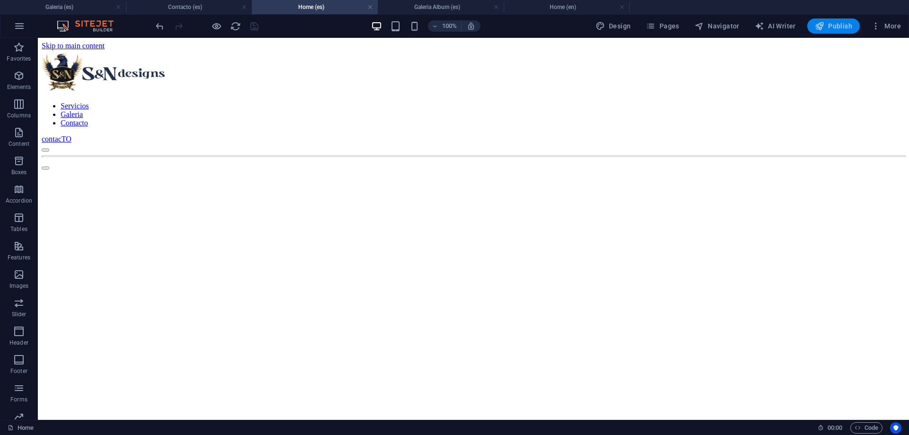
click at [830, 26] on span "Publish" at bounding box center [833, 25] width 37 height 9
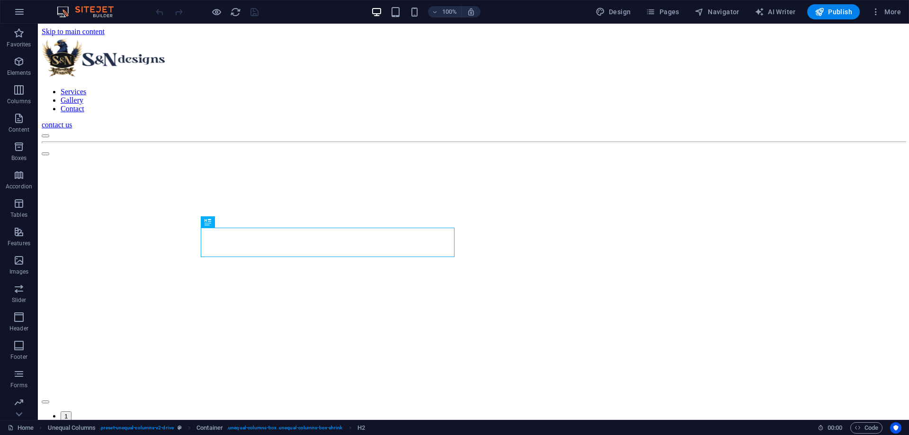
scroll to position [260, 0]
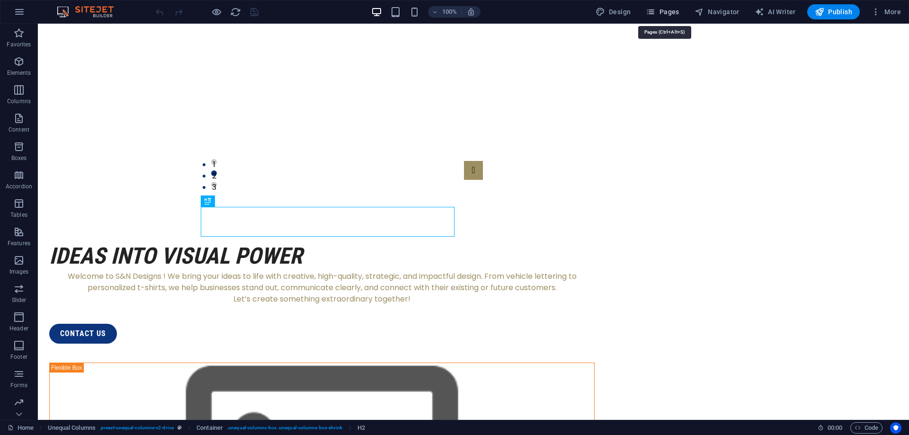
click at [675, 15] on span "Pages" at bounding box center [662, 11] width 33 height 9
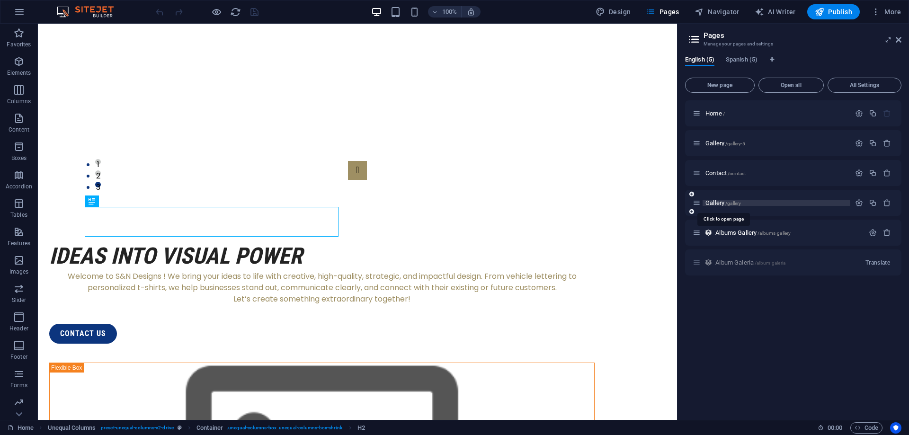
click at [713, 203] on span "Gallery /gallery" at bounding box center [723, 202] width 36 height 7
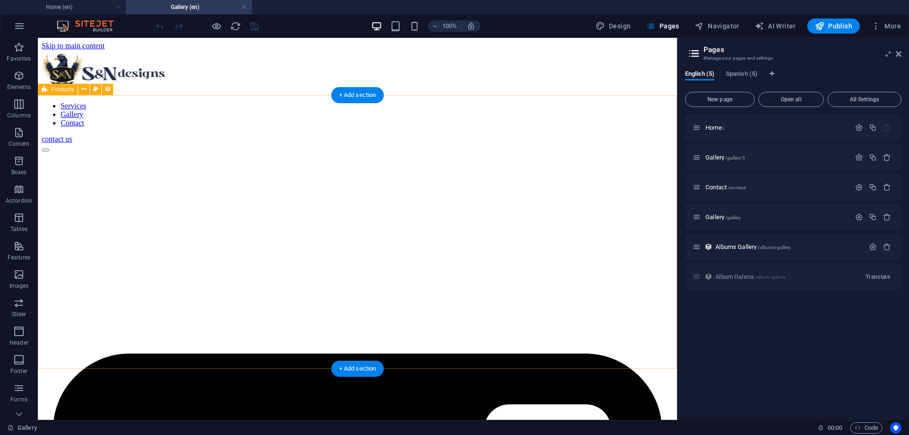
scroll to position [0, 0]
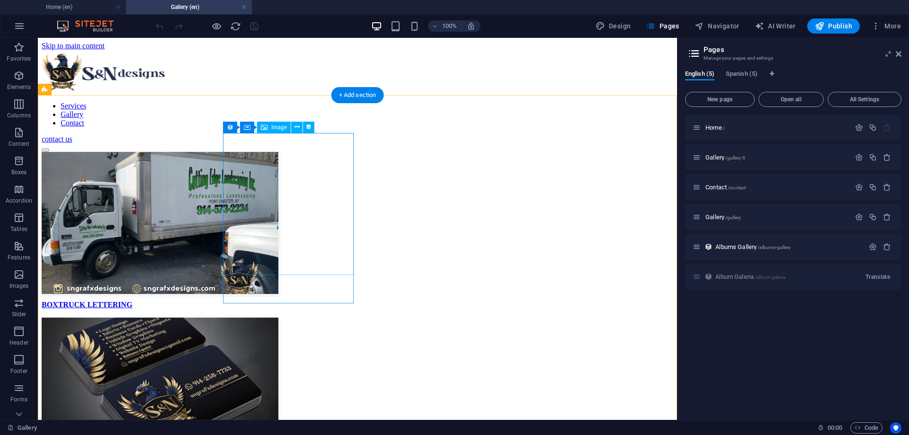
click at [316, 318] on figure at bounding box center [357, 390] width 631 height 144
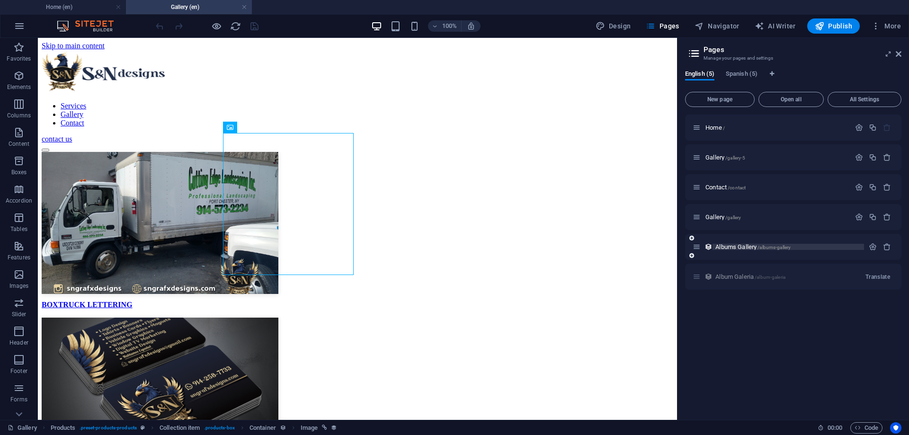
click at [744, 246] on span "Albums Gallery /albums-gallery" at bounding box center [752, 246] width 75 height 7
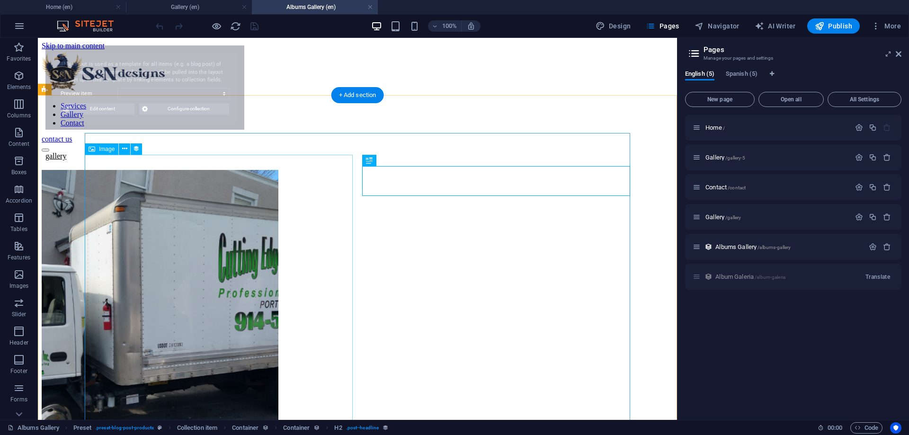
select select "68b74dae291690602504facc"
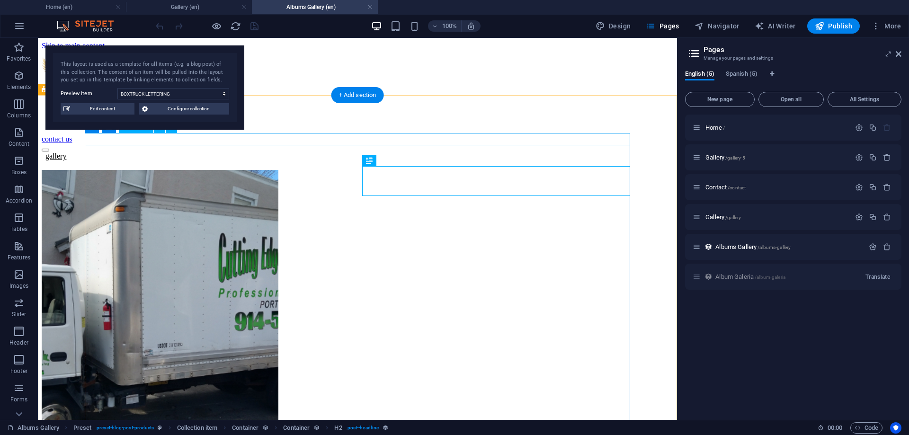
click at [110, 152] on div "gallery" at bounding box center [357, 156] width 631 height 9
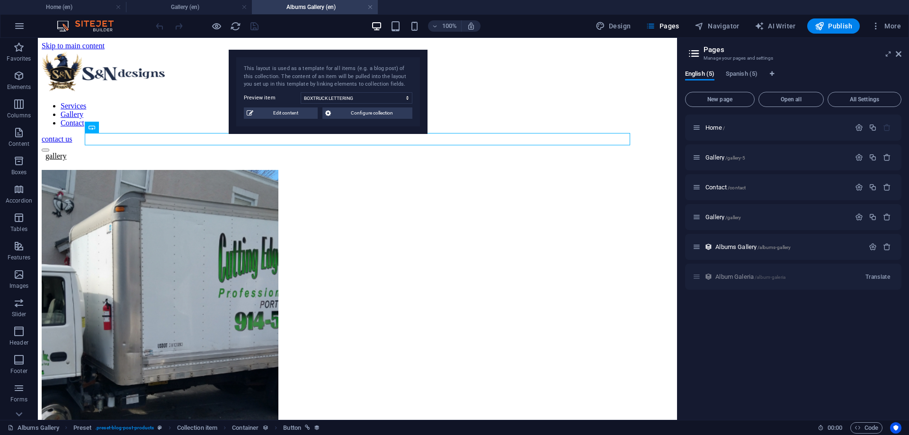
drag, startPoint x: 181, startPoint y: 57, endPoint x: 496, endPoint y: 61, distance: 314.8
click at [427, 61] on div "This layout is used as a template for all items (e.g. a blog post) of this coll…" at bounding box center [328, 92] width 199 height 84
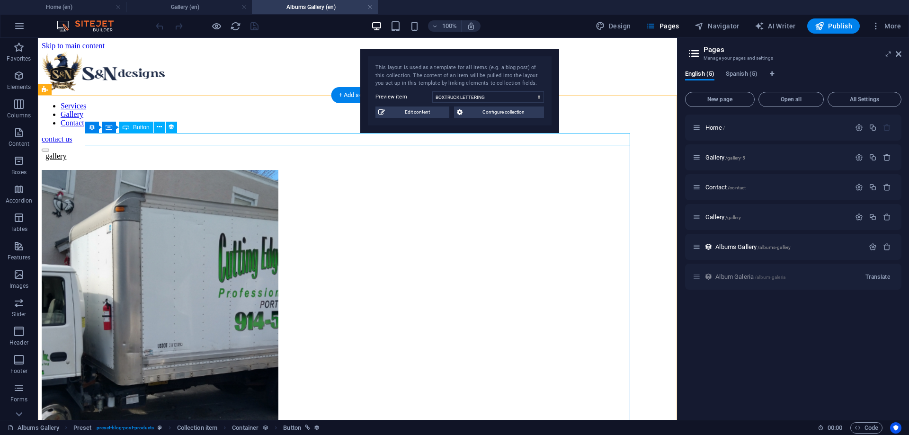
click at [116, 152] on div "gallery" at bounding box center [357, 156] width 631 height 9
click at [158, 126] on icon at bounding box center [159, 127] width 5 height 10
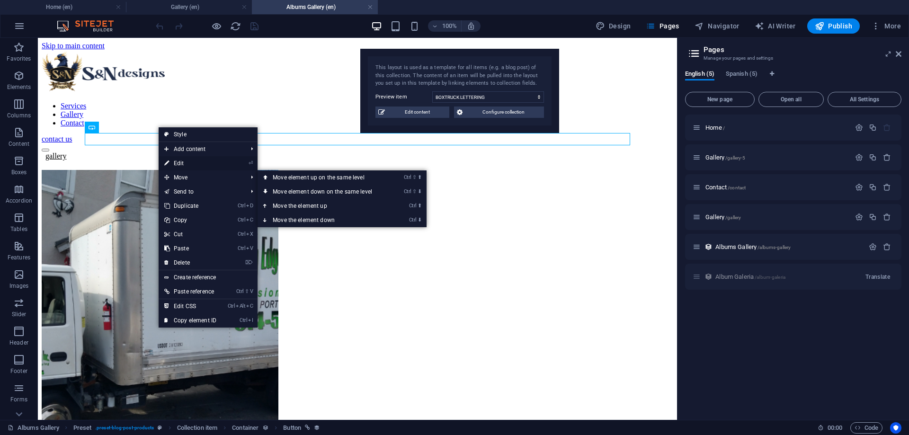
click at [188, 164] on link "⏎ Edit" at bounding box center [190, 163] width 63 height 14
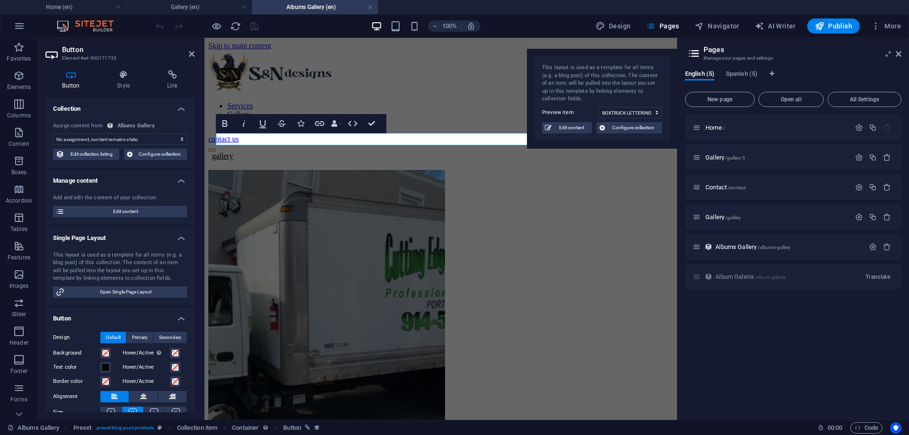
click at [53, 133] on select "No assignment, content remains static Created at (Date) Updated at (Date) Name …" at bounding box center [120, 138] width 134 height 11
click at [100, 241] on h4 "Single Page Layout" at bounding box center [119, 235] width 149 height 17
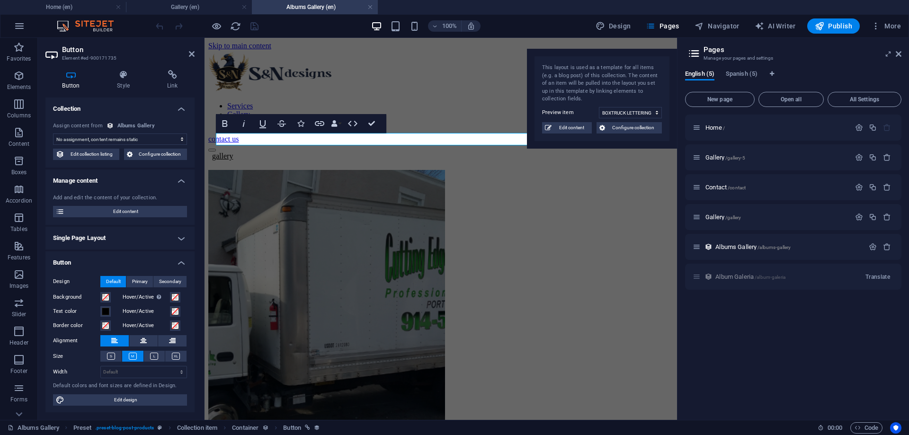
click at [116, 237] on h4 "Single Page Layout" at bounding box center [119, 238] width 149 height 23
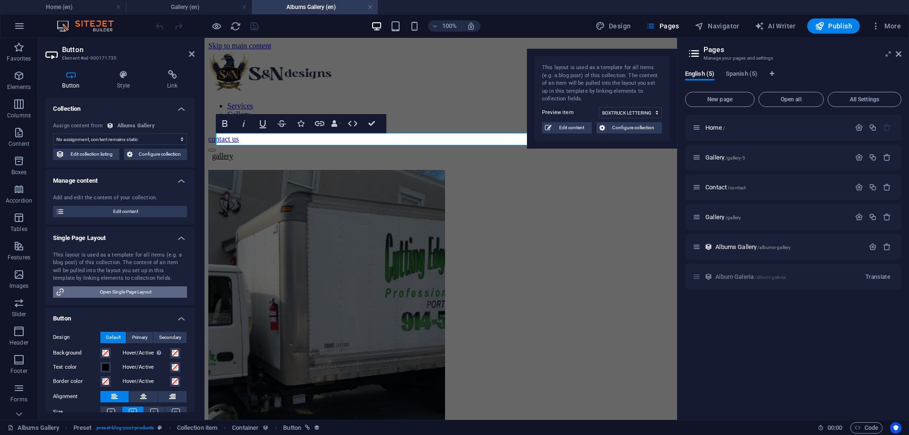
click at [130, 294] on span "Open Single Page Layout" at bounding box center [125, 291] width 117 height 11
click at [323, 123] on icon "button" at bounding box center [319, 123] width 11 height 11
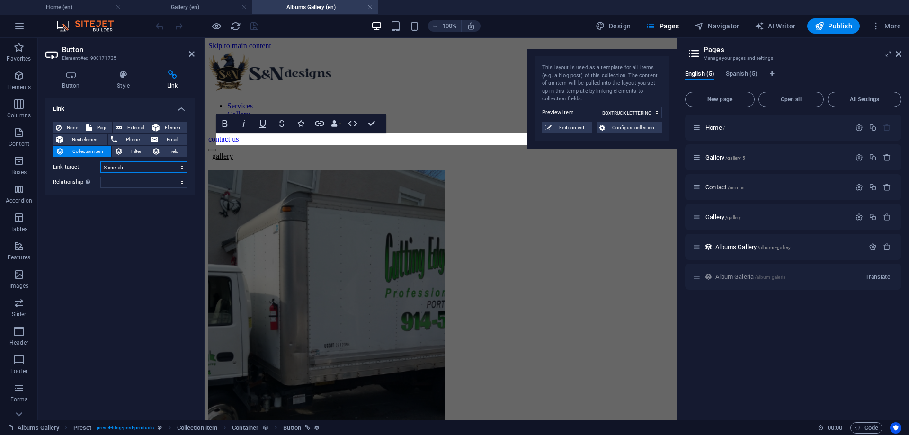
click at [100, 161] on select "New tab Same tab Overlay" at bounding box center [143, 166] width 87 height 11
click at [156, 171] on select "New tab Same tab Overlay" at bounding box center [143, 166] width 87 height 11
click at [100, 177] on select "alternate author bookmark external help license next nofollow noreferrer noopen…" at bounding box center [143, 182] width 87 height 11
click at [60, 201] on div "Link None Page External Element Next element Phone Email Collection item Filter…" at bounding box center [119, 255] width 149 height 315
click at [281, 145] on div "Collection item Container Spacer" at bounding box center [260, 140] width 88 height 12
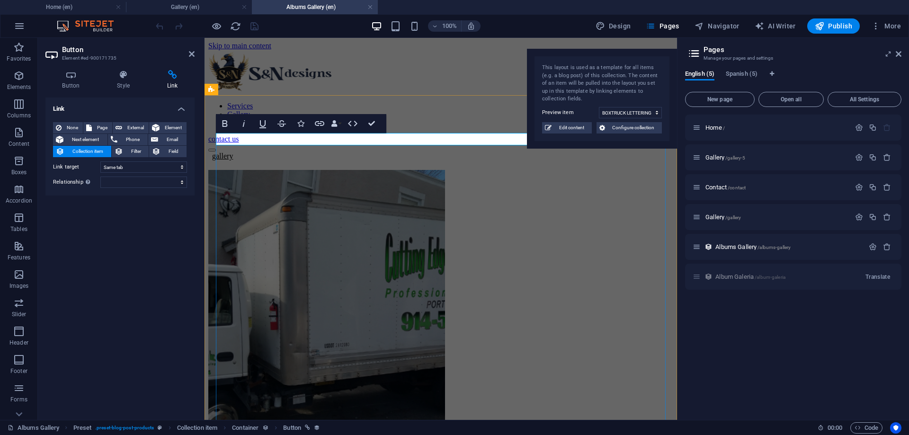
click at [276, 152] on div "gallery" at bounding box center [440, 156] width 465 height 9
click at [233, 152] on link "gallery" at bounding box center [220, 156] width 25 height 8
click at [266, 152] on div "gallery" at bounding box center [440, 156] width 465 height 9
click at [99, 151] on span "Collection item" at bounding box center [87, 151] width 41 height 11
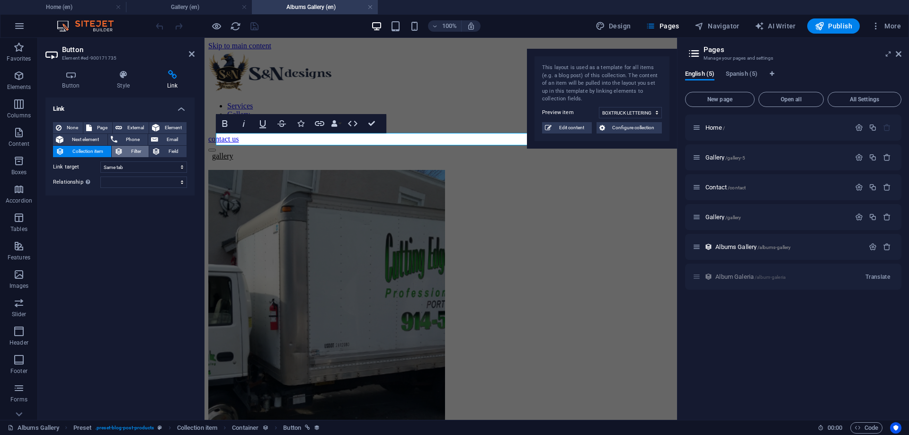
click at [124, 151] on button "Filter" at bounding box center [130, 151] width 37 height 11
click at [90, 155] on span "Collection item" at bounding box center [87, 151] width 41 height 11
click at [97, 124] on span "Page" at bounding box center [102, 127] width 15 height 11
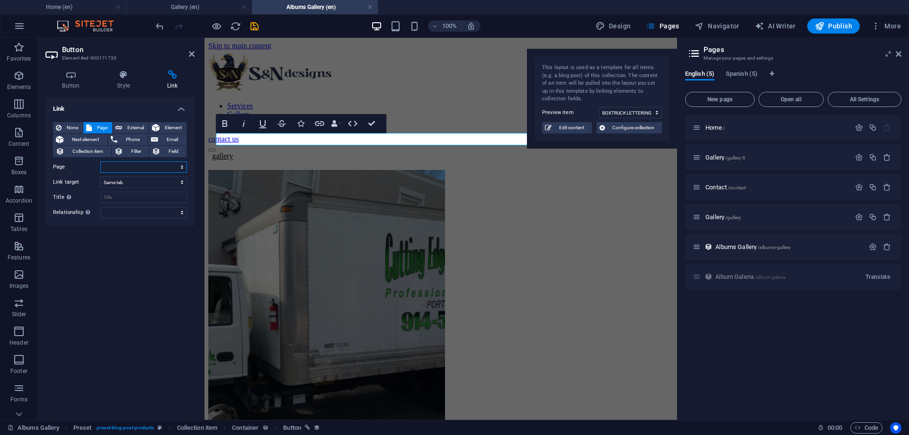
click at [100, 161] on select "Home Gallery Contact Gallery Home Contacto Galeria" at bounding box center [143, 166] width 87 height 11
select select "1"
click option "Gallery" at bounding box center [0, 0] width 0 height 0
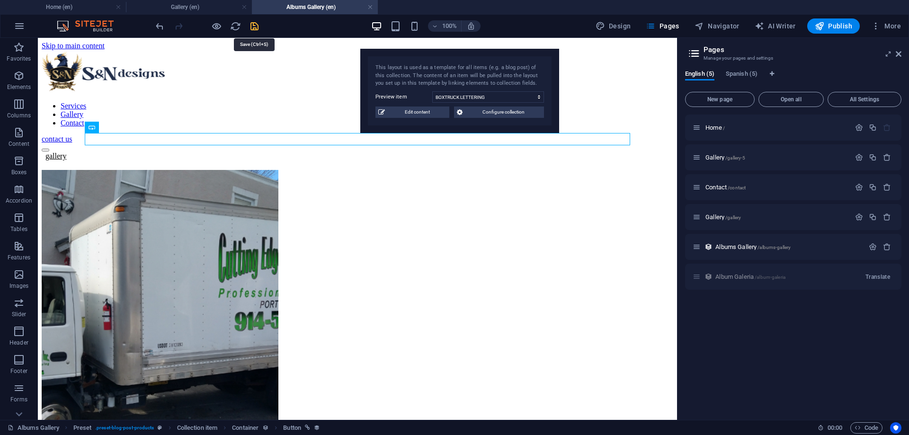
click at [253, 24] on icon "save" at bounding box center [254, 26] width 11 height 11
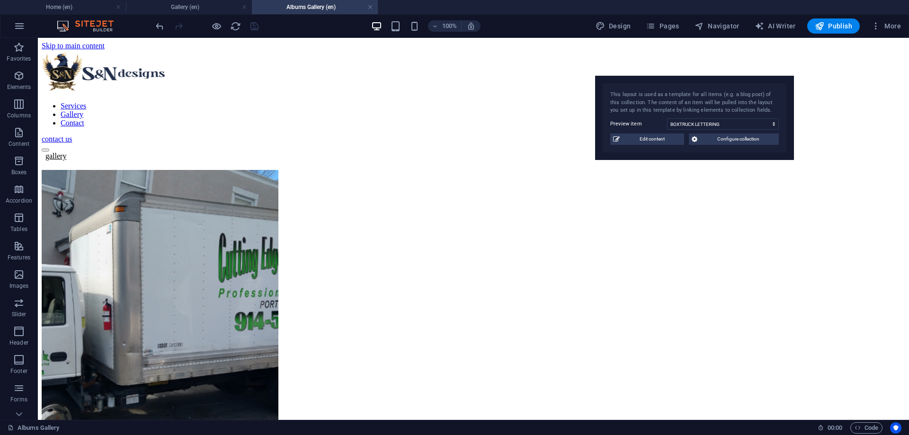
drag, startPoint x: 640, startPoint y: 90, endPoint x: 697, endPoint y: 90, distance: 57.3
click at [779, 99] on div "This layout is used as a template for all items (e.g. a blog post) of this coll…" at bounding box center [694, 103] width 169 height 24
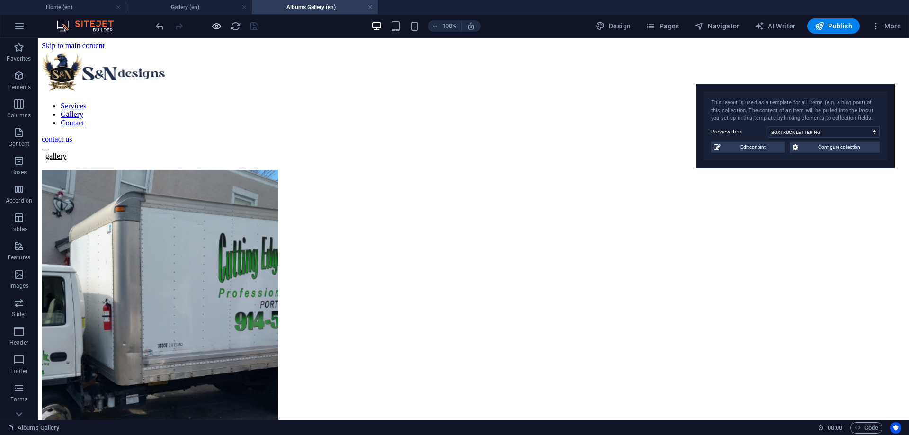
click at [213, 28] on icon "button" at bounding box center [216, 26] width 11 height 11
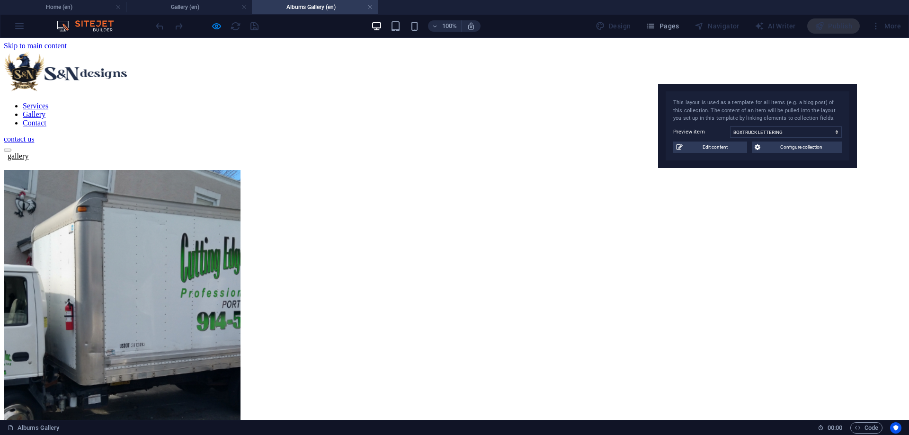
click at [28, 152] on link "gallery" at bounding box center [16, 156] width 25 height 8
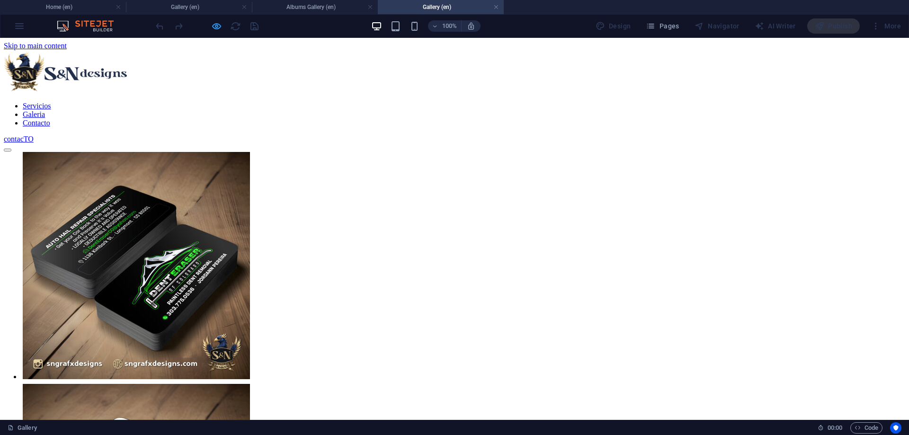
click at [216, 27] on icon "button" at bounding box center [216, 26] width 11 height 11
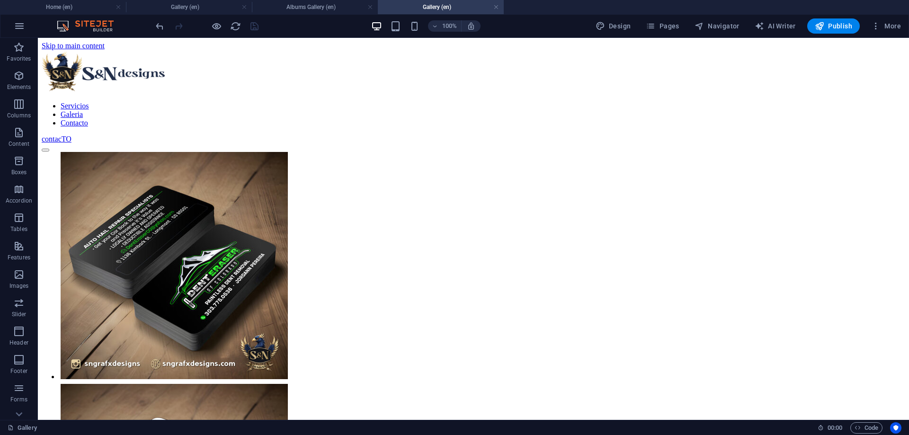
click at [678, 15] on div "100% Design Pages Navigator AI Writer Publish More" at bounding box center [454, 26] width 908 height 23
click at [670, 27] on span "Pages" at bounding box center [662, 25] width 33 height 9
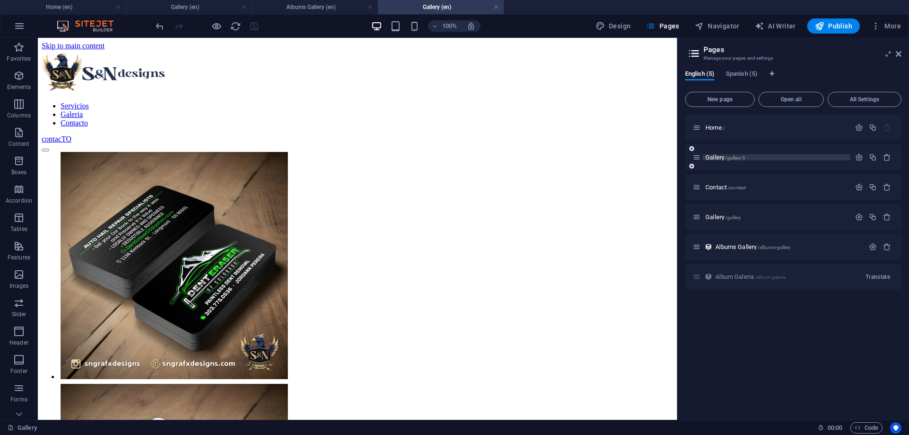
click at [795, 158] on p "Gallery /gallery-5" at bounding box center [776, 157] width 142 height 6
click at [723, 216] on span "Gallery /gallery" at bounding box center [723, 216] width 36 height 7
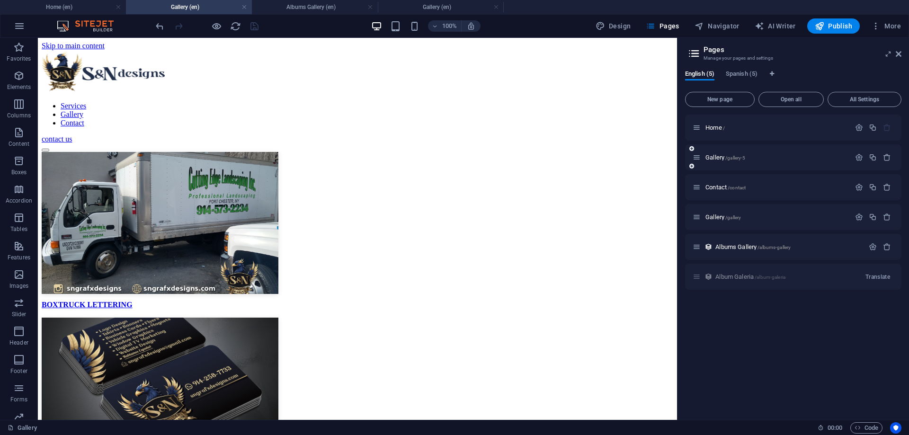
click at [736, 162] on div "Gallery /gallery-5" at bounding box center [772, 157] width 158 height 11
click at [736, 154] on span "Gallery /gallery-5" at bounding box center [725, 157] width 40 height 7
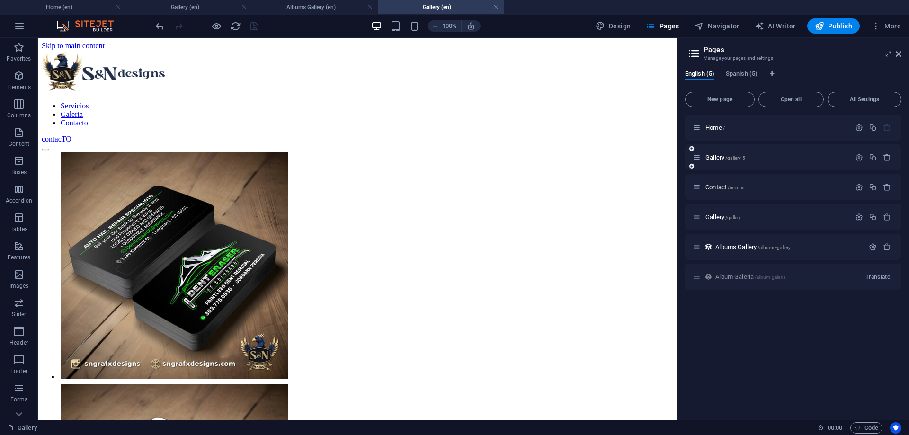
click at [887, 162] on div at bounding box center [873, 157] width 42 height 10
click at [885, 158] on icon "button" at bounding box center [887, 157] width 8 height 8
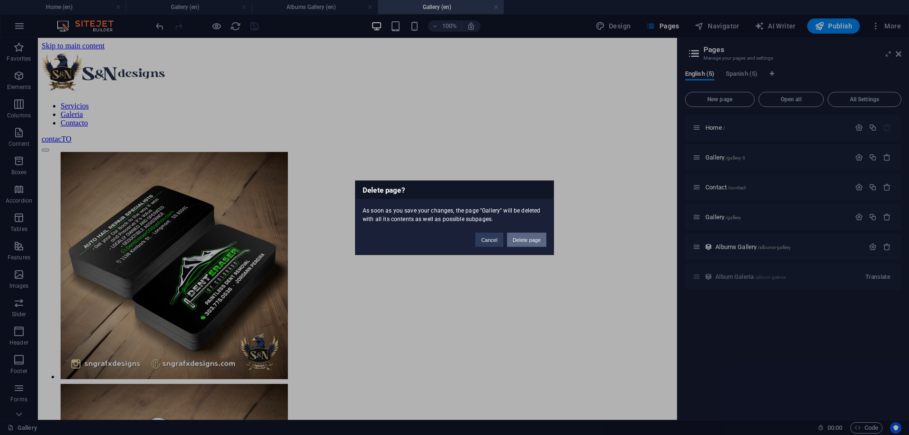
click at [525, 245] on button "Delete page" at bounding box center [526, 239] width 39 height 14
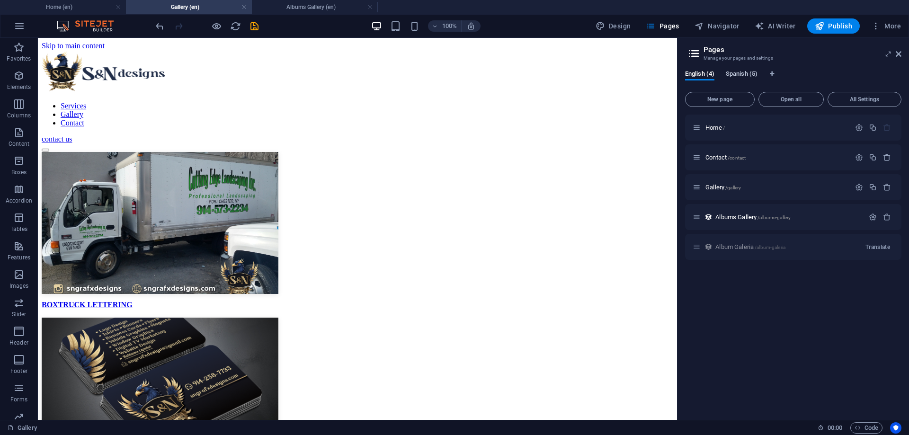
click at [745, 74] on span "Spanish (5)" at bounding box center [742, 74] width 32 height 13
click at [702, 71] on span "English (4)" at bounding box center [699, 74] width 29 height 13
click at [746, 72] on span "Spanish (5)" at bounding box center [742, 74] width 32 height 13
click at [727, 218] on span "Galeria Album /galeria-album" at bounding box center [750, 216] width 70 height 7
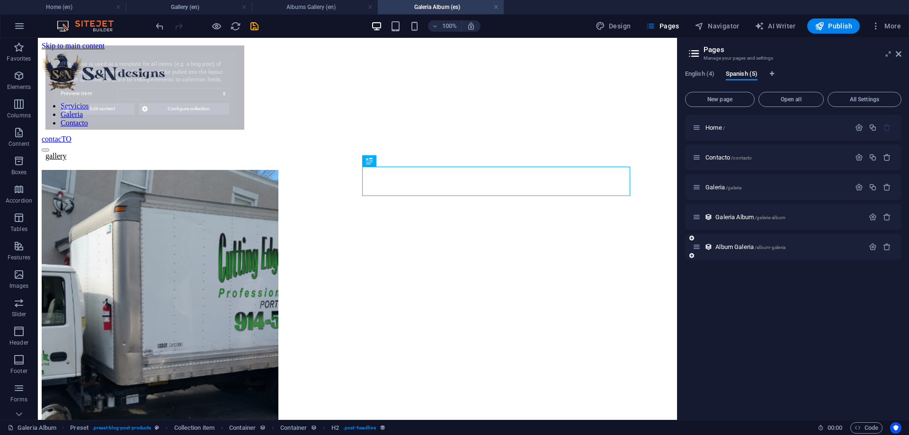
select select "68b74dae291690602504facc"
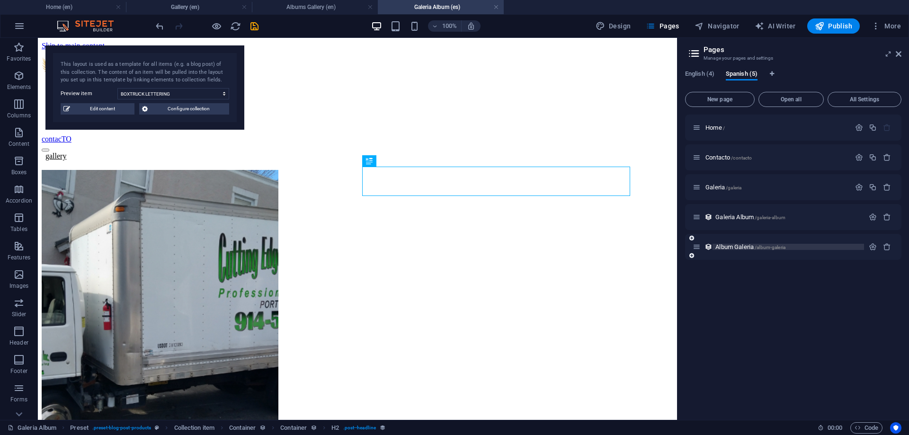
click at [756, 248] on span "/album-galeria" at bounding box center [770, 247] width 31 height 5
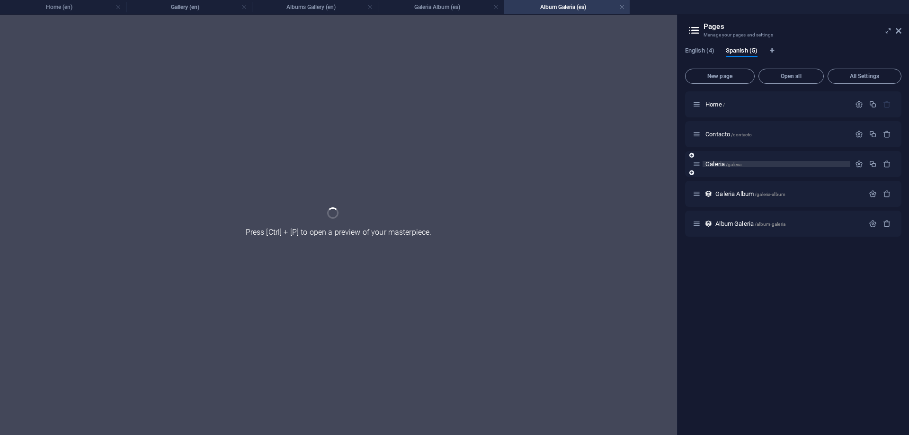
click at [725, 162] on span "Galeria /galeria" at bounding box center [723, 163] width 36 height 7
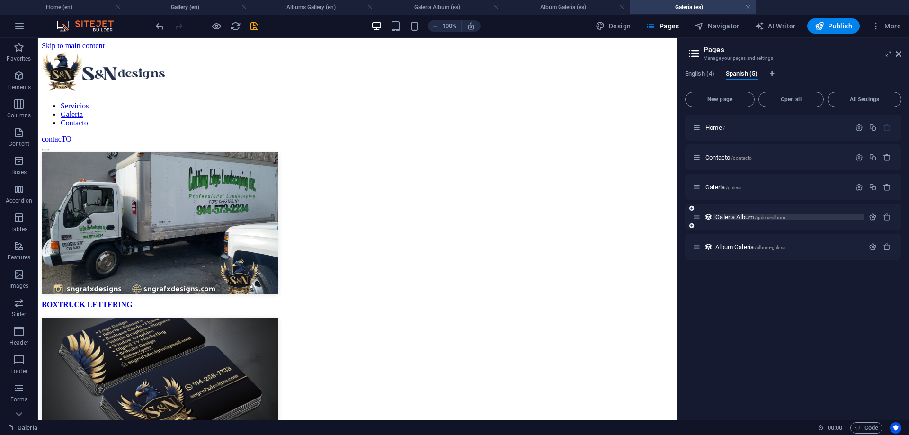
click at [728, 217] on span "Galeria Album /galeria-album" at bounding box center [750, 216] width 70 height 7
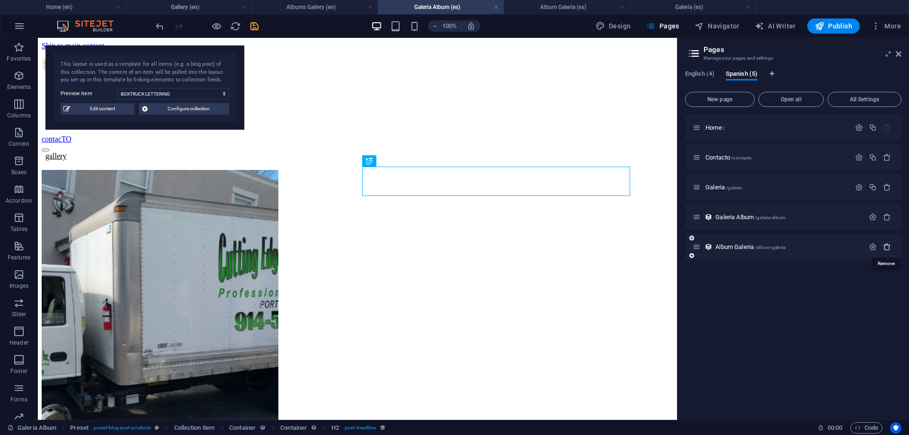
click at [885, 246] on icon "button" at bounding box center [887, 247] width 8 height 8
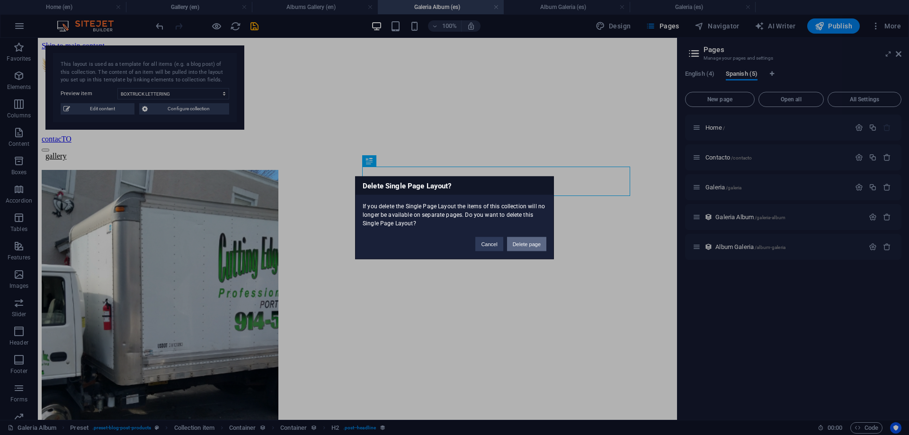
click at [525, 244] on button "Delete page" at bounding box center [526, 244] width 39 height 14
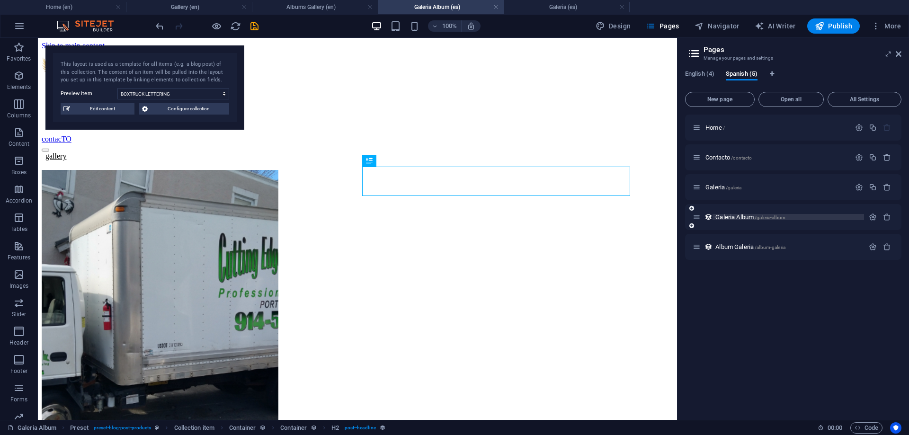
click at [776, 219] on span "/galeria-album" at bounding box center [770, 217] width 31 height 5
click at [718, 193] on div "Galeria /galeria" at bounding box center [793, 187] width 216 height 26
click at [718, 188] on span "Galeria /galeria" at bounding box center [723, 187] width 36 height 7
click at [727, 182] on div "Galeria /galeria" at bounding box center [772, 187] width 158 height 11
click at [725, 190] on span "Galeria /galeria" at bounding box center [723, 187] width 36 height 7
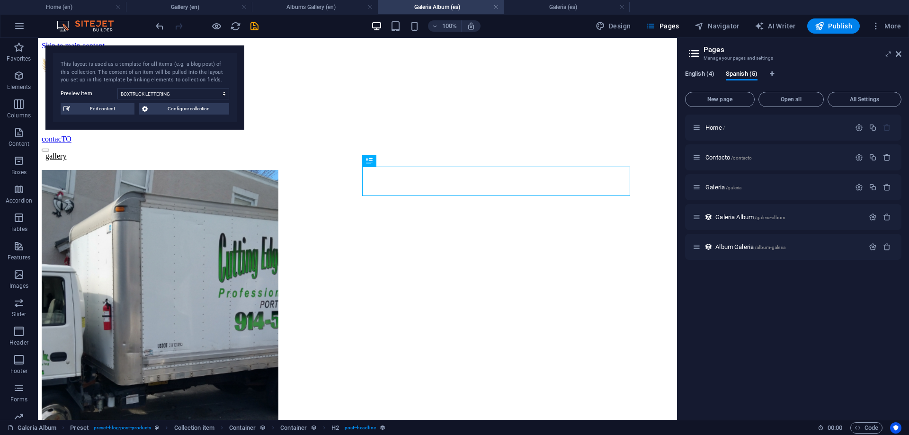
click at [710, 76] on span "English (4)" at bounding box center [699, 74] width 29 height 13
click at [751, 75] on span "Spanish (5)" at bounding box center [742, 74] width 32 height 13
click at [257, 24] on icon "save" at bounding box center [254, 26] width 11 height 11
click at [324, 7] on h4 "Albums Gallery (en)" at bounding box center [315, 7] width 126 height 10
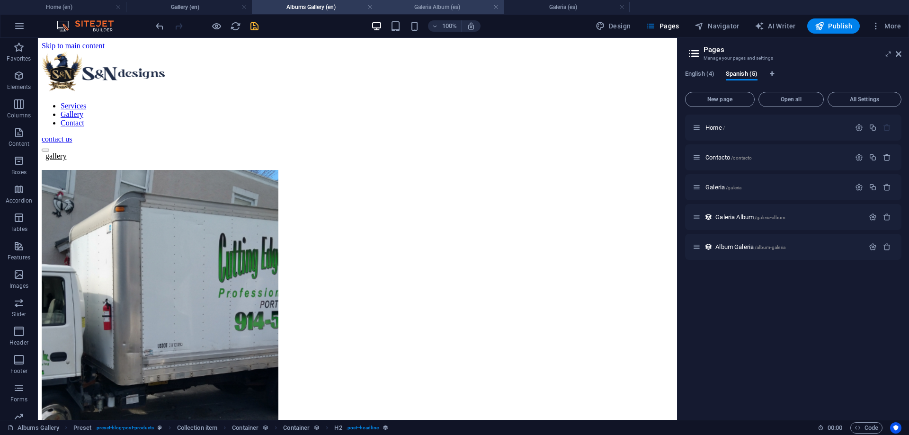
click at [471, 9] on h4 "Galeria Album (es)" at bounding box center [441, 7] width 126 height 10
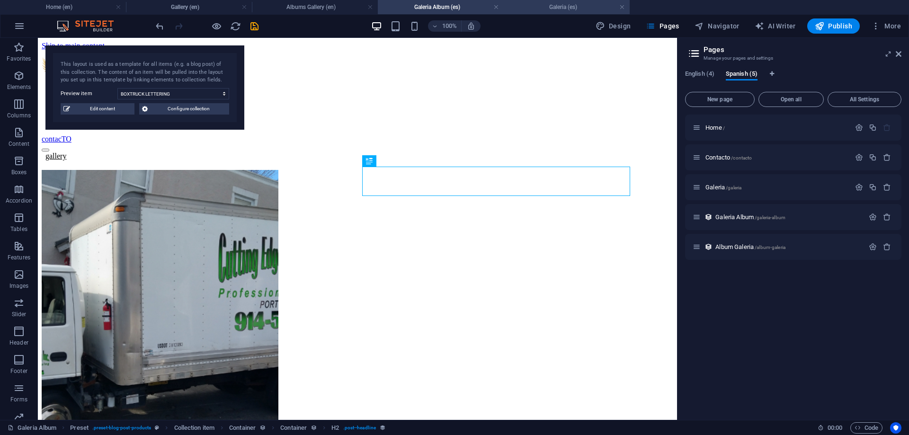
click at [562, 9] on h4 "Galeria (es)" at bounding box center [567, 7] width 126 height 10
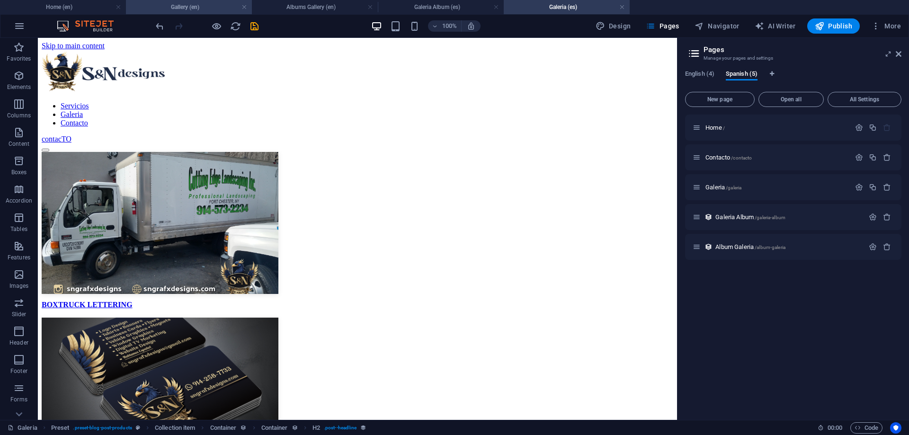
click at [186, 5] on h4 "Gallery (en)" at bounding box center [189, 7] width 126 height 10
click at [73, 11] on h4 "Home (en)" at bounding box center [63, 7] width 126 height 10
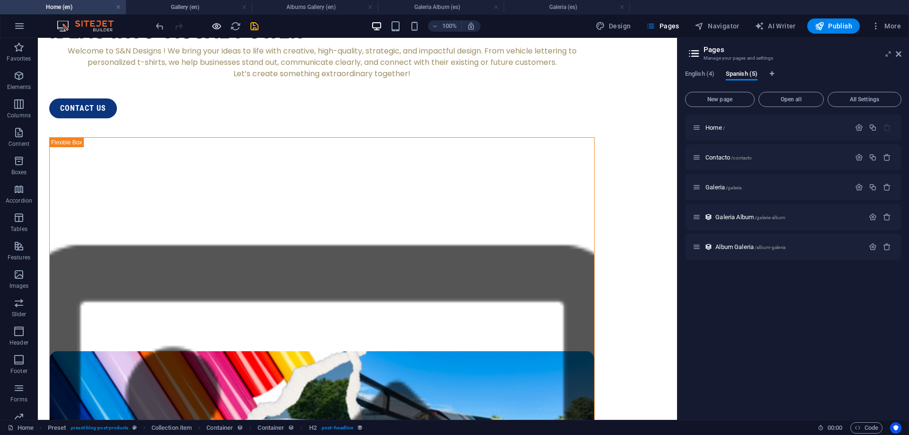
scroll to position [499, 0]
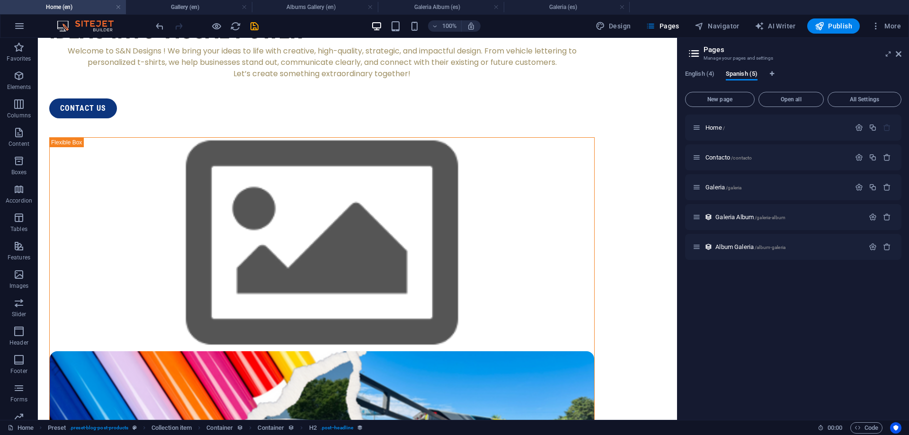
click at [260, 25] on div "100% Design Pages Navigator AI Writer Publish More" at bounding box center [529, 25] width 751 height 15
click at [254, 27] on icon "save" at bounding box center [254, 26] width 11 height 11
click at [254, 32] on div at bounding box center [207, 25] width 106 height 15
drag, startPoint x: 252, startPoint y: 27, endPoint x: 381, endPoint y: 33, distance: 128.4
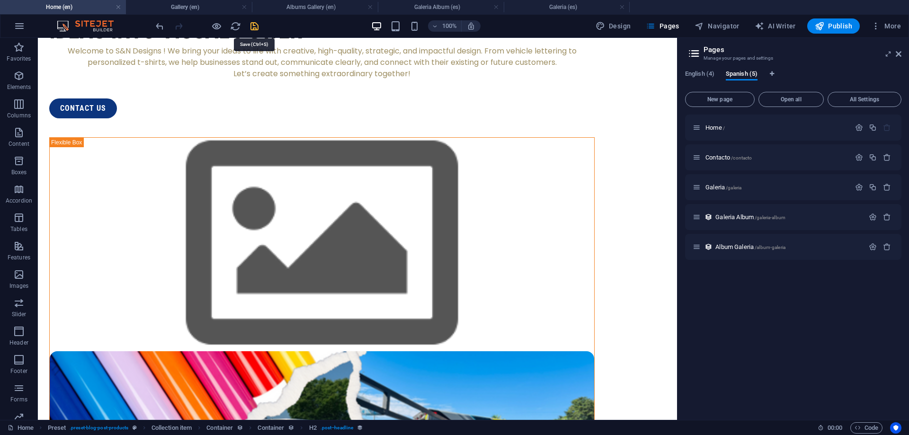
click at [252, 27] on icon "save" at bounding box center [254, 26] width 11 height 11
click at [884, 249] on icon "button" at bounding box center [887, 247] width 8 height 8
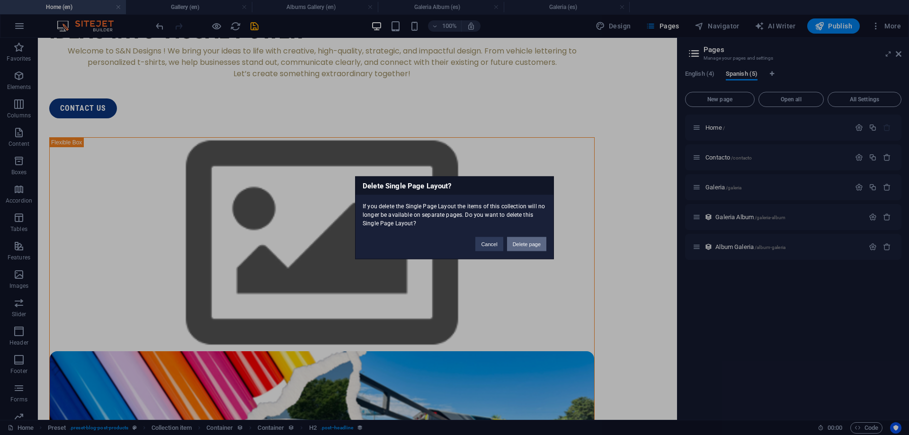
click at [533, 246] on button "Delete page" at bounding box center [526, 244] width 39 height 14
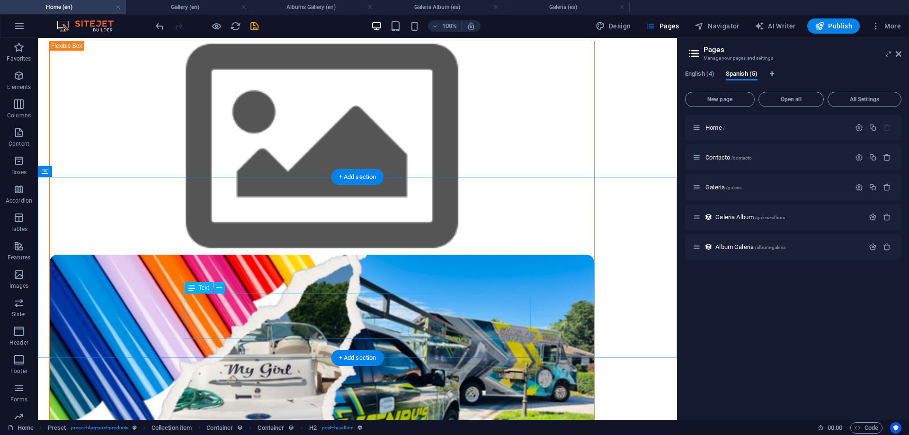
scroll to position [693, 0]
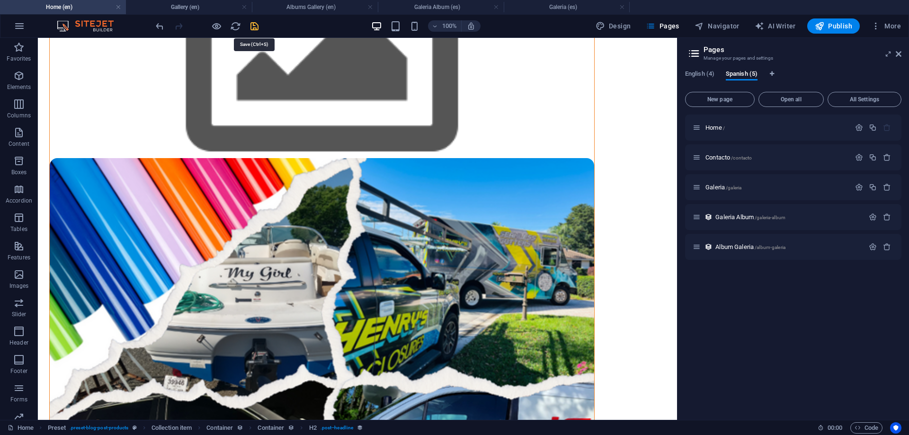
click at [254, 27] on icon "save" at bounding box center [254, 26] width 11 height 11
click at [14, 405] on icon "button" at bounding box center [18, 400] width 11 height 11
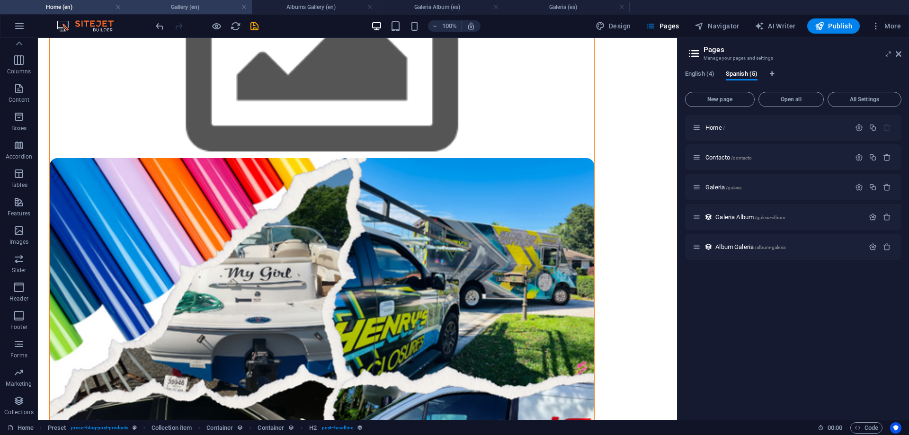
click at [222, 5] on h4 "Gallery (en)" at bounding box center [189, 7] width 126 height 10
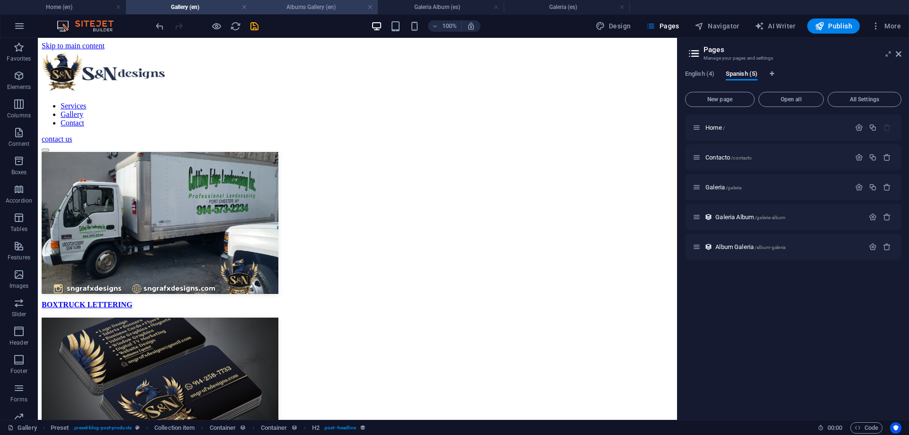
click at [293, 6] on h4 "Albums Gallery (en)" at bounding box center [315, 7] width 126 height 10
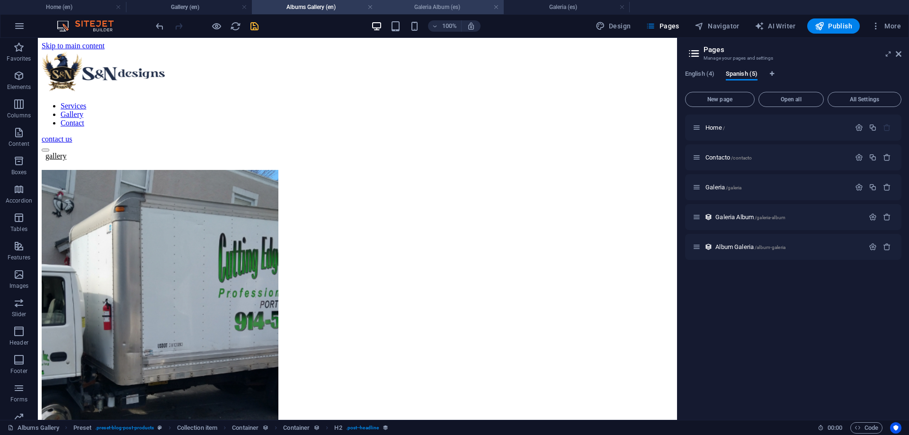
click at [410, 5] on h4 "Galeria Album (es)" at bounding box center [441, 7] width 126 height 10
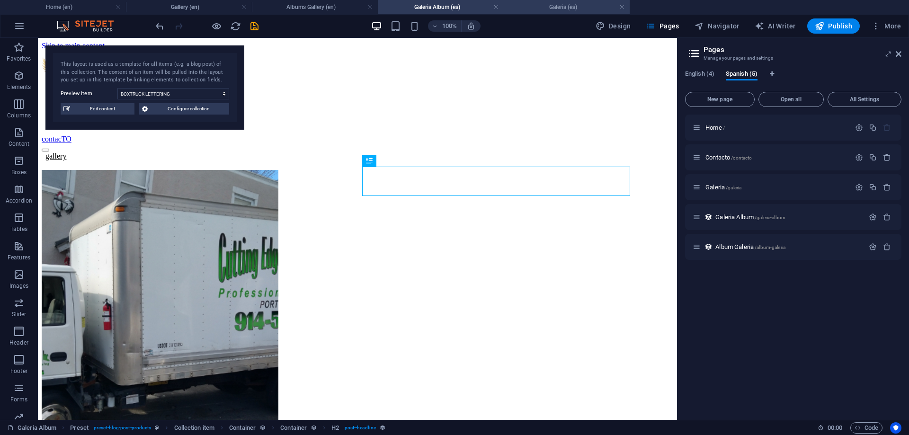
click at [576, 3] on h4 "Galeria (es)" at bounding box center [567, 7] width 126 height 10
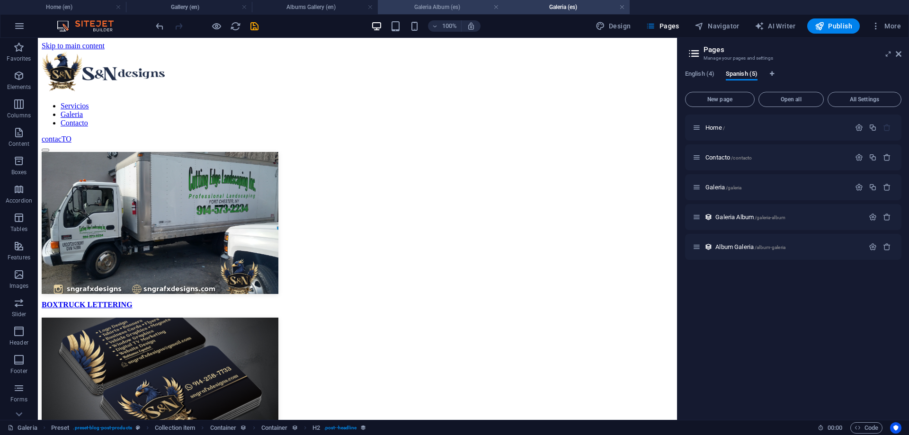
click at [444, 3] on h4 "Galeria Album (es)" at bounding box center [441, 7] width 126 height 10
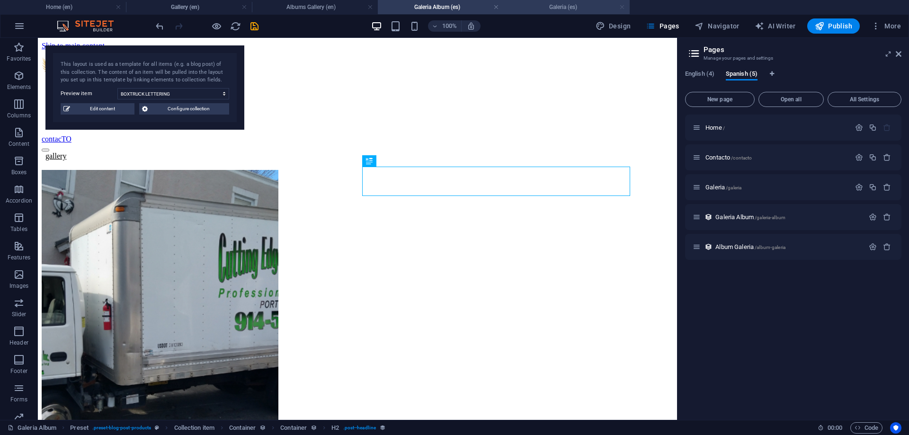
click at [621, 5] on link at bounding box center [622, 7] width 6 height 9
click at [495, 2] on h4 "Galeria Album (es)" at bounding box center [441, 7] width 126 height 10
click at [369, 9] on link at bounding box center [370, 7] width 6 height 9
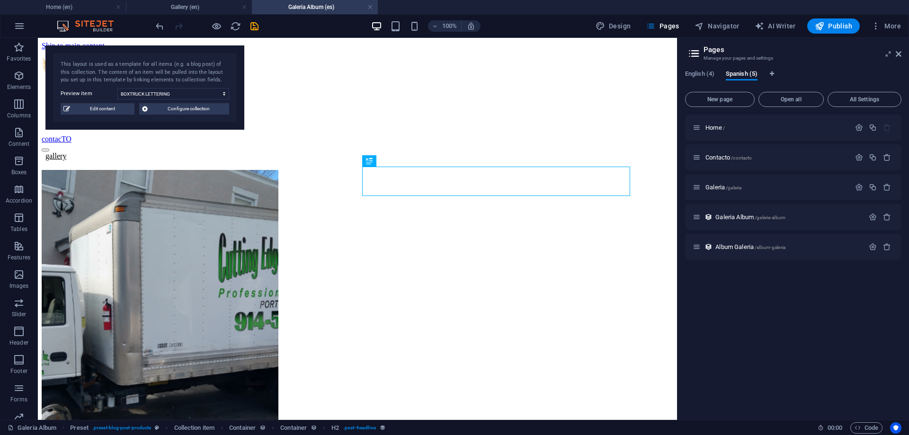
click at [369, 8] on link at bounding box center [370, 7] width 6 height 9
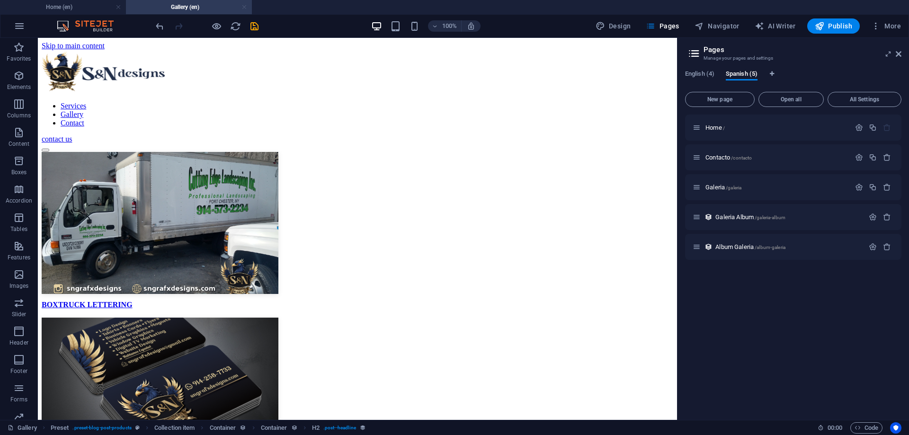
click at [245, 9] on link at bounding box center [244, 7] width 6 height 9
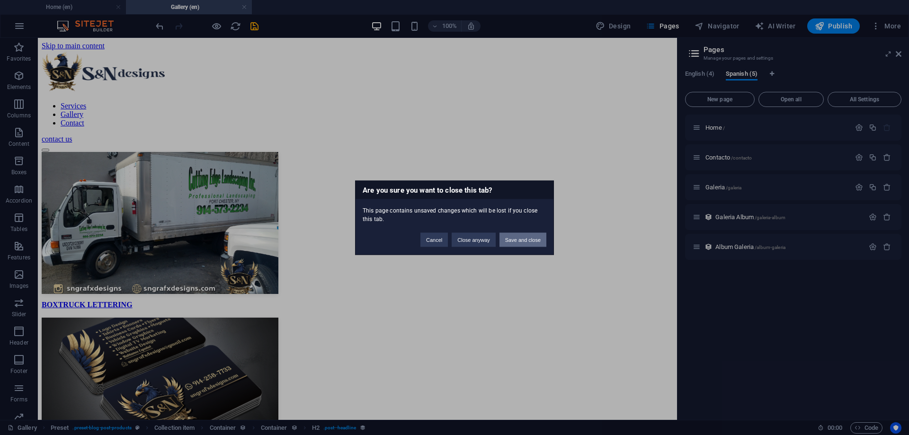
click at [519, 240] on button "Save and close" at bounding box center [522, 239] width 47 height 14
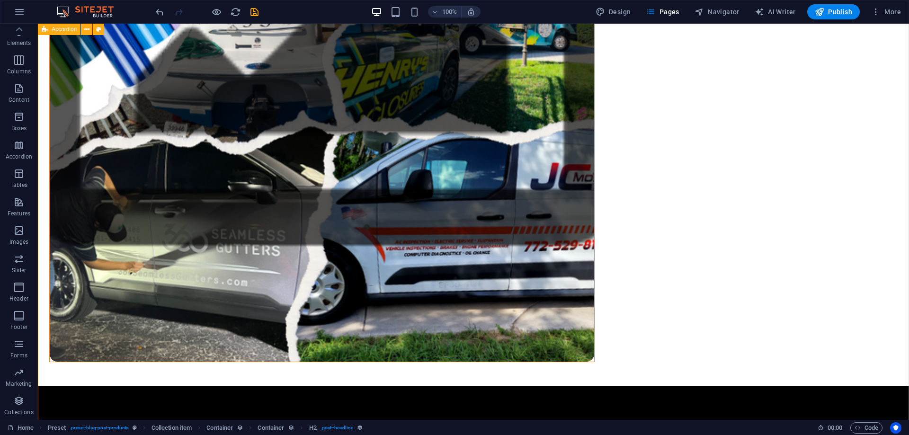
scroll to position [30, 0]
click at [254, 12] on icon "save" at bounding box center [254, 12] width 11 height 11
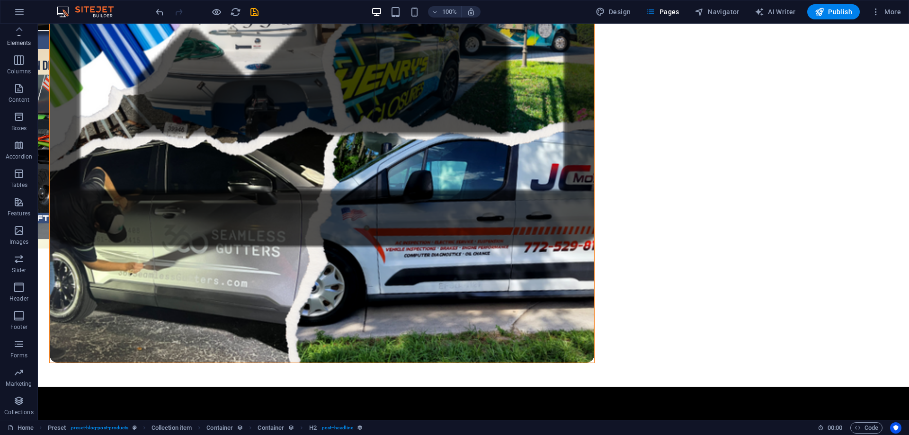
scroll to position [932, 0]
